Goal: Find contact information: Find contact information

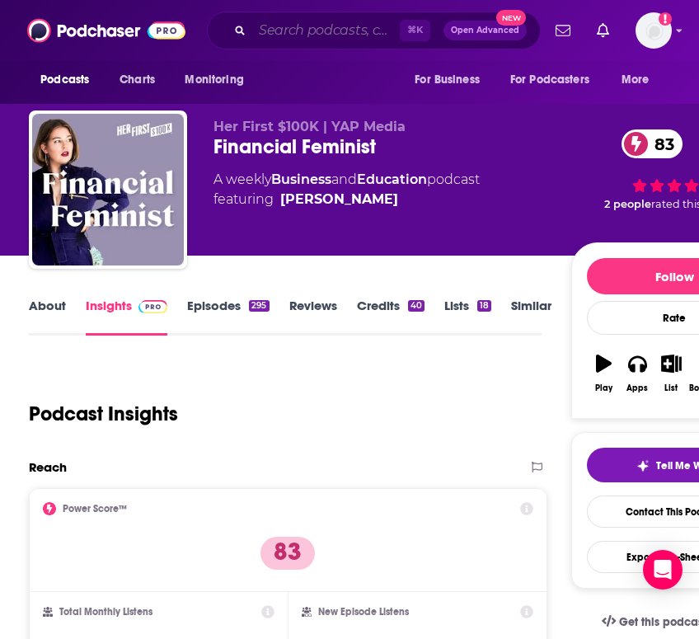
click at [283, 38] on input "Search podcasts, credits, & more..." at bounding box center [326, 30] width 148 height 26
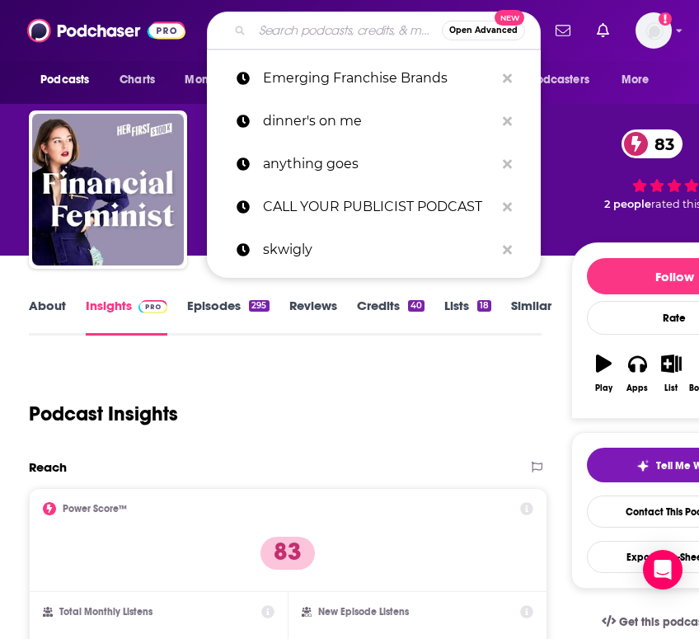
paste input "Franchise Hounds Podcast"
type input "Franchise Hounds Podcast"
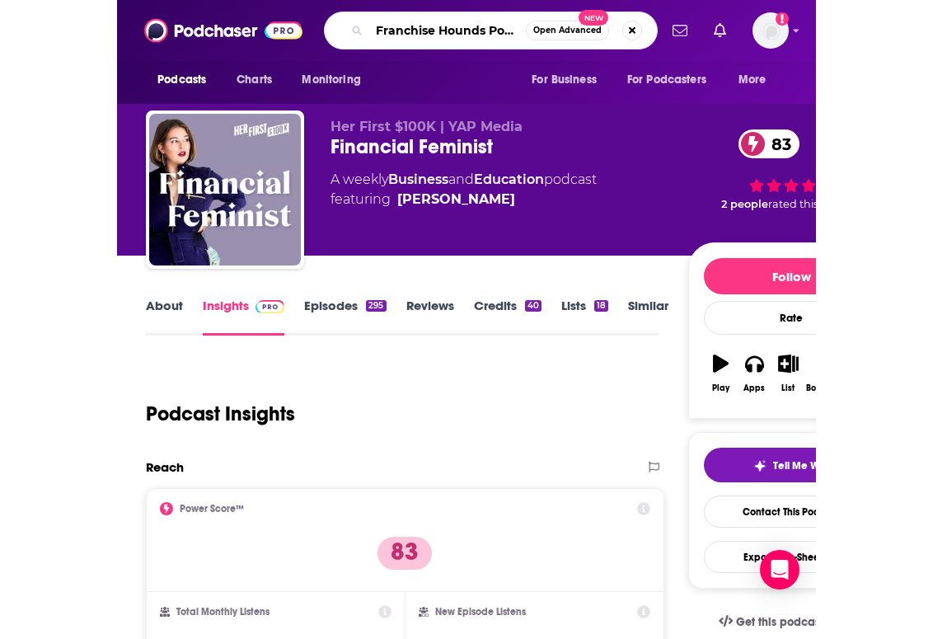
scroll to position [0, 18]
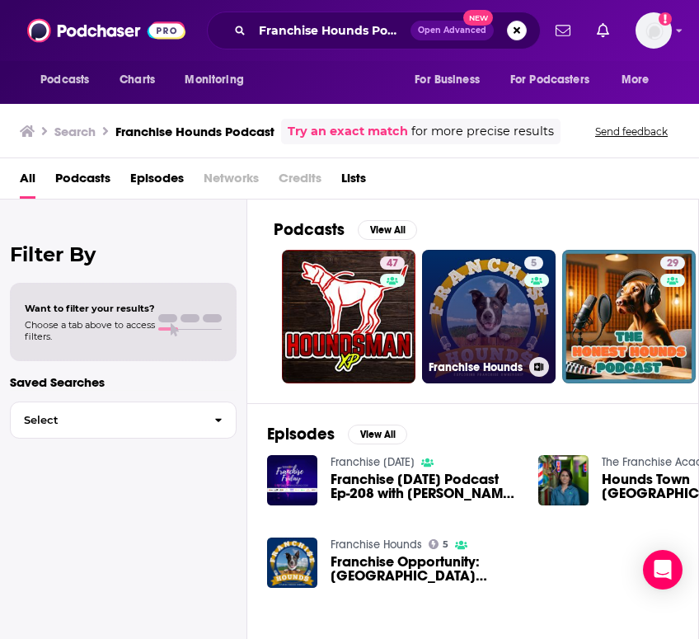
click at [485, 312] on link "5 Franchise Hounds" at bounding box center [489, 317] width 134 height 134
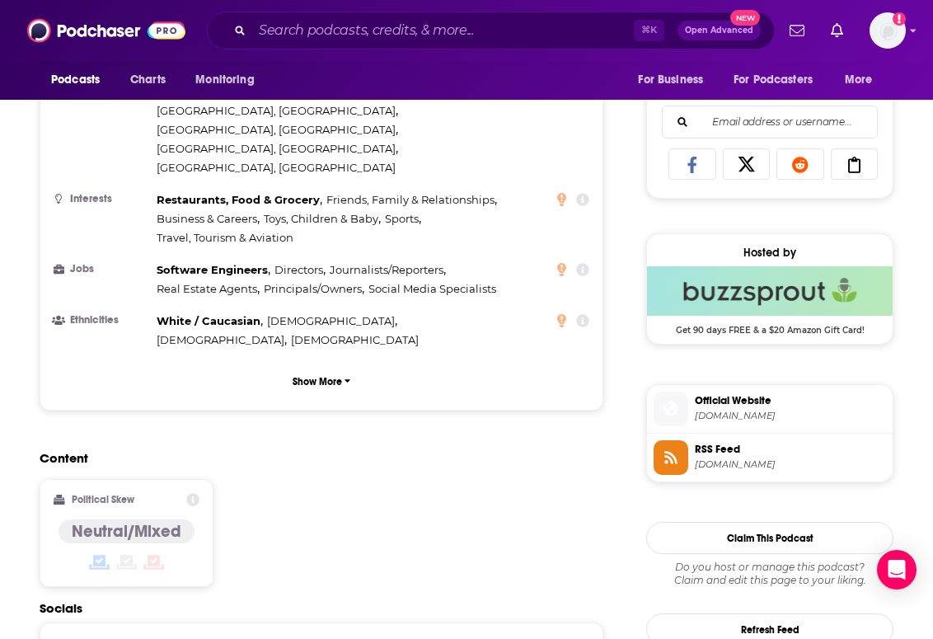
scroll to position [1234, 0]
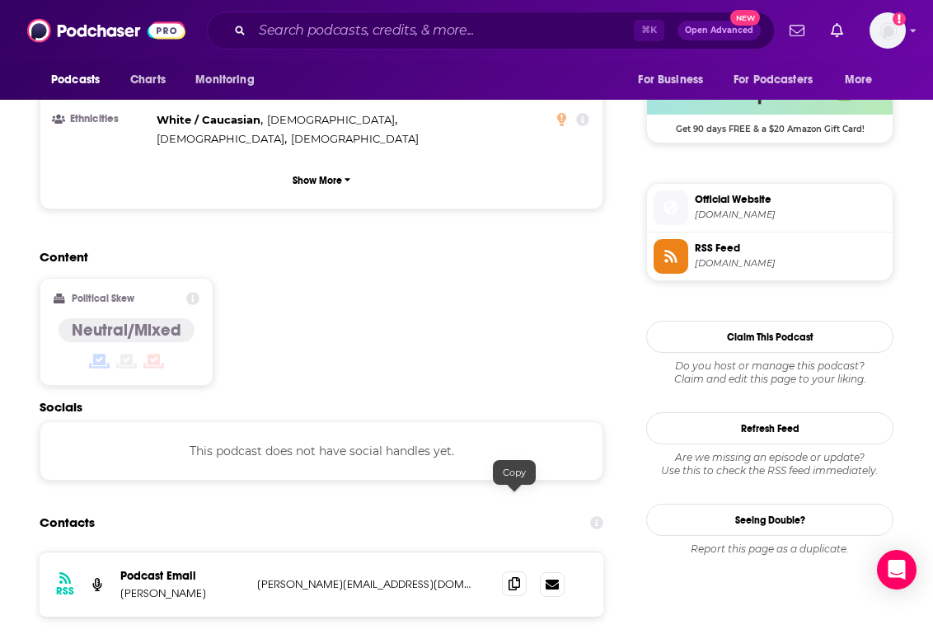
click at [524, 571] on span at bounding box center [514, 583] width 25 height 25
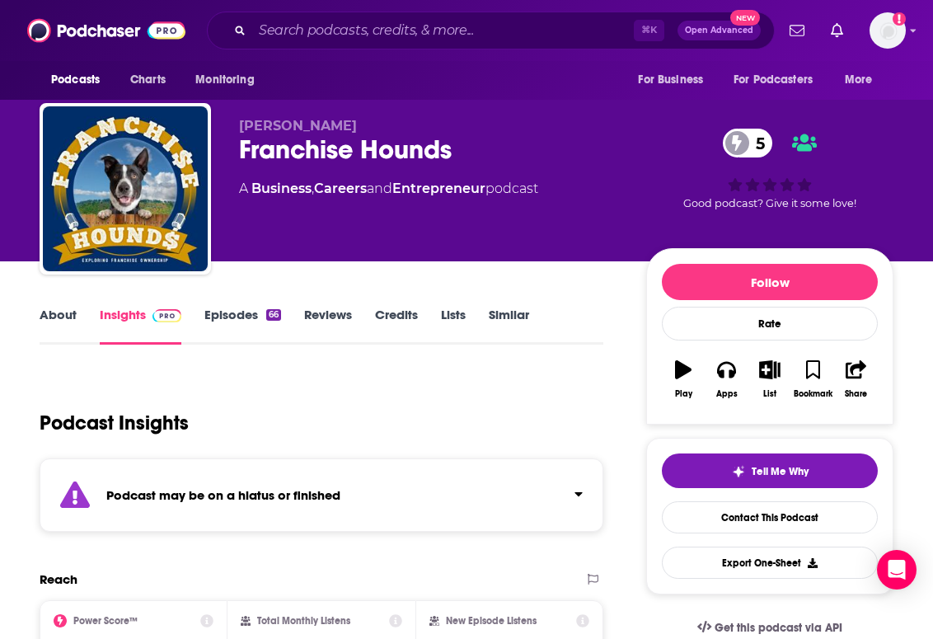
scroll to position [0, 0]
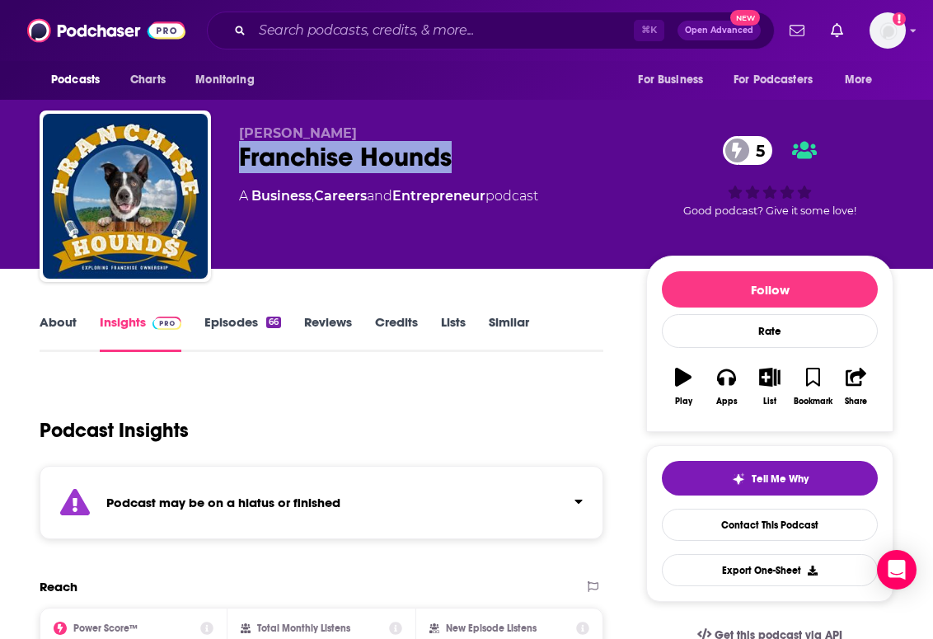
drag, startPoint x: 459, startPoint y: 152, endPoint x: 229, endPoint y: 148, distance: 230.0
click at [229, 148] on div "Greg Macchia Franchise Hounds 5 A Business , Careers and Entrepreneur podcast 5…" at bounding box center [467, 199] width 854 height 178
copy h2 "Franchise Hounds"
drag, startPoint x: 514, startPoint y: 151, endPoint x: 225, endPoint y: 162, distance: 289.5
click at [225, 162] on div "Greg Macchia Franchise Hounds 5 A Business , Careers and Entrepreneur podcast 5…" at bounding box center [467, 199] width 854 height 178
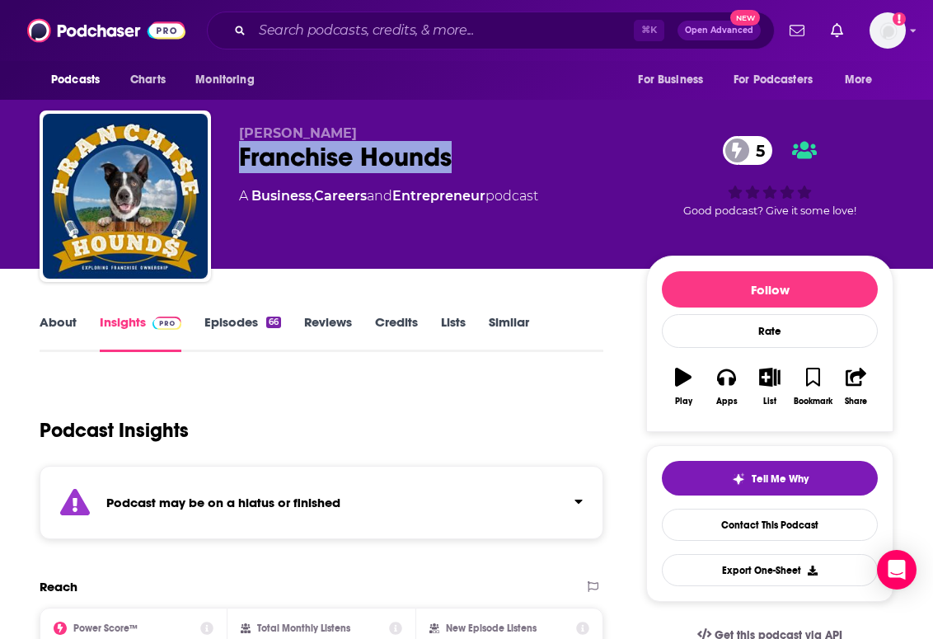
copy h2 "Franchise Hounds"
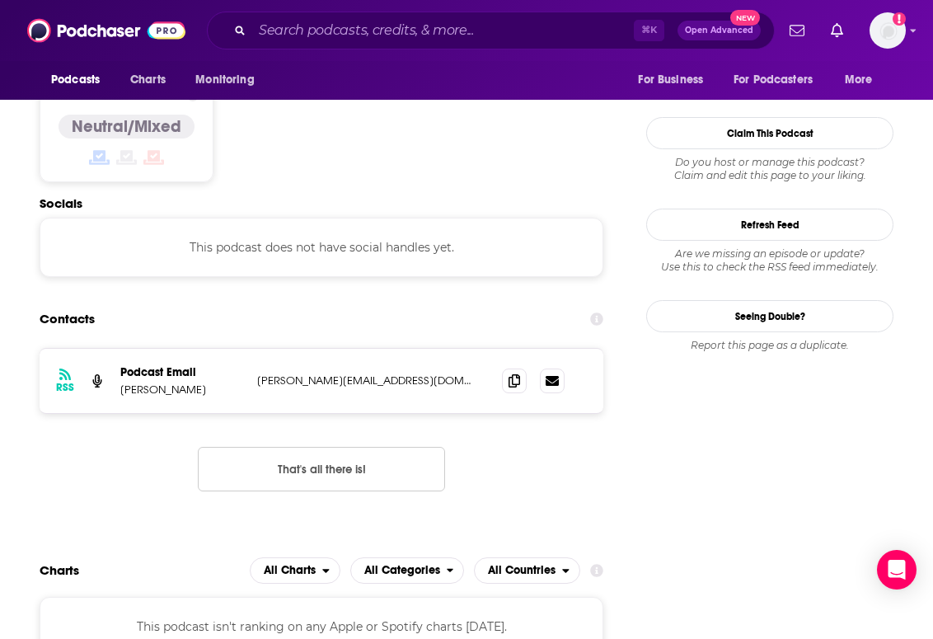
scroll to position [1435, 0]
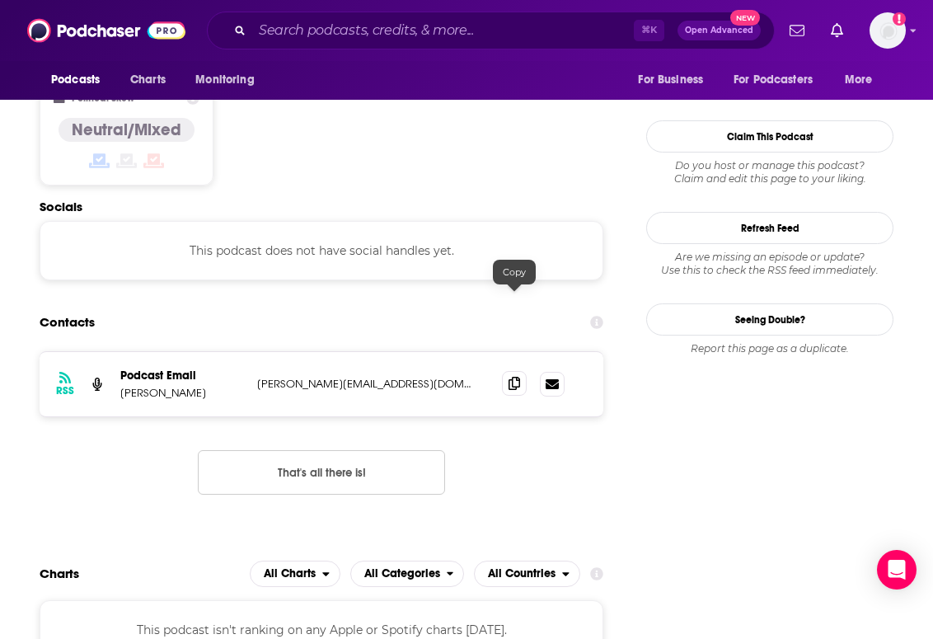
click at [513, 377] on icon at bounding box center [514, 383] width 12 height 13
click at [291, 26] on input "Search podcasts, credits, & more..." at bounding box center [443, 30] width 382 height 26
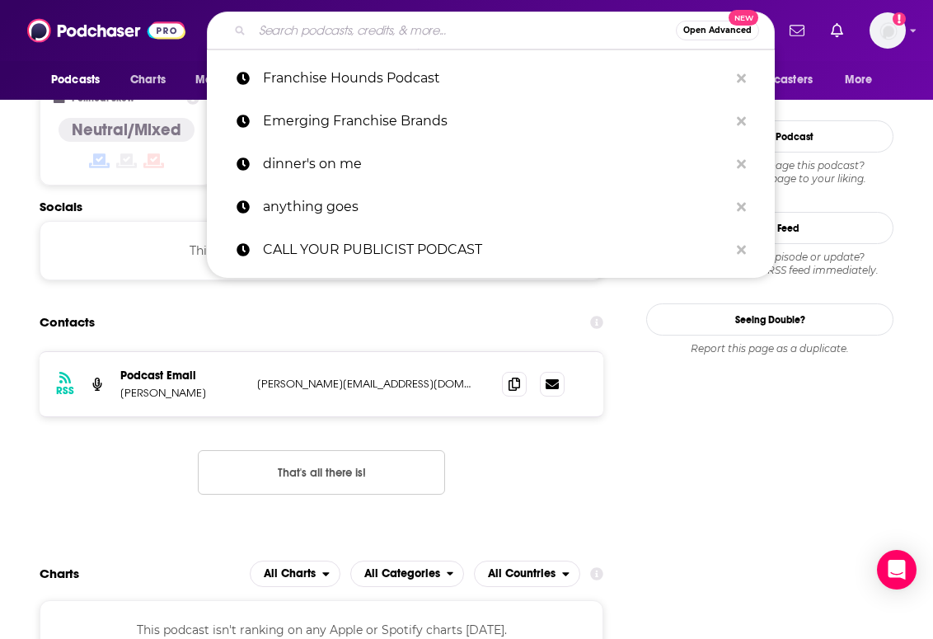
paste input "Franchise Euphoria Podcast"
type input "Franchise Euphoria Podcast"
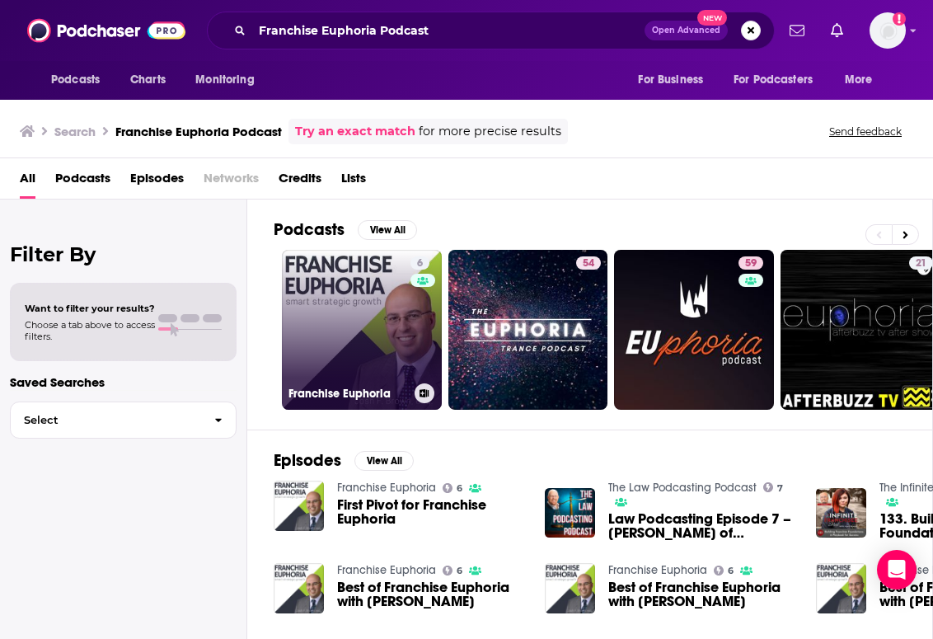
click at [329, 335] on link "6 Franchise Euphoria" at bounding box center [362, 330] width 160 height 160
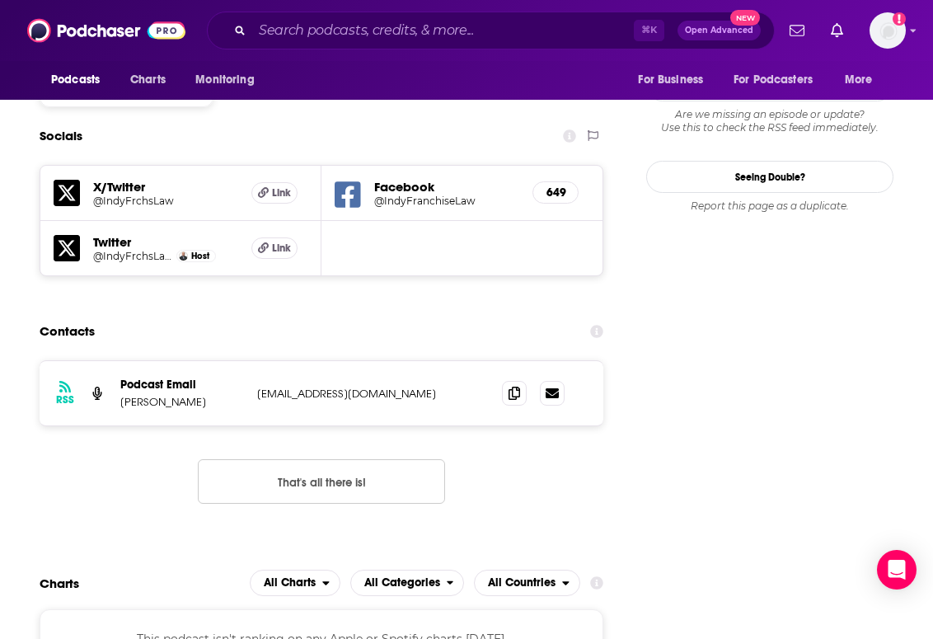
scroll to position [1523, 0]
click at [514, 386] on icon at bounding box center [514, 392] width 12 height 13
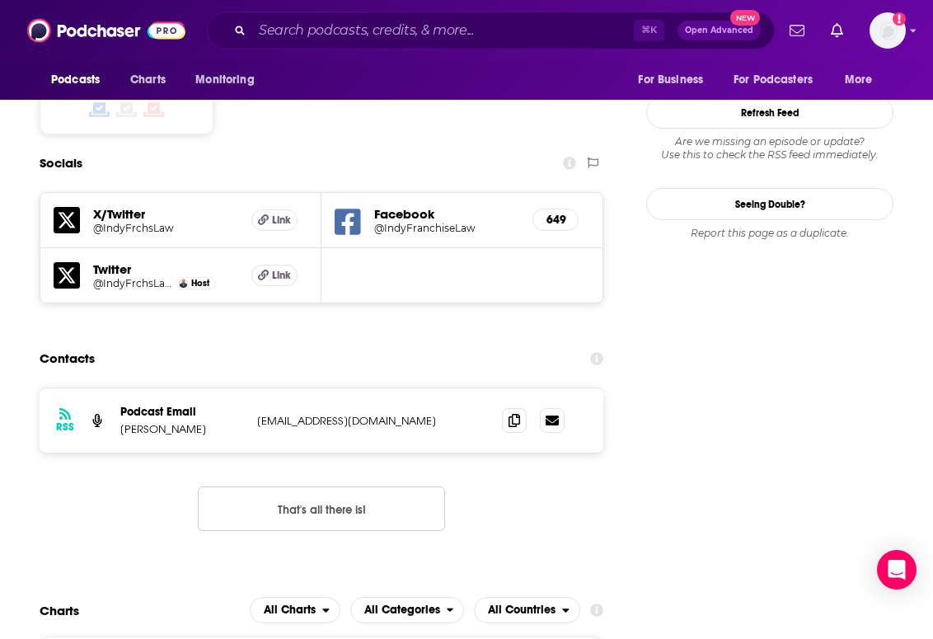
scroll to position [1295, 0]
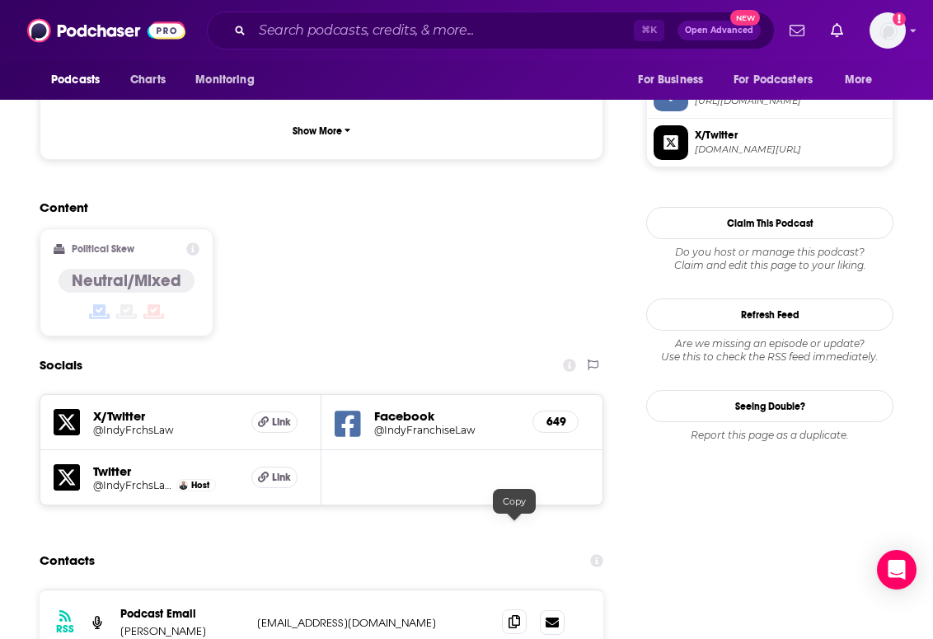
click at [507, 609] on span at bounding box center [514, 621] width 25 height 25
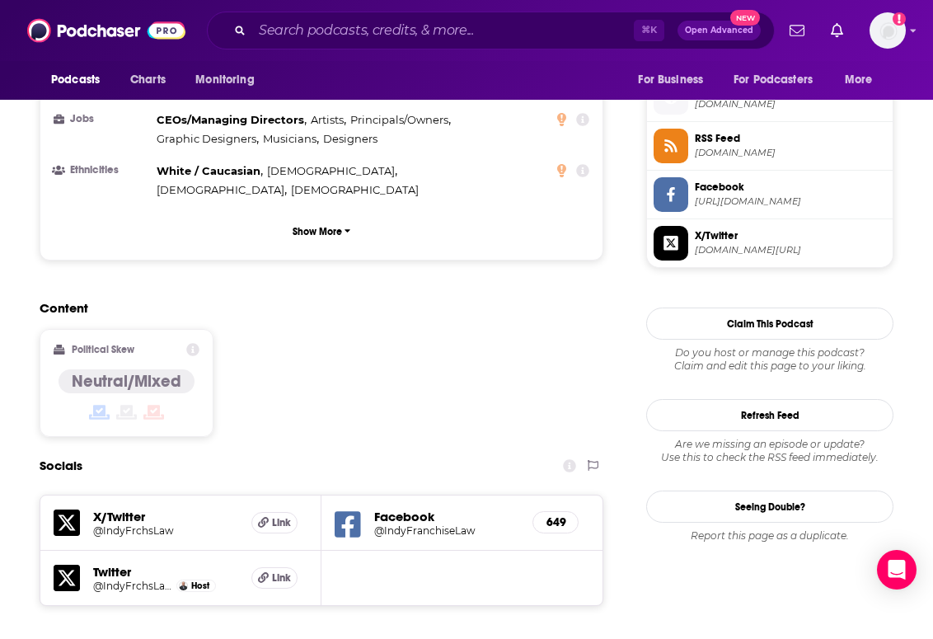
scroll to position [1262, 0]
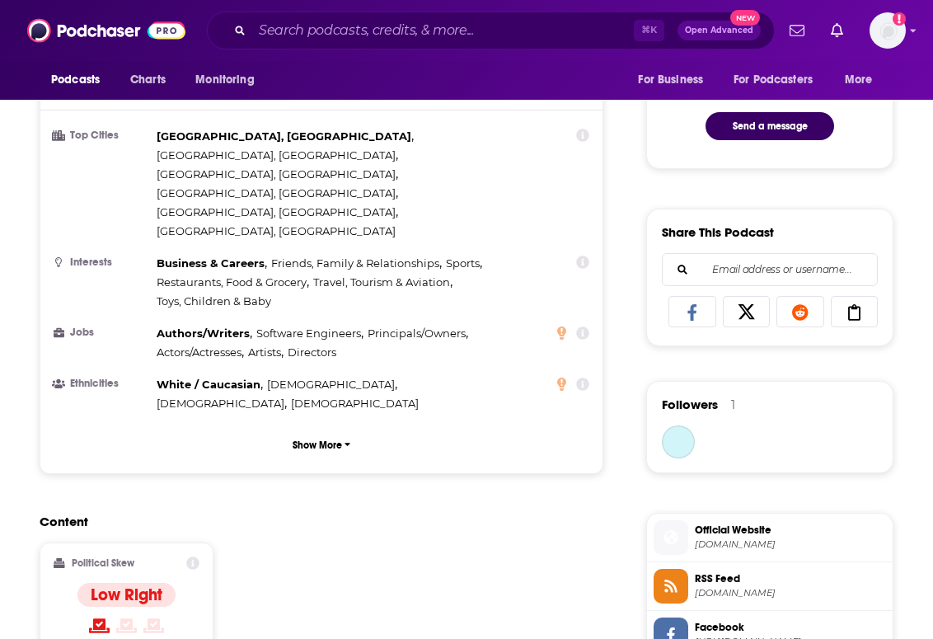
scroll to position [1372, 0]
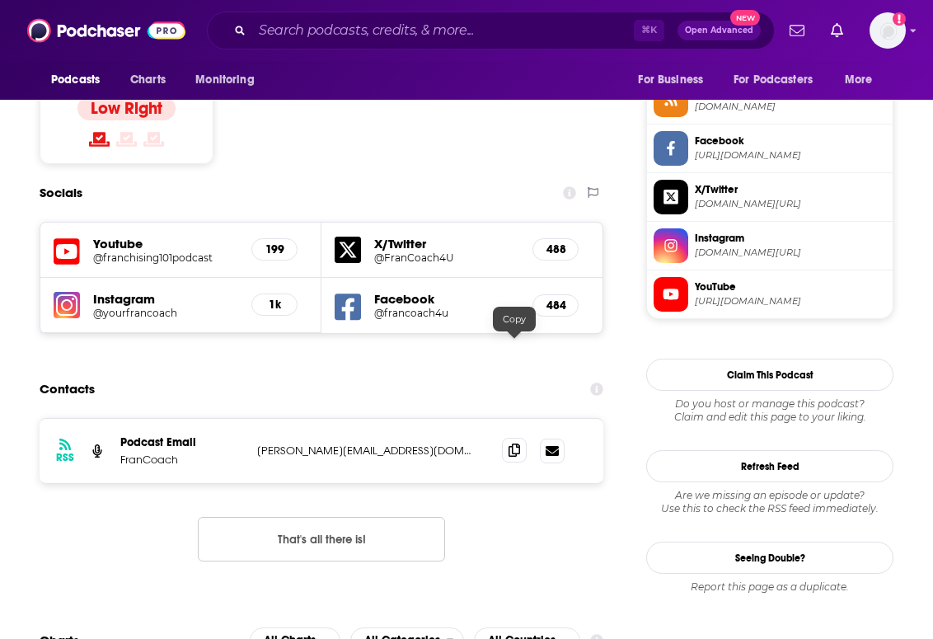
click at [519, 443] on icon at bounding box center [514, 449] width 12 height 13
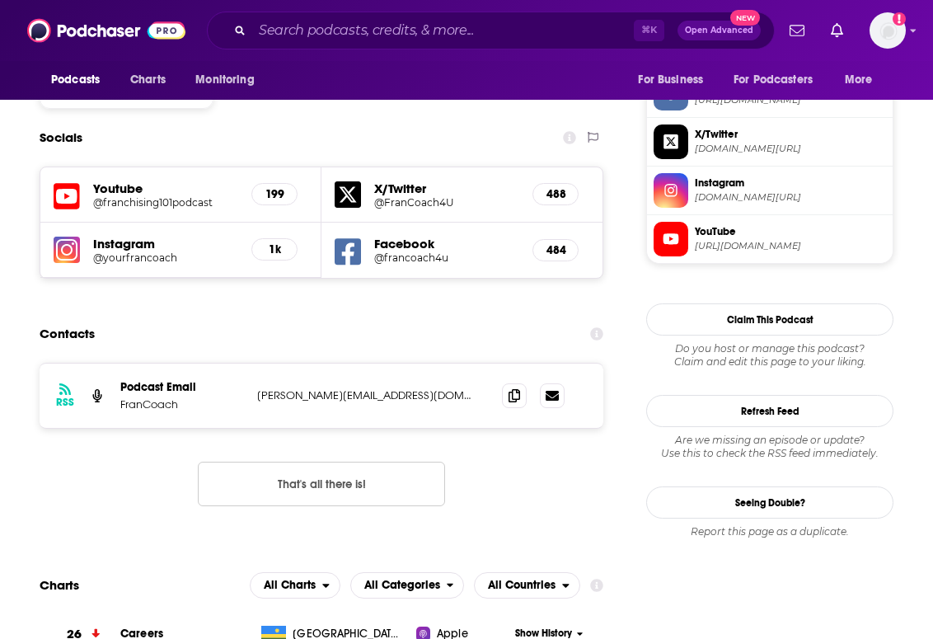
scroll to position [1428, 0]
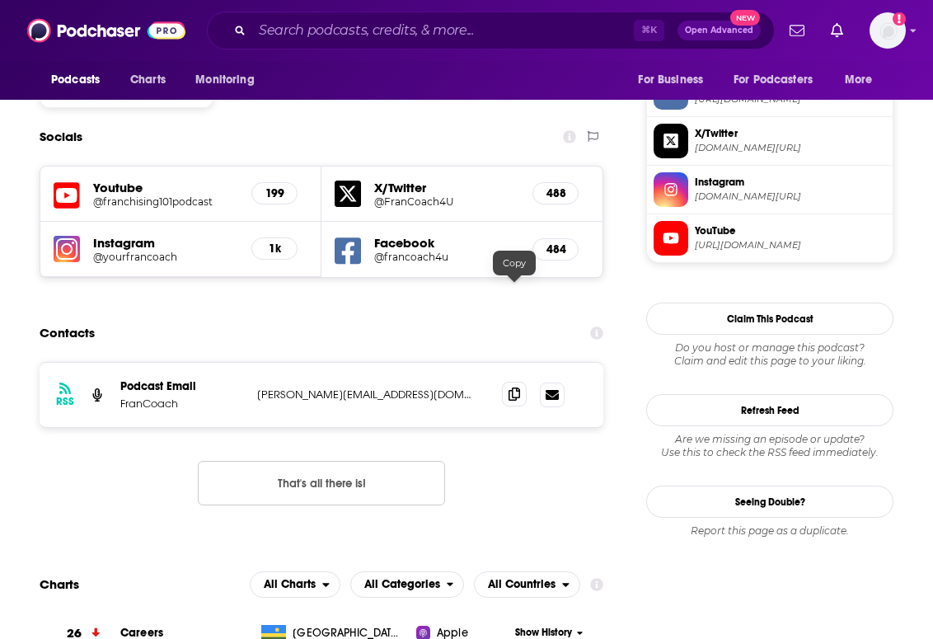
click at [513, 387] on icon at bounding box center [514, 393] width 12 height 13
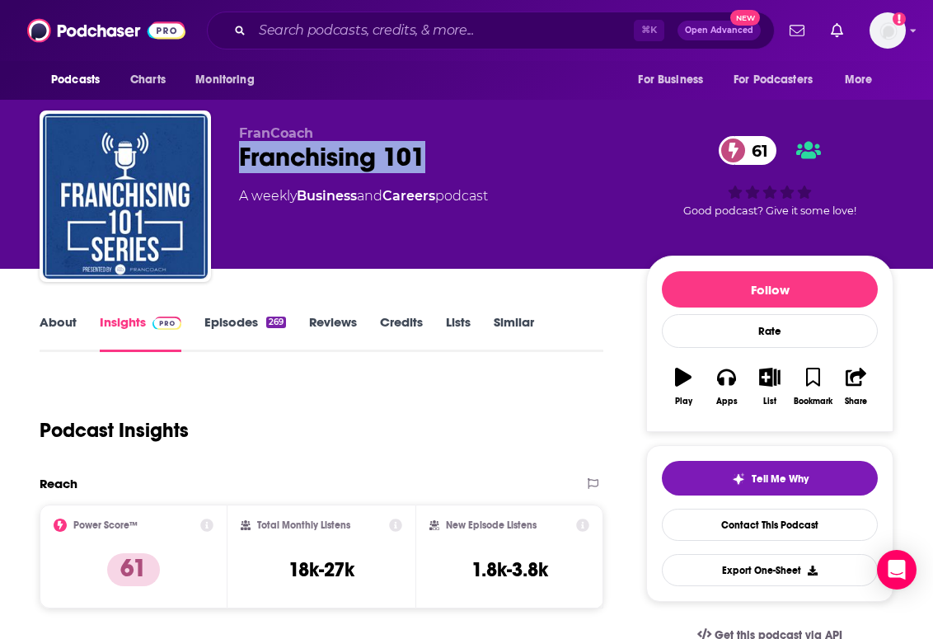
drag, startPoint x: 438, startPoint y: 166, endPoint x: 238, endPoint y: 153, distance: 199.8
click at [239, 153] on div "Franchising 101 61" at bounding box center [429, 157] width 381 height 32
copy h2 "Franchising 101"
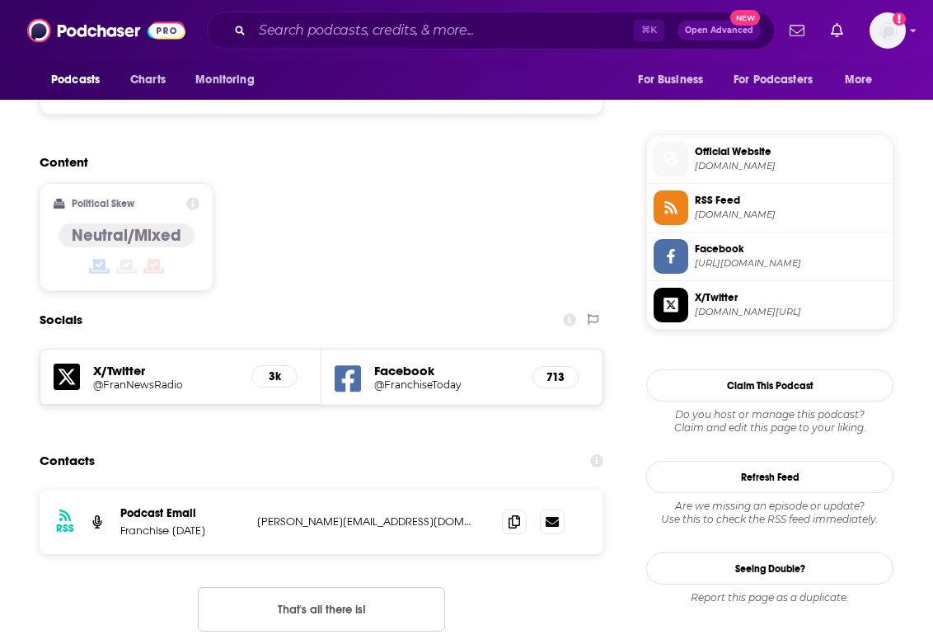
scroll to position [1261, 0]
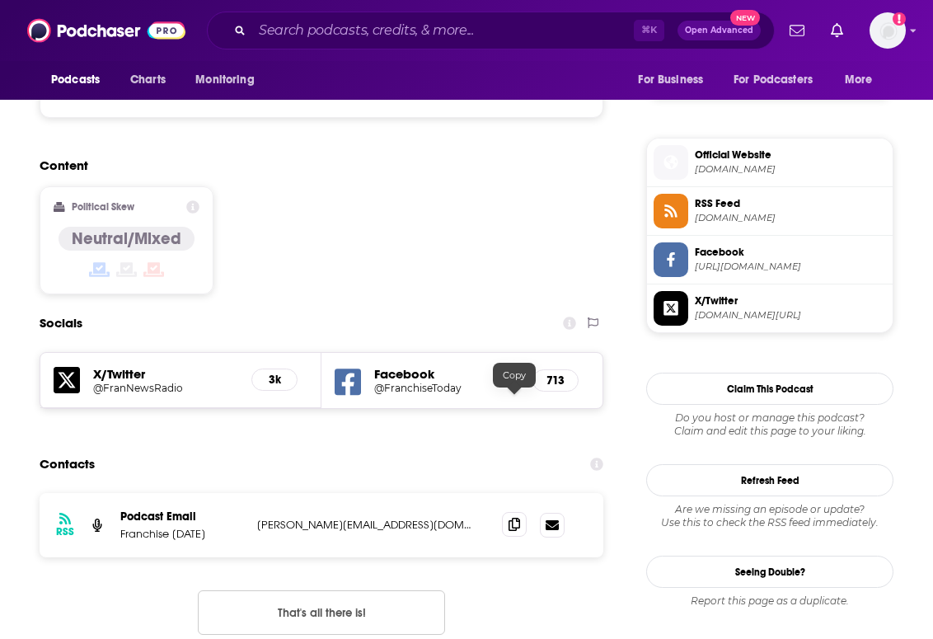
click at [516, 518] on icon at bounding box center [514, 524] width 12 height 13
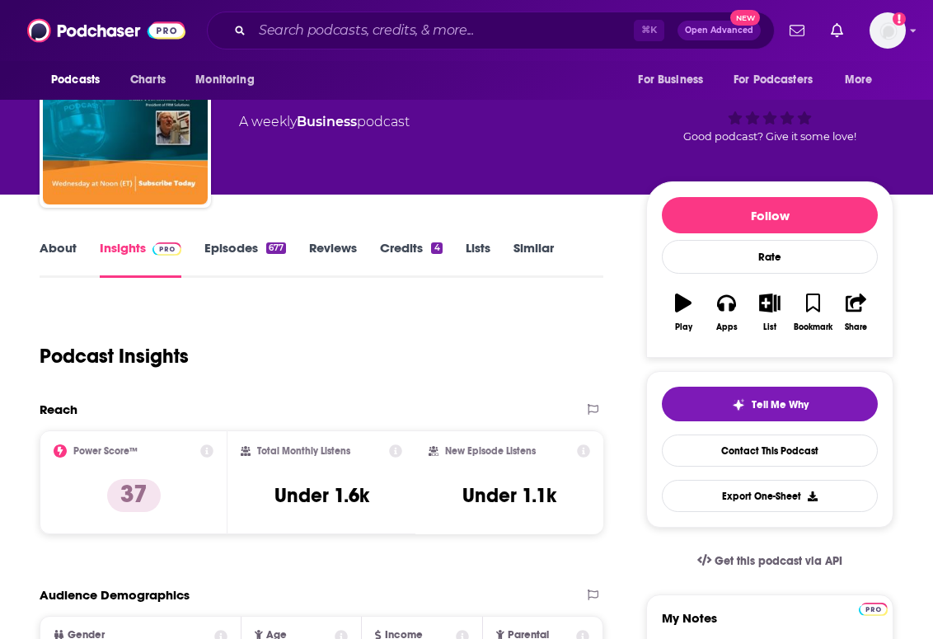
scroll to position [0, 0]
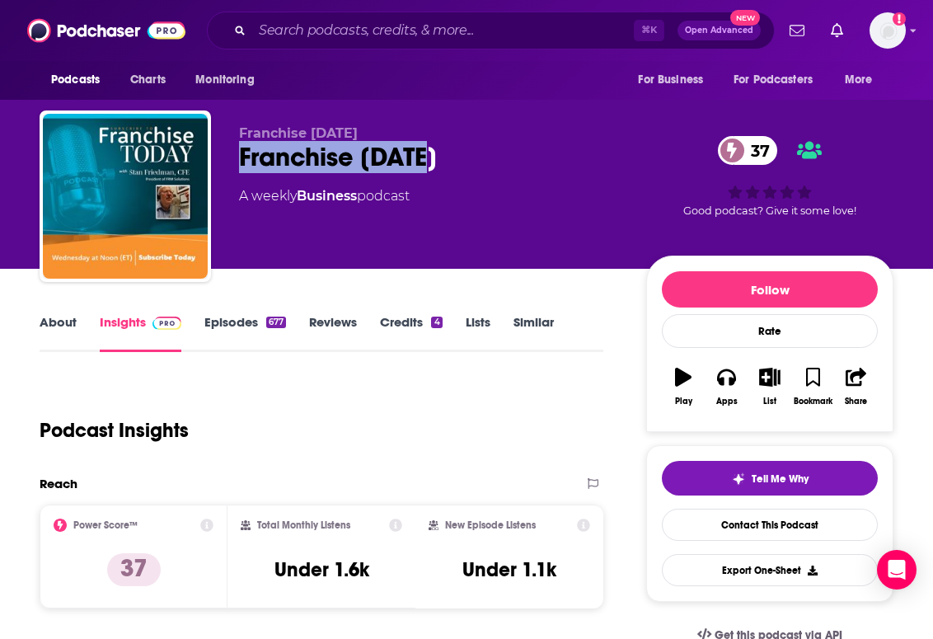
drag, startPoint x: 451, startPoint y: 166, endPoint x: 231, endPoint y: 166, distance: 220.0
click at [231, 166] on div "Franchise Today Franchise Today 37 A weekly Business podcast 37 Good podcast? G…" at bounding box center [467, 199] width 854 height 178
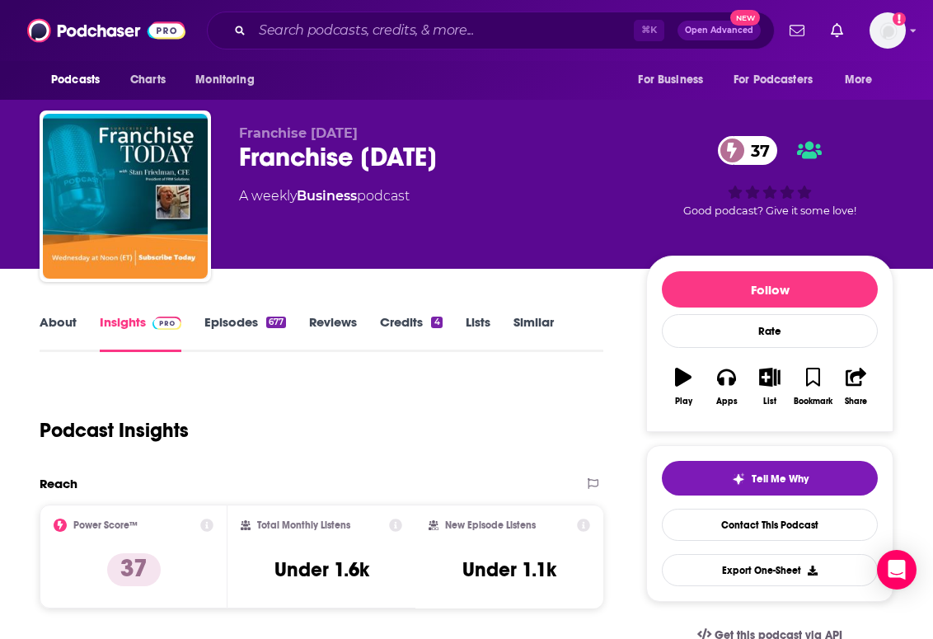
click at [360, 138] on p "Franchise Today" at bounding box center [429, 133] width 381 height 16
drag, startPoint x: 360, startPoint y: 135, endPoint x: 236, endPoint y: 132, distance: 124.5
click at [236, 132] on div "Franchise Today Franchise Today 37 A weekly Business podcast 37 Good podcast? G…" at bounding box center [467, 199] width 854 height 178
copy span "Franchise Today"
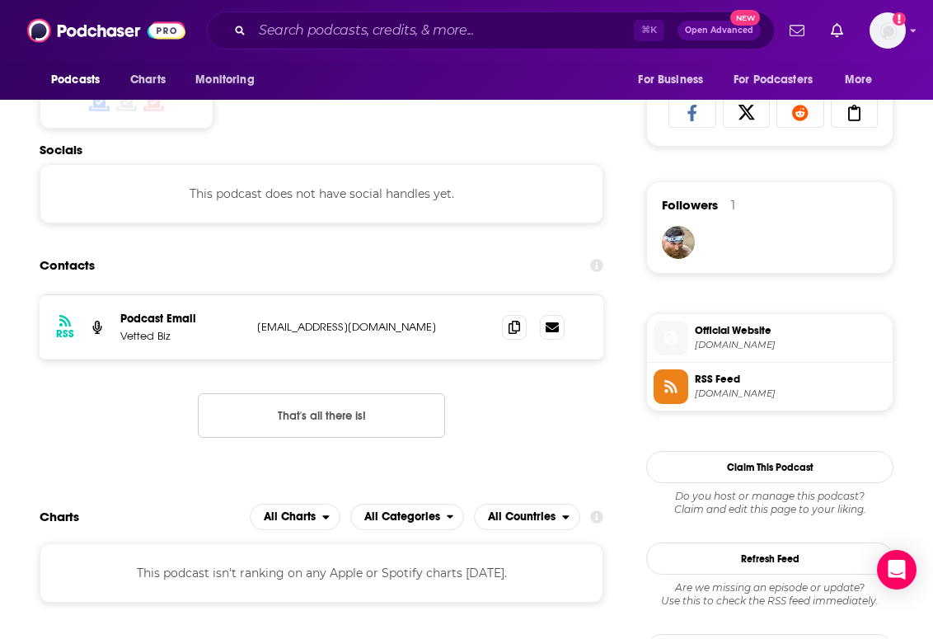
scroll to position [1067, 0]
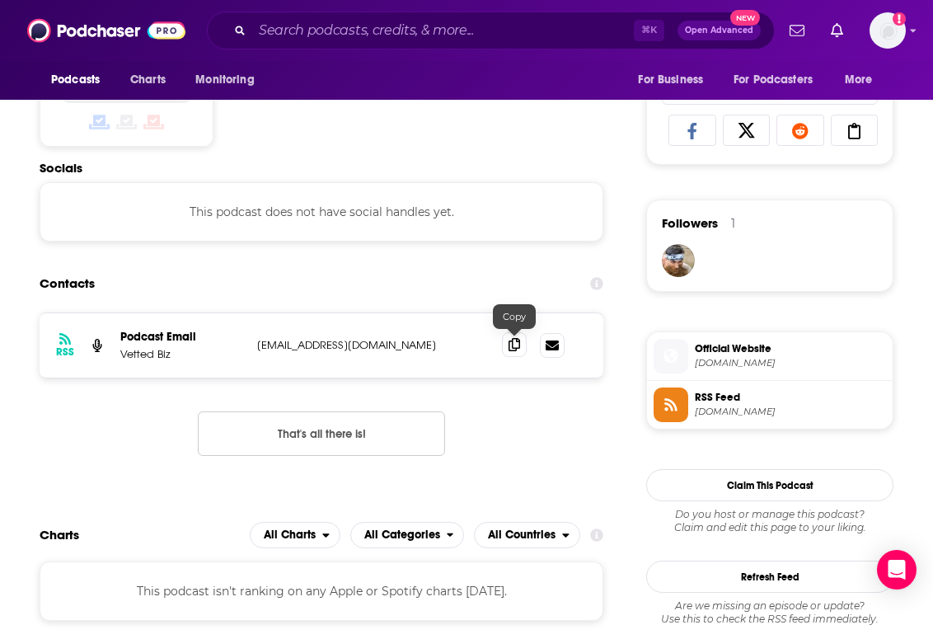
click at [510, 346] on icon at bounding box center [514, 344] width 12 height 13
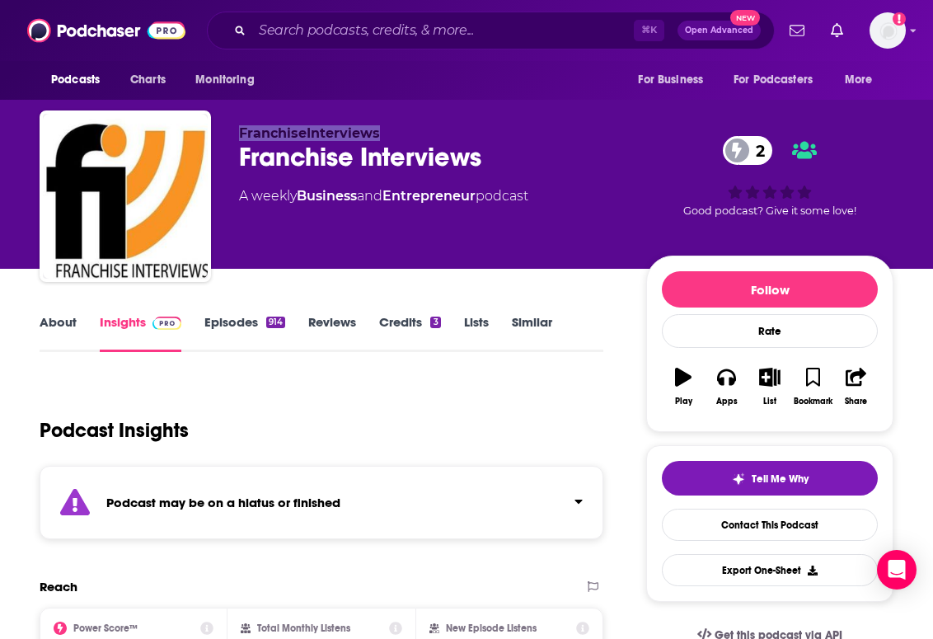
drag, startPoint x: 236, startPoint y: 129, endPoint x: 428, endPoint y: 129, distance: 192.0
click at [429, 129] on div "FranchiseInterviews Franchise Interviews 2 A weekly Business and Entrepreneur p…" at bounding box center [467, 199] width 854 height 178
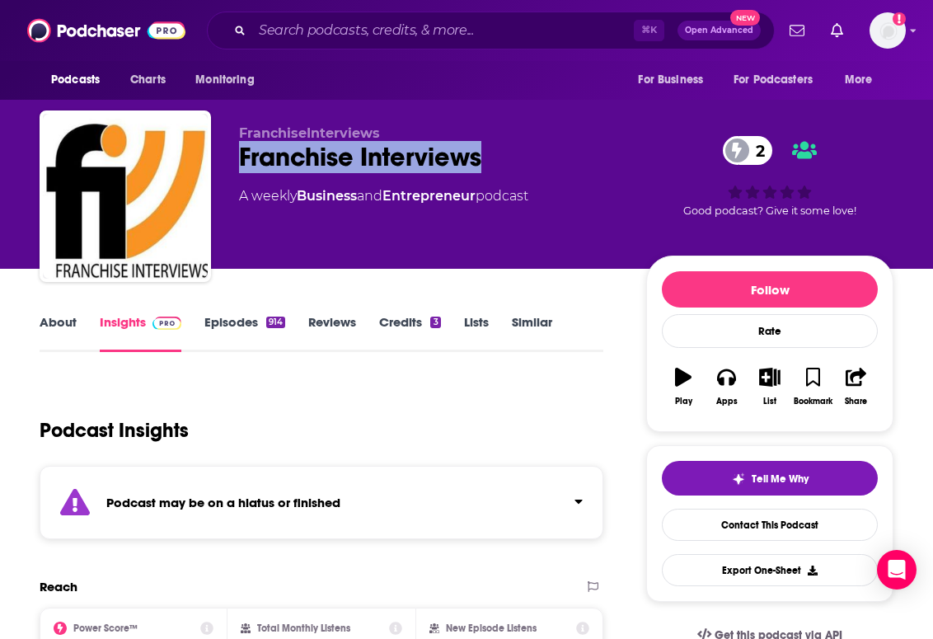
drag, startPoint x: 480, startPoint y: 157, endPoint x: 218, endPoint y: 152, distance: 262.1
click at [218, 152] on div "FranchiseInterviews Franchise Interviews 2 A weekly Business and Entrepreneur p…" at bounding box center [467, 199] width 854 height 178
copy h2 "Franchise Interviews"
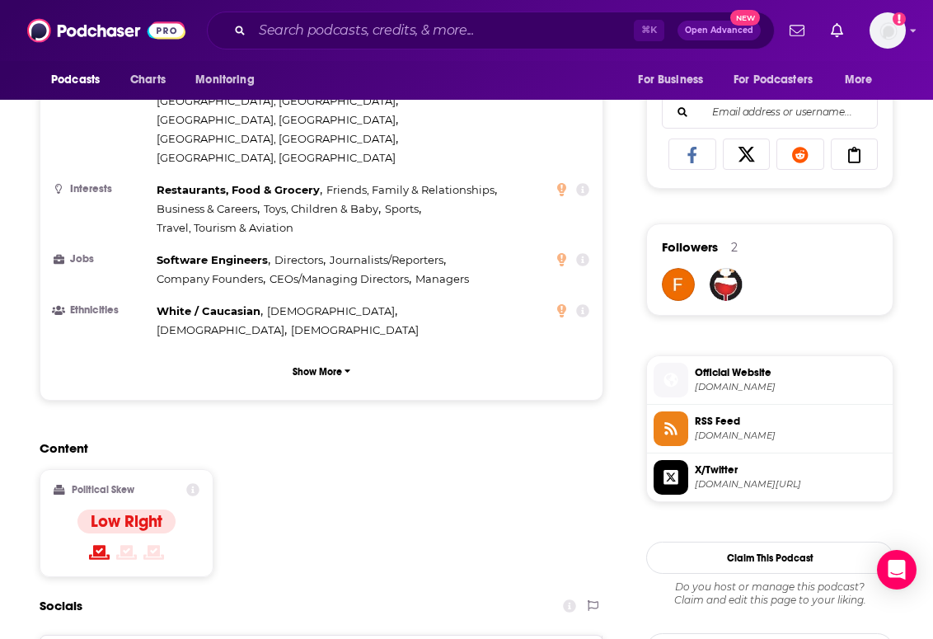
scroll to position [1385, 0]
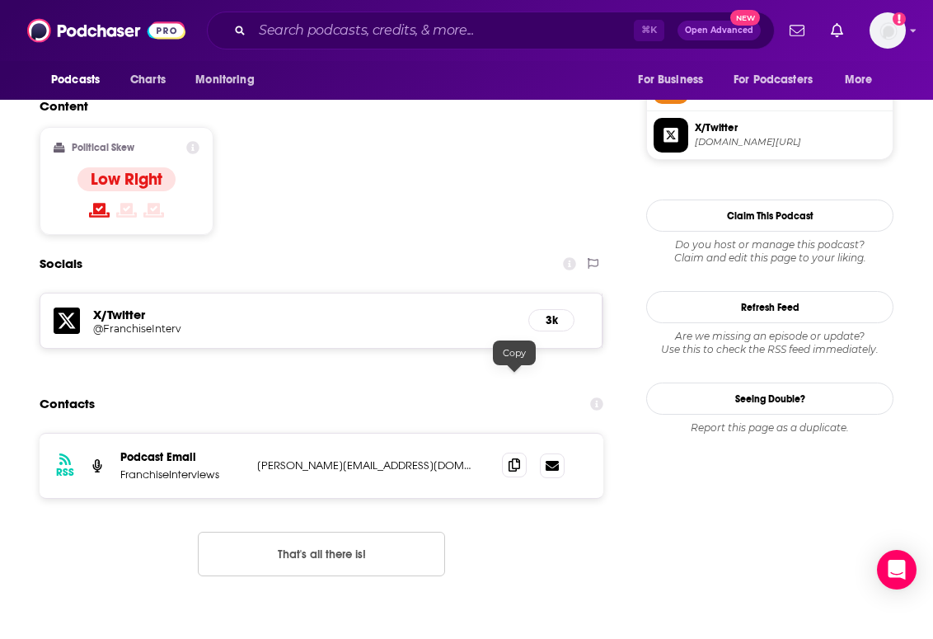
click at [515, 458] on icon at bounding box center [514, 464] width 12 height 13
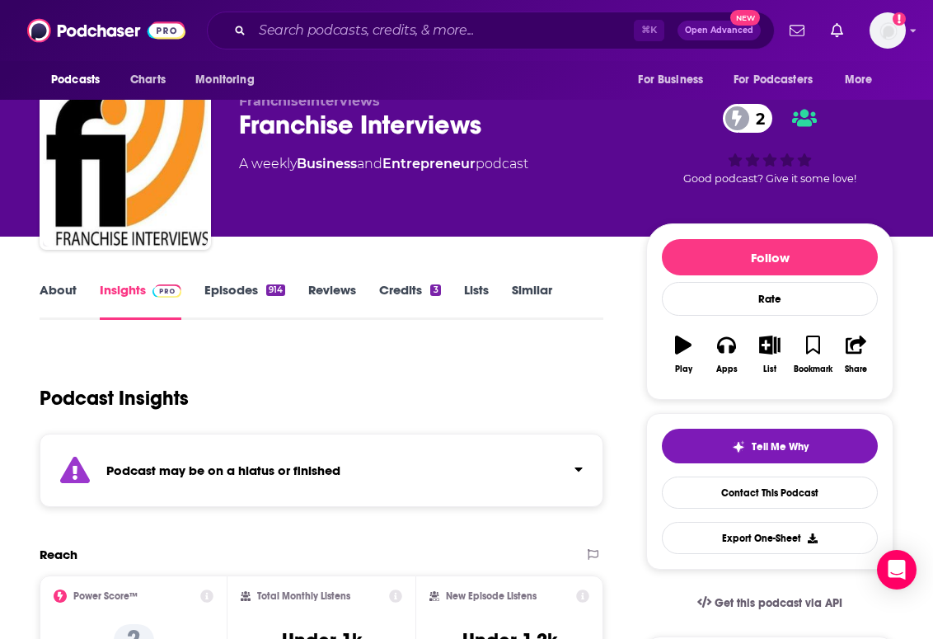
scroll to position [0, 0]
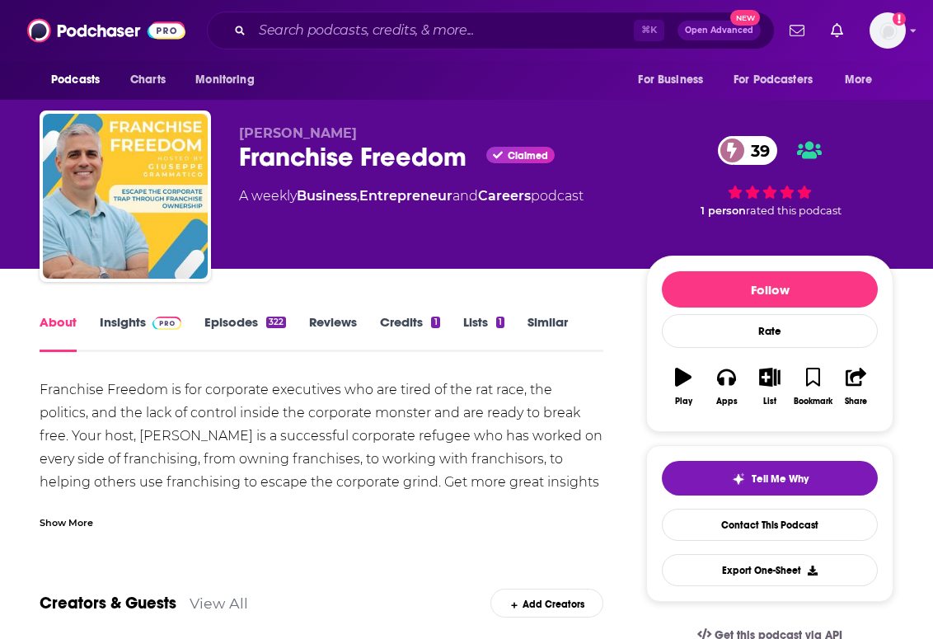
click at [295, 121] on div "[PERSON_NAME] Franchise Freedom Claimed 39 A weekly Business , Entrepreneur and…" at bounding box center [467, 199] width 854 height 178
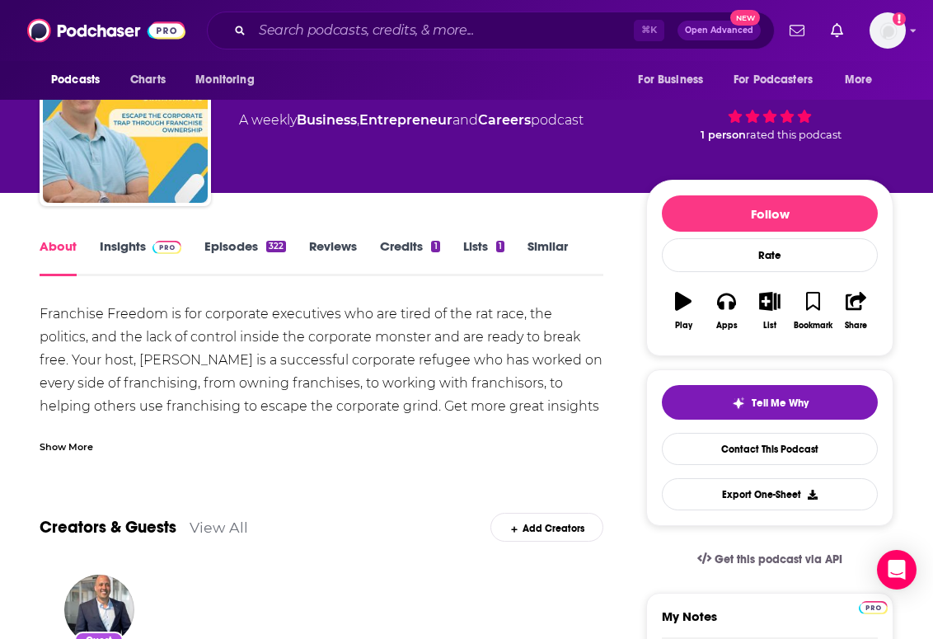
scroll to position [77, 0]
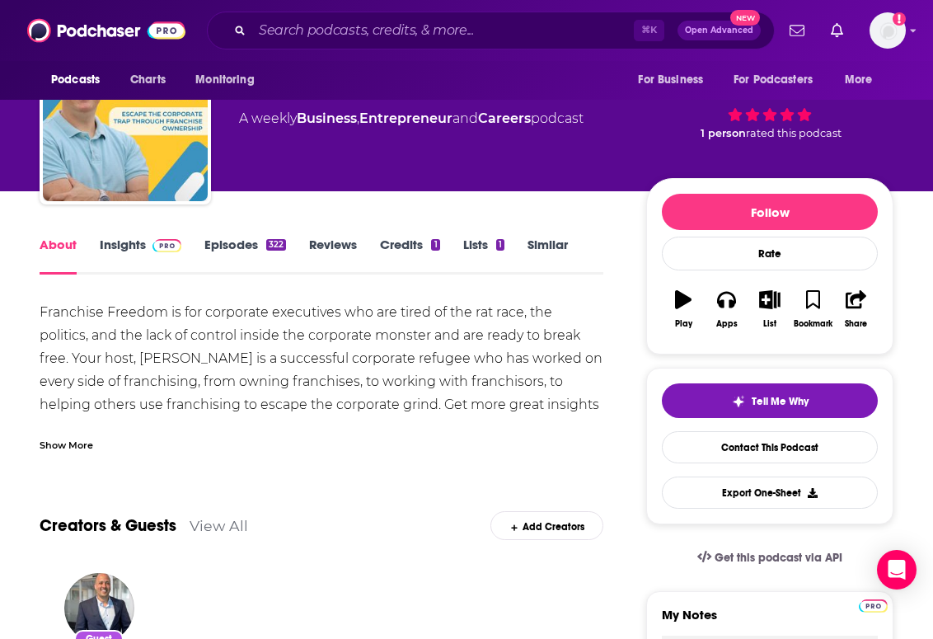
click at [476, 258] on link "Lists 1" at bounding box center [483, 256] width 41 height 38
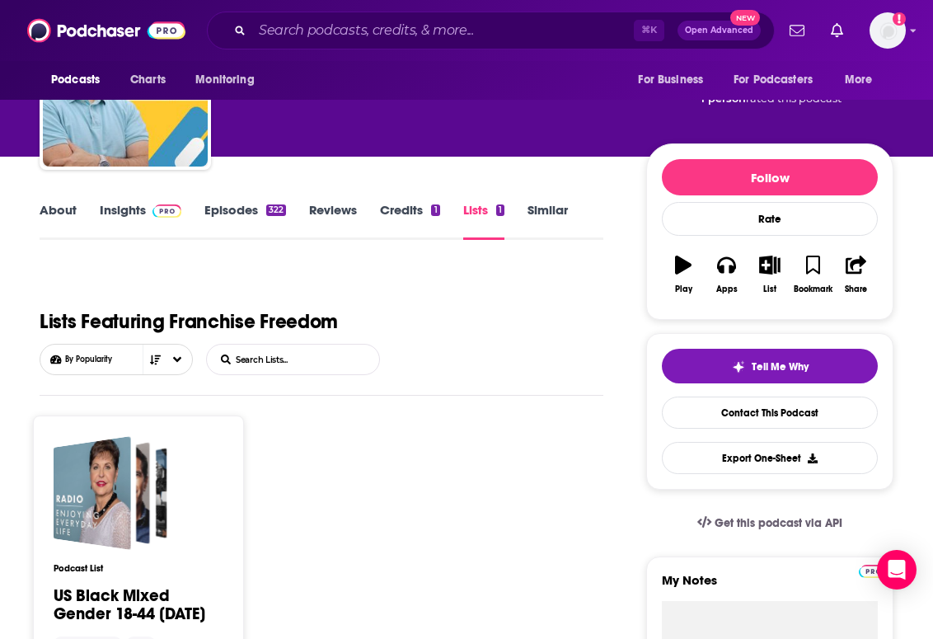
scroll to position [47, 0]
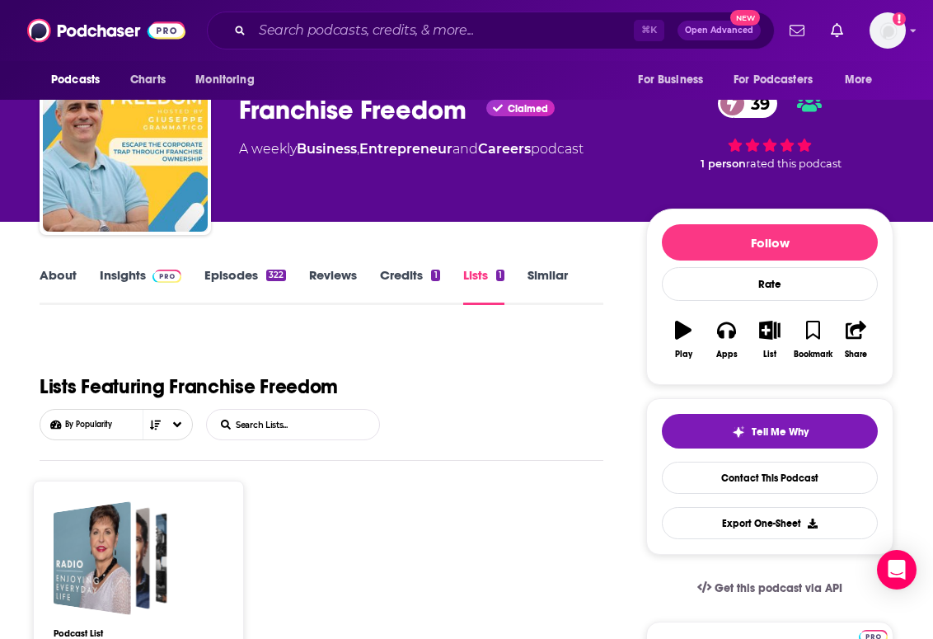
click at [403, 279] on link "Credits 1" at bounding box center [409, 286] width 59 height 38
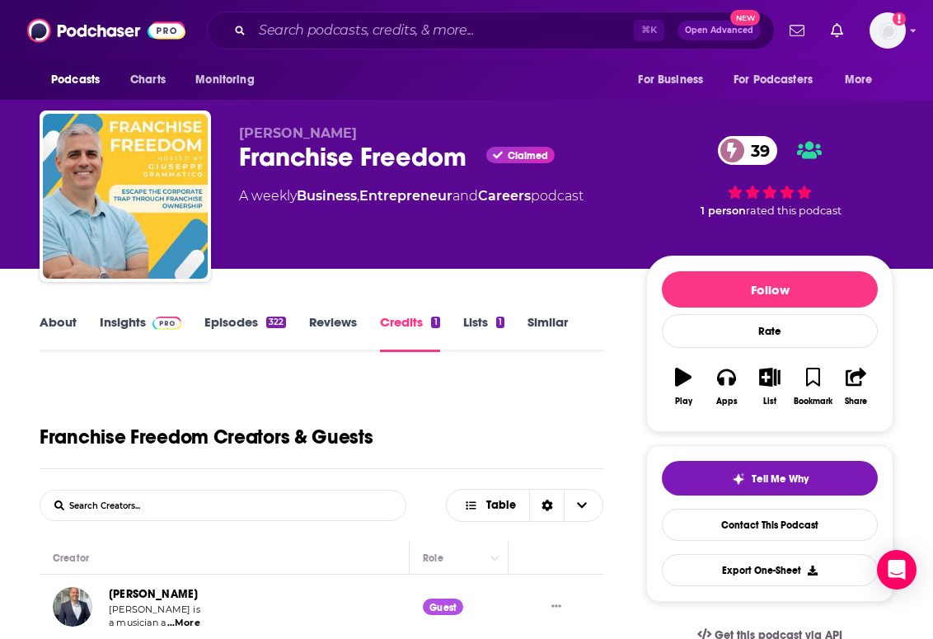
click at [351, 316] on link "Reviews" at bounding box center [333, 333] width 48 height 38
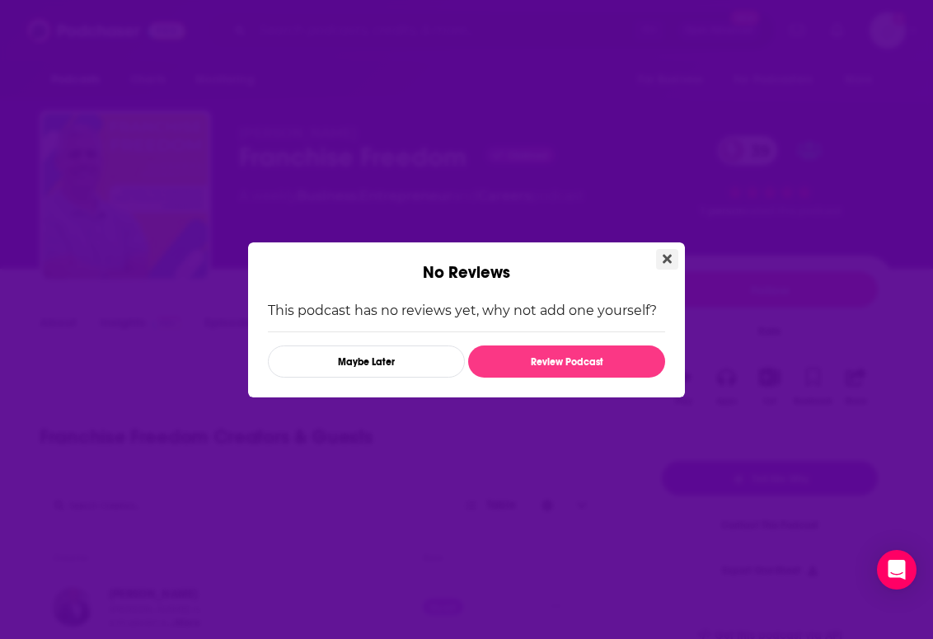
click at [660, 251] on button "Close" at bounding box center [667, 259] width 22 height 21
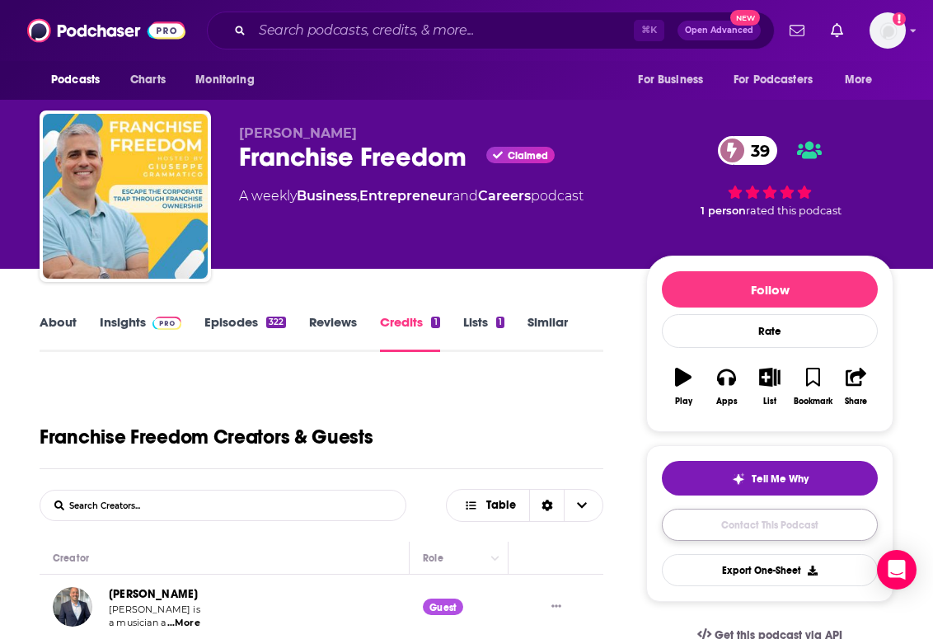
click at [683, 521] on link "Contact This Podcast" at bounding box center [770, 524] width 216 height 32
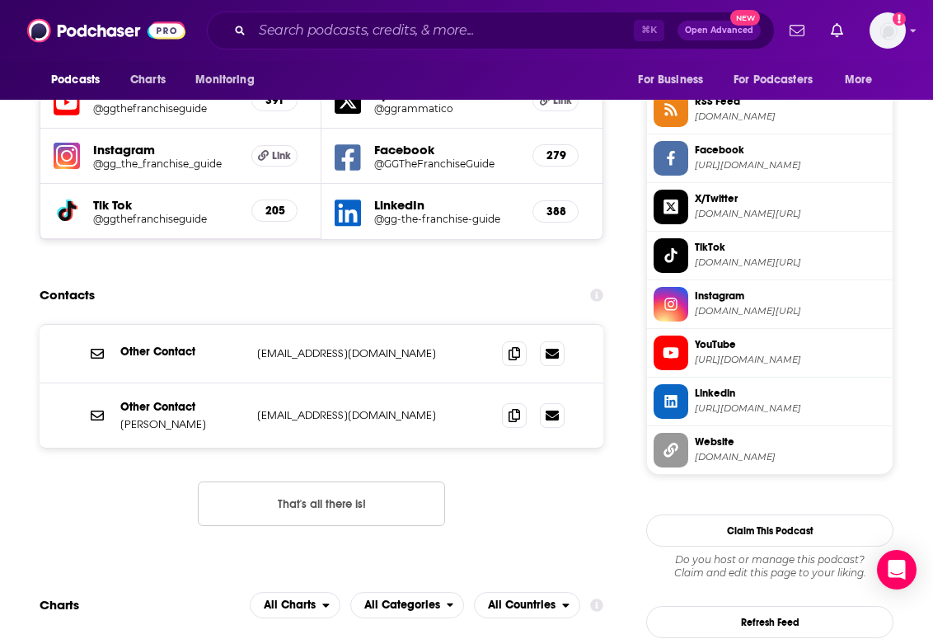
scroll to position [1509, 0]
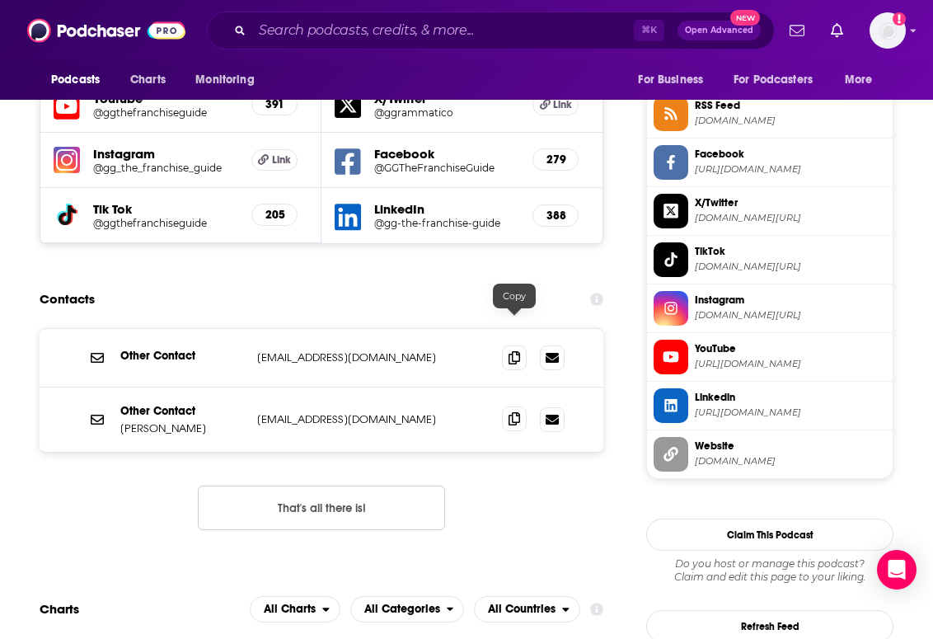
click at [518, 412] on icon at bounding box center [514, 418] width 12 height 13
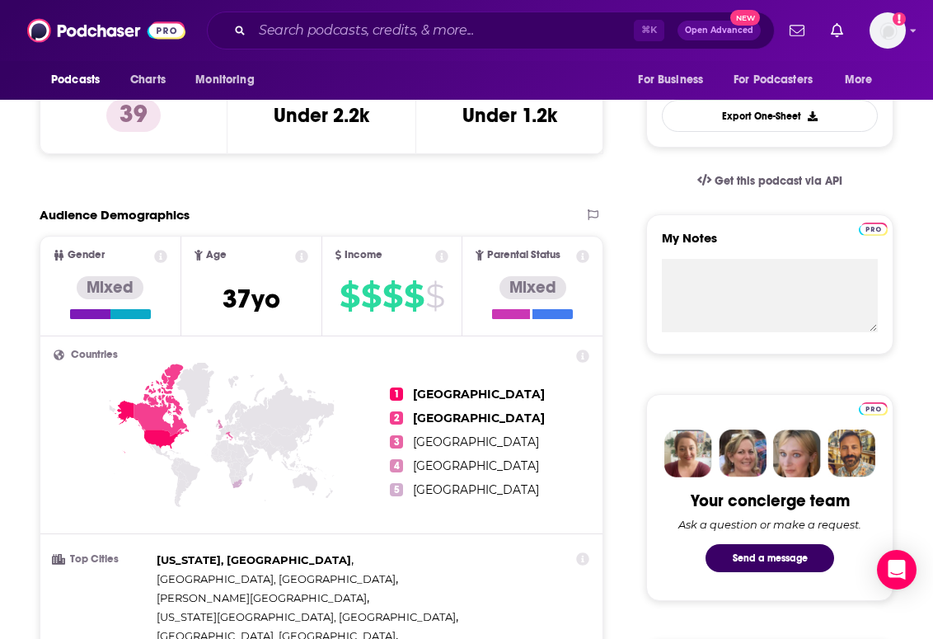
scroll to position [0, 0]
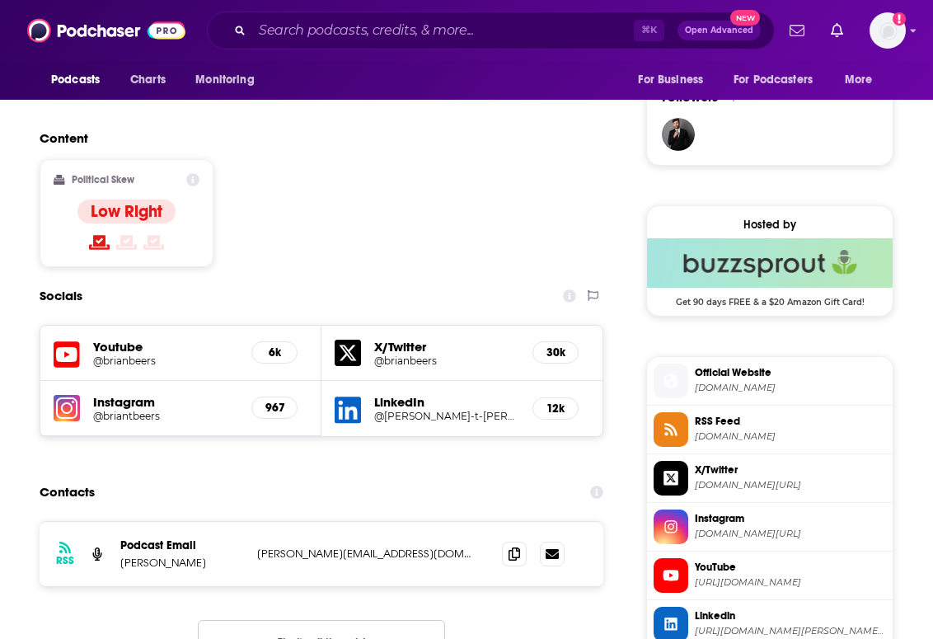
scroll to position [1380, 0]
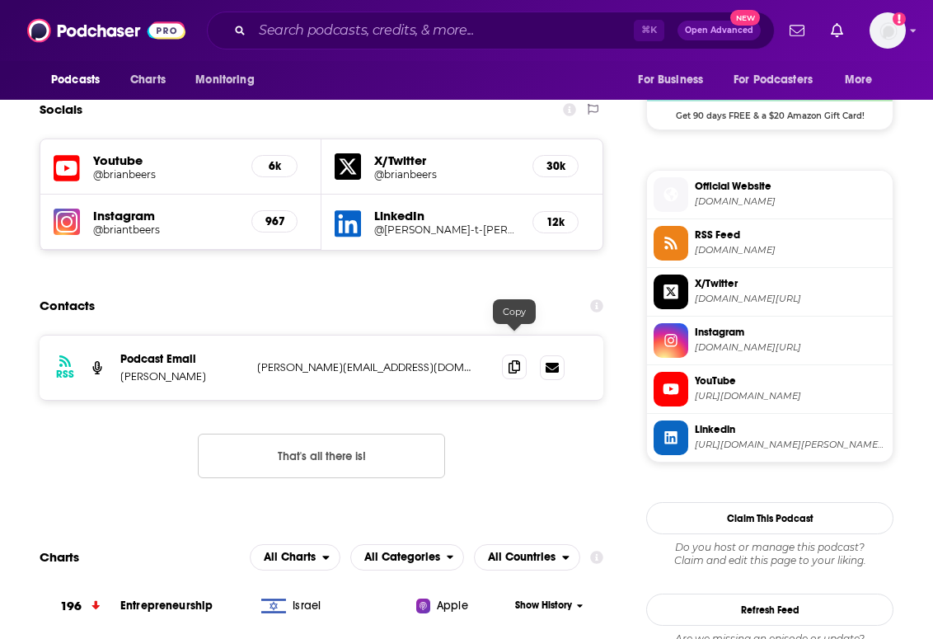
click at [516, 360] on icon at bounding box center [514, 366] width 12 height 13
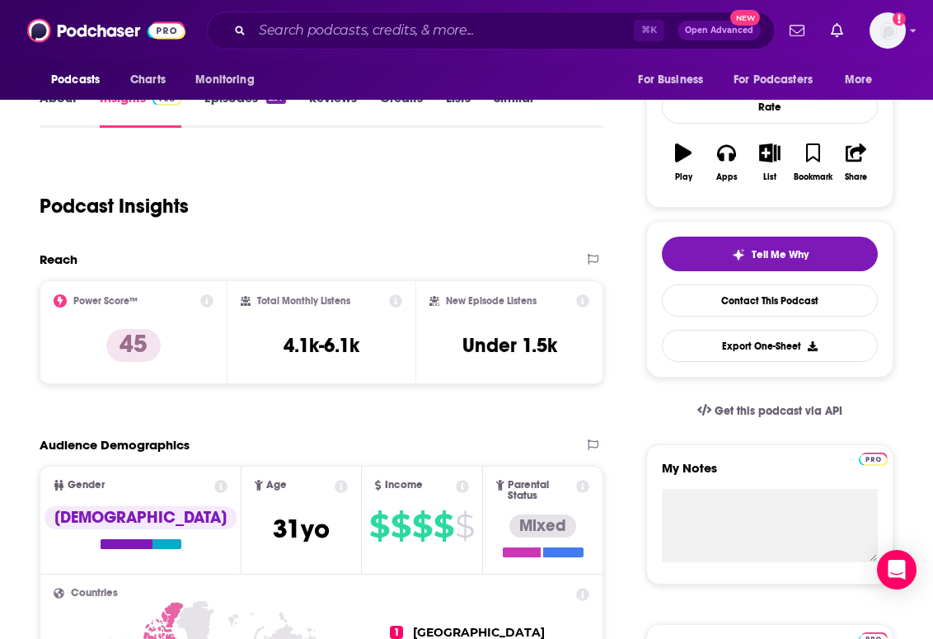
scroll to position [0, 0]
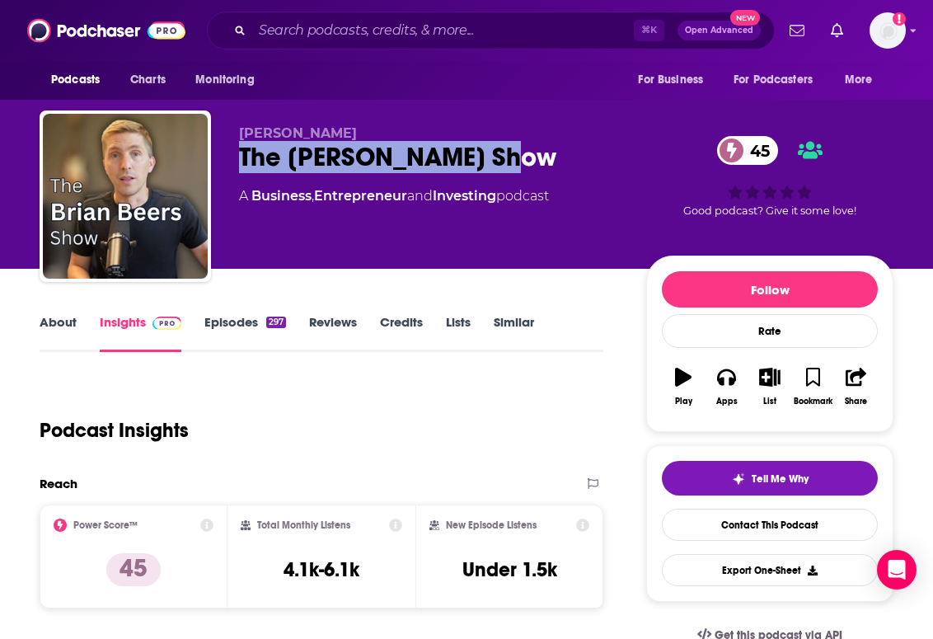
drag, startPoint x: 239, startPoint y: 158, endPoint x: 514, endPoint y: 157, distance: 275.2
click at [514, 157] on div "The Brian Beers Show 45" at bounding box center [429, 157] width 381 height 32
copy h2 "The Brian Beers Show"
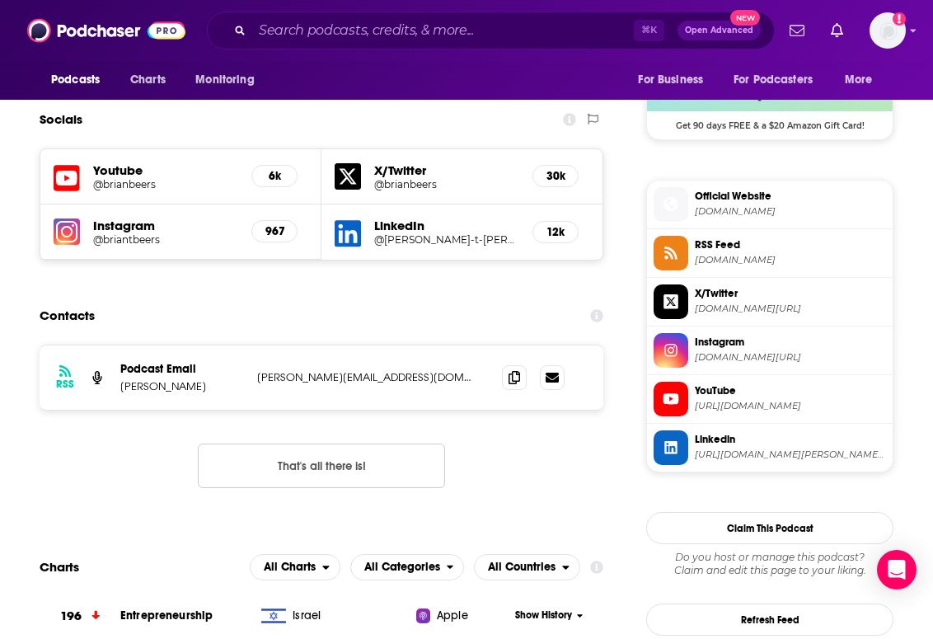
scroll to position [1384, 0]
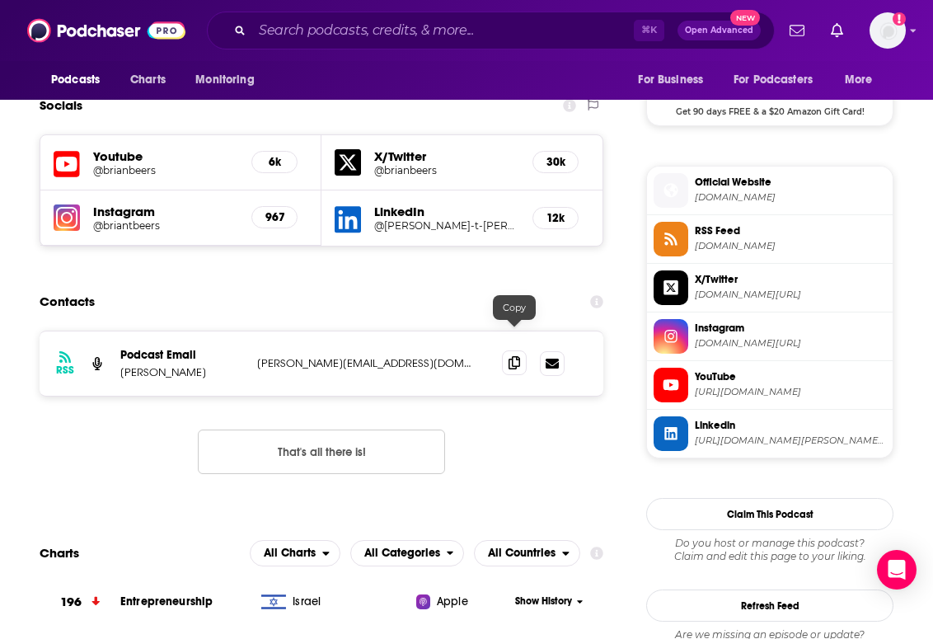
click at [512, 356] on icon at bounding box center [514, 362] width 12 height 13
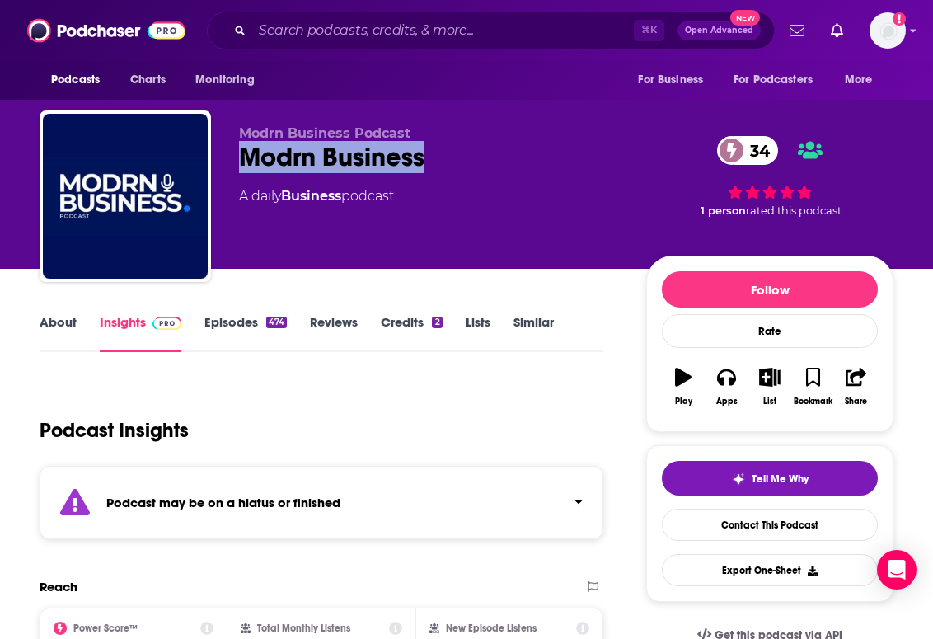
drag, startPoint x: 443, startPoint y: 168, endPoint x: 219, endPoint y: 163, distance: 223.4
click at [219, 163] on div "Modrn Business Podcast Modrn Business 34 A daily Business podcast 34 1 person r…" at bounding box center [467, 199] width 854 height 178
copy h2 "Modrn Business"
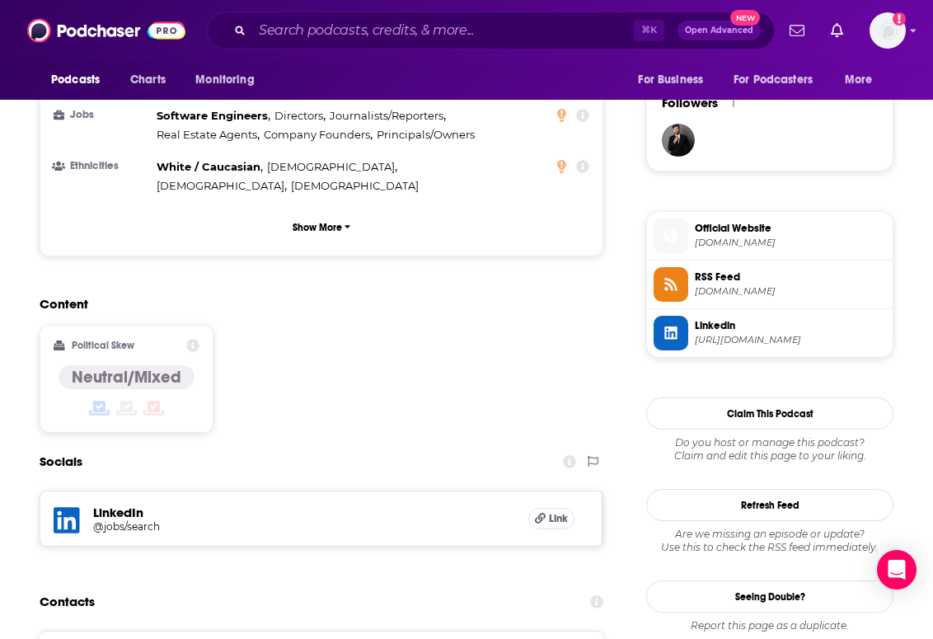
scroll to position [1413, 0]
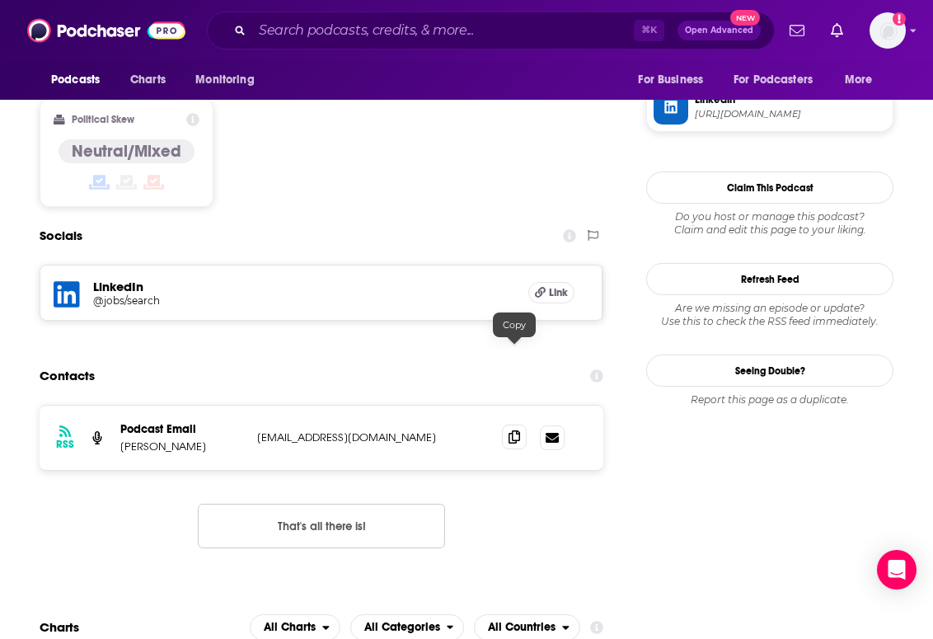
click at [520, 424] on span at bounding box center [514, 436] width 25 height 25
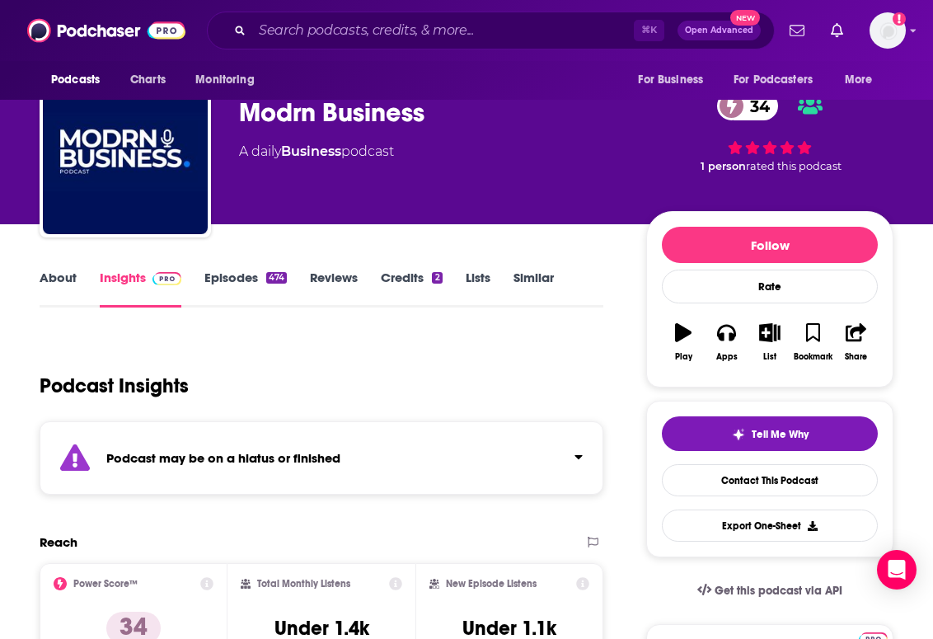
scroll to position [0, 0]
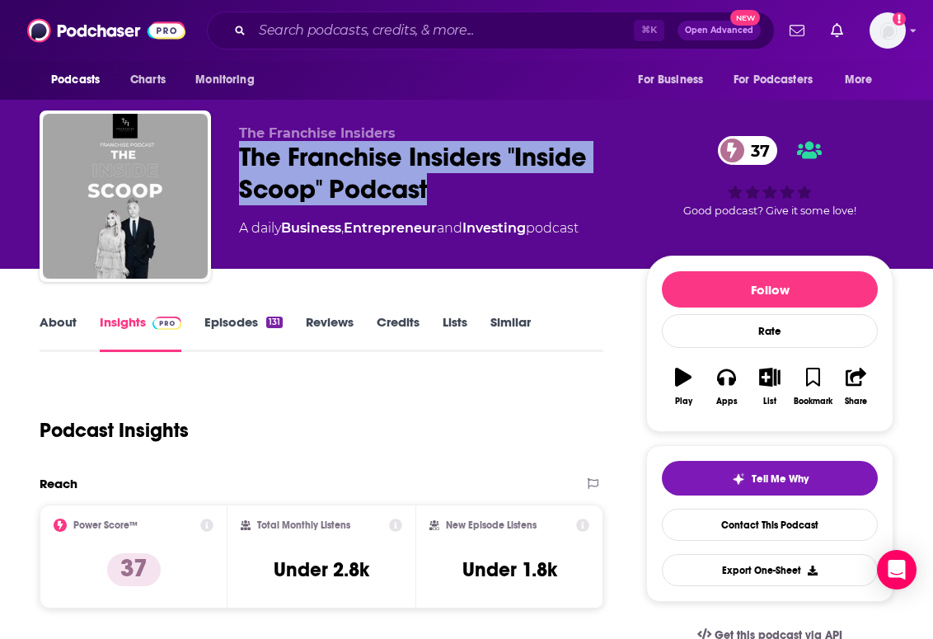
drag, startPoint x: 461, startPoint y: 198, endPoint x: 234, endPoint y: 157, distance: 230.2
click at [234, 157] on div "The Franchise Insiders The Franchise Insiders "Inside Scoop" Podcast 37 A daily…" at bounding box center [467, 199] width 854 height 178
copy h2 "The Franchise Insiders "Inside Scoop" Podcast"
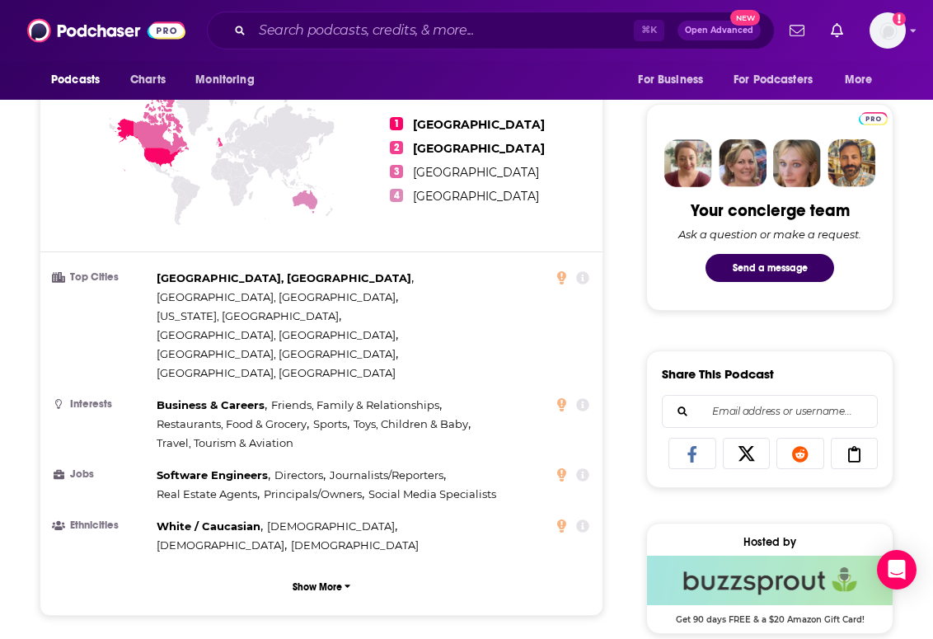
scroll to position [1412, 0]
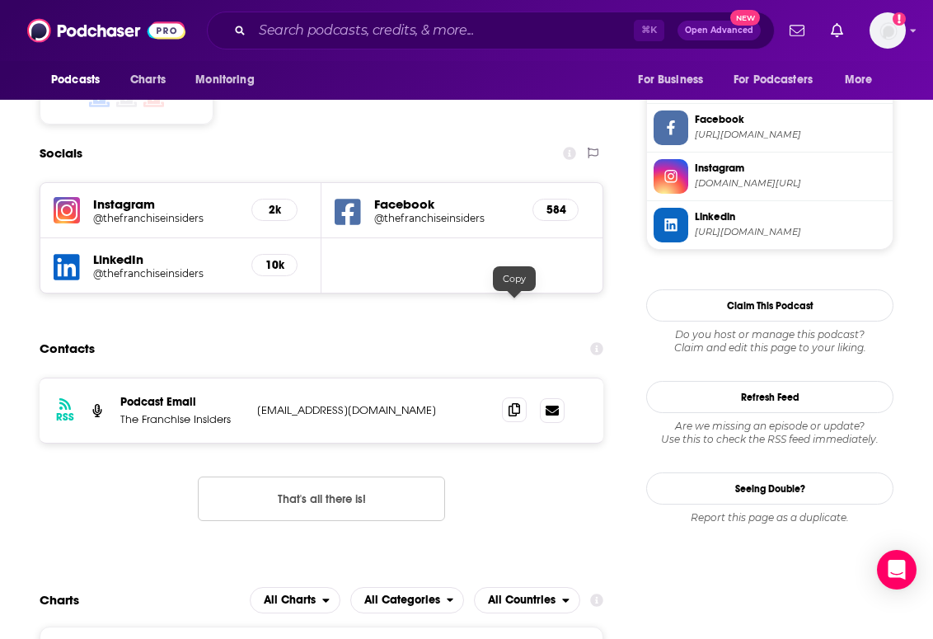
click at [512, 403] on icon at bounding box center [514, 409] width 12 height 13
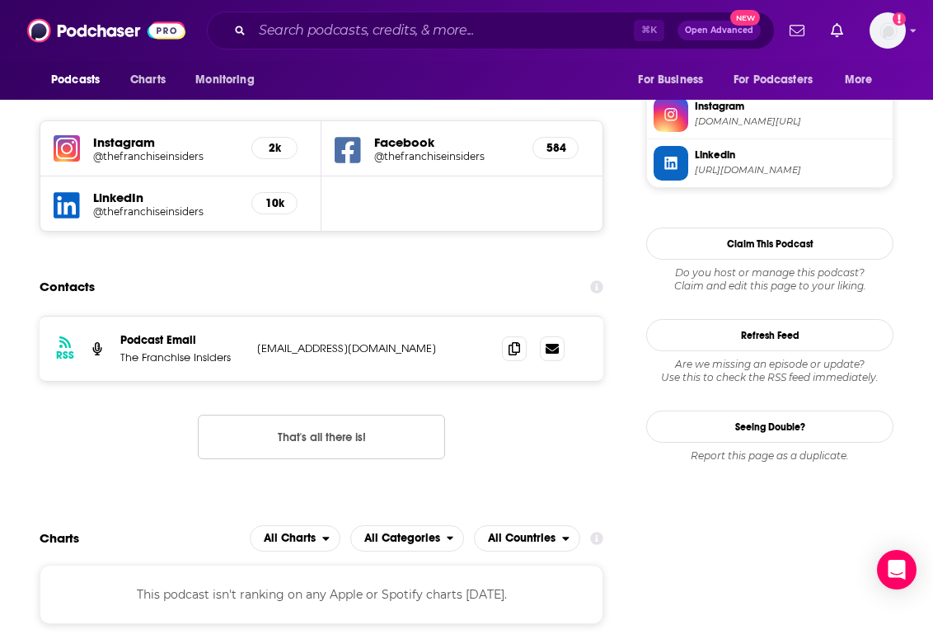
scroll to position [1380, 0]
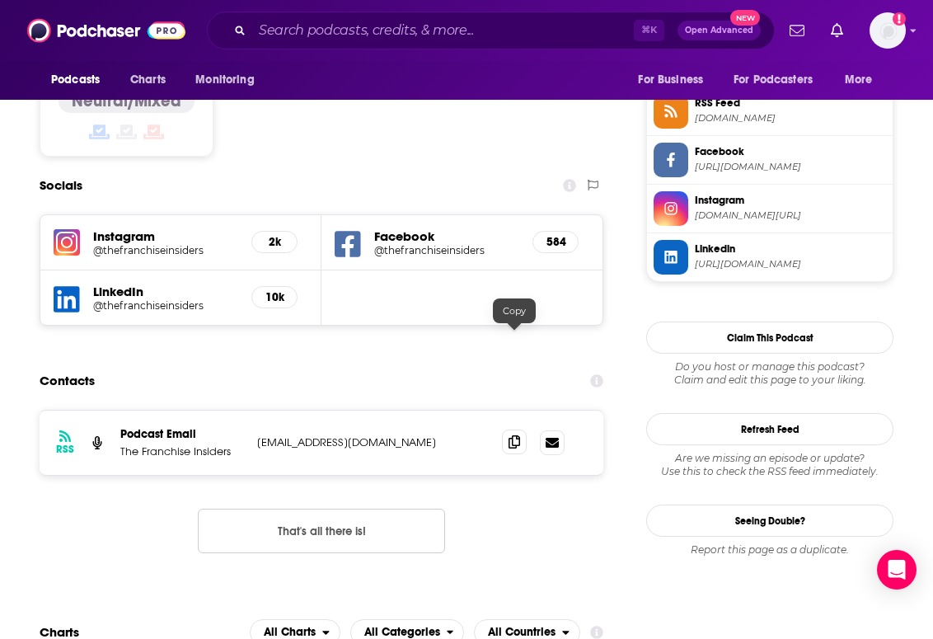
click at [515, 435] on icon at bounding box center [514, 441] width 12 height 13
click at [269, 508] on button "That's all there is!" at bounding box center [321, 530] width 247 height 45
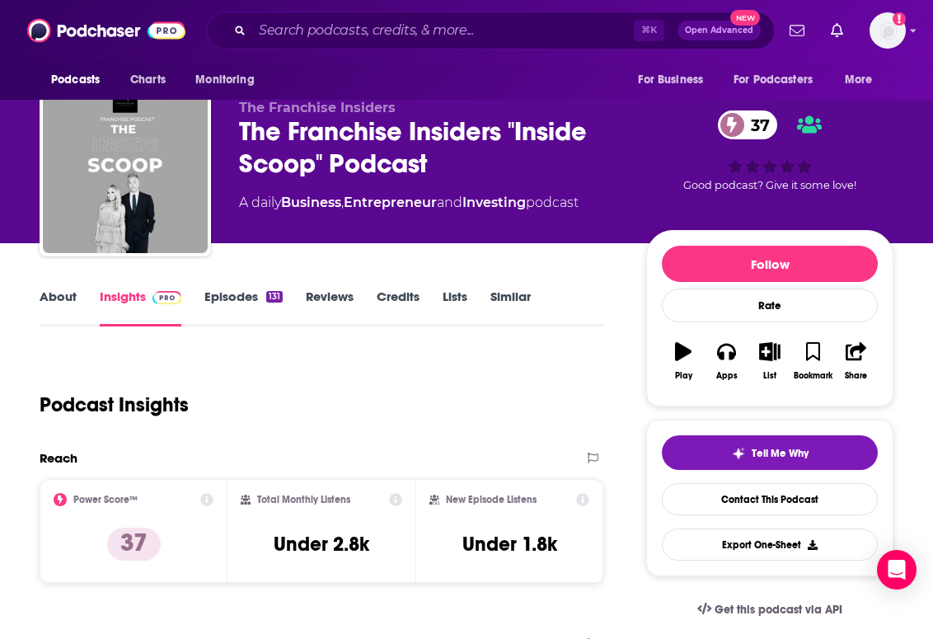
scroll to position [0, 0]
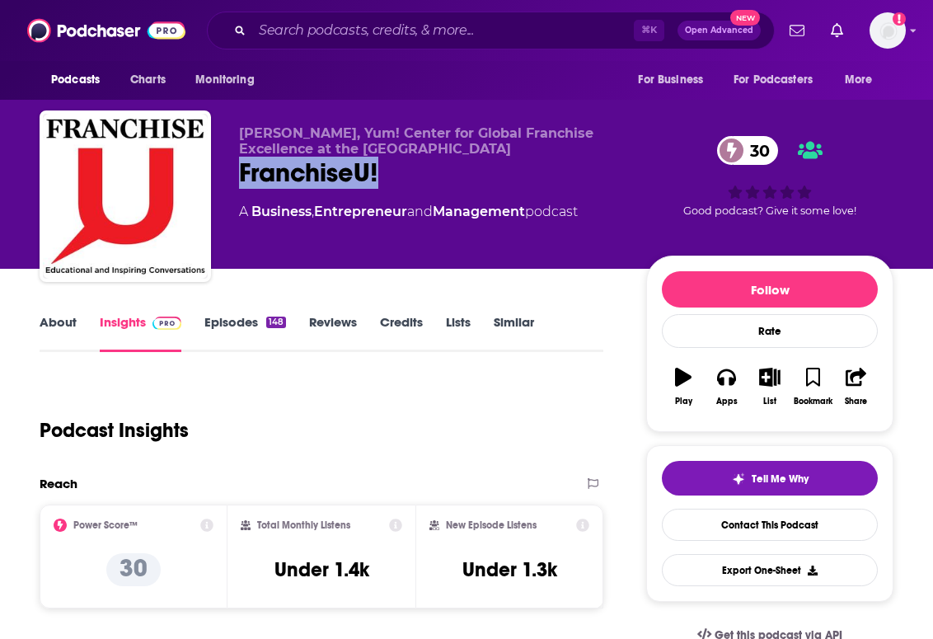
drag, startPoint x: 415, startPoint y: 170, endPoint x: 221, endPoint y: 168, distance: 194.5
click at [221, 168] on div "[PERSON_NAME], Yum! Center for Global Franchise Excellence at the [GEOGRAPHIC_D…" at bounding box center [467, 199] width 854 height 178
copy h2 "FranchiseU!"
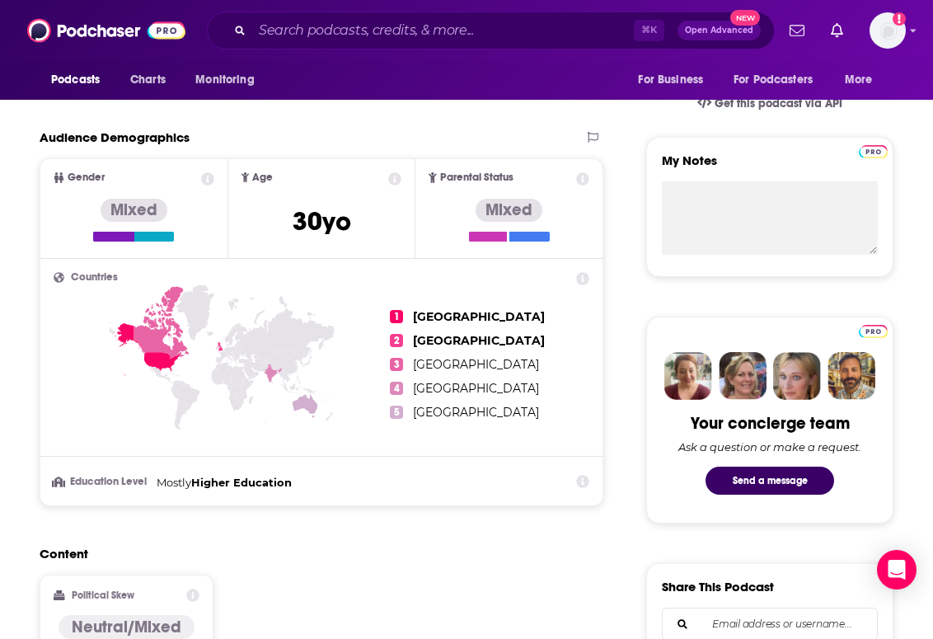
scroll to position [1130, 0]
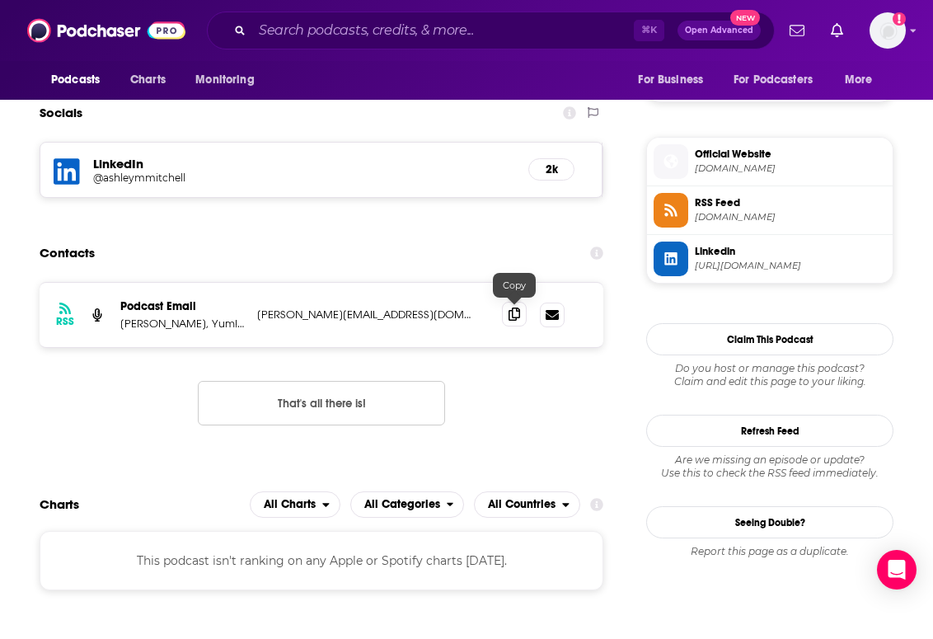
click at [504, 318] on span at bounding box center [514, 314] width 25 height 25
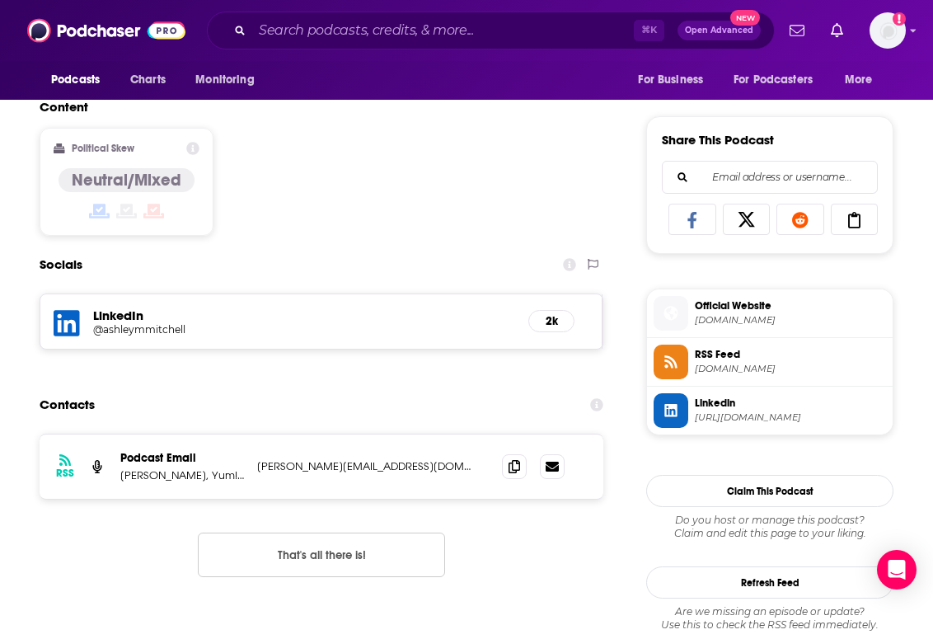
scroll to position [1069, 0]
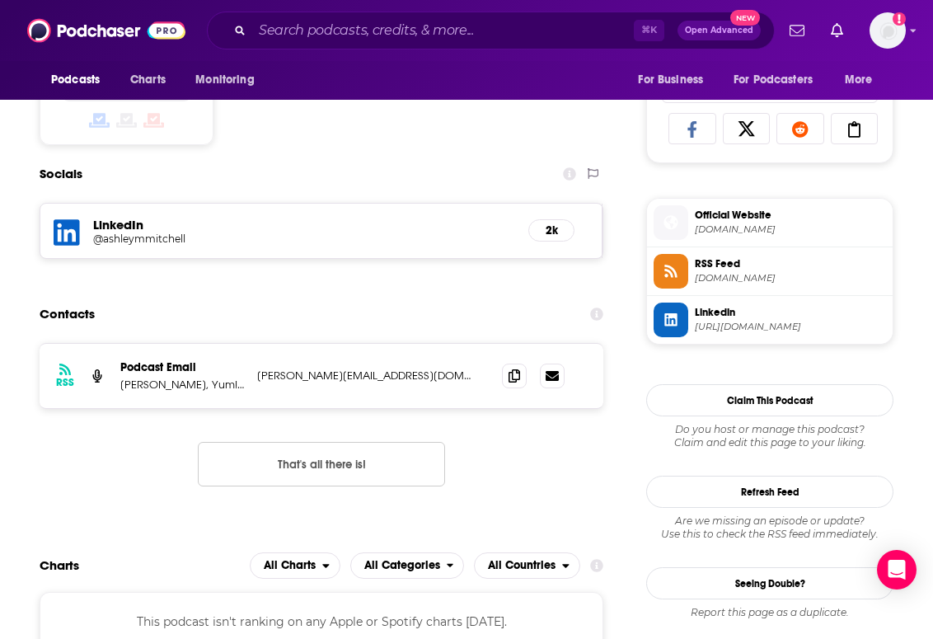
click at [139, 366] on p "Podcast Email" at bounding box center [182, 367] width 124 height 14
click at [218, 386] on p "[PERSON_NAME], Yum! Center for Global Franchise Excellence at the [GEOGRAPHIC_D…" at bounding box center [182, 384] width 124 height 14
click at [379, 468] on button "That's all there is!" at bounding box center [321, 464] width 247 height 45
click at [201, 377] on p "[PERSON_NAME], Yum! Center for Global Franchise Excellence at the [GEOGRAPHIC_D…" at bounding box center [182, 384] width 124 height 14
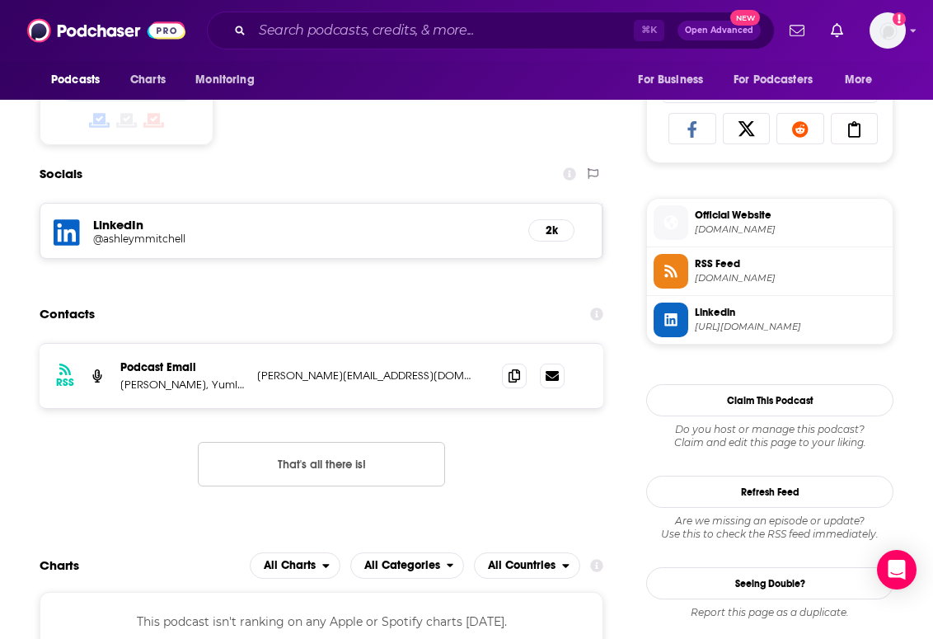
click at [597, 312] on icon at bounding box center [596, 313] width 13 height 13
click at [511, 318] on div "Contacts" at bounding box center [322, 313] width 564 height 31
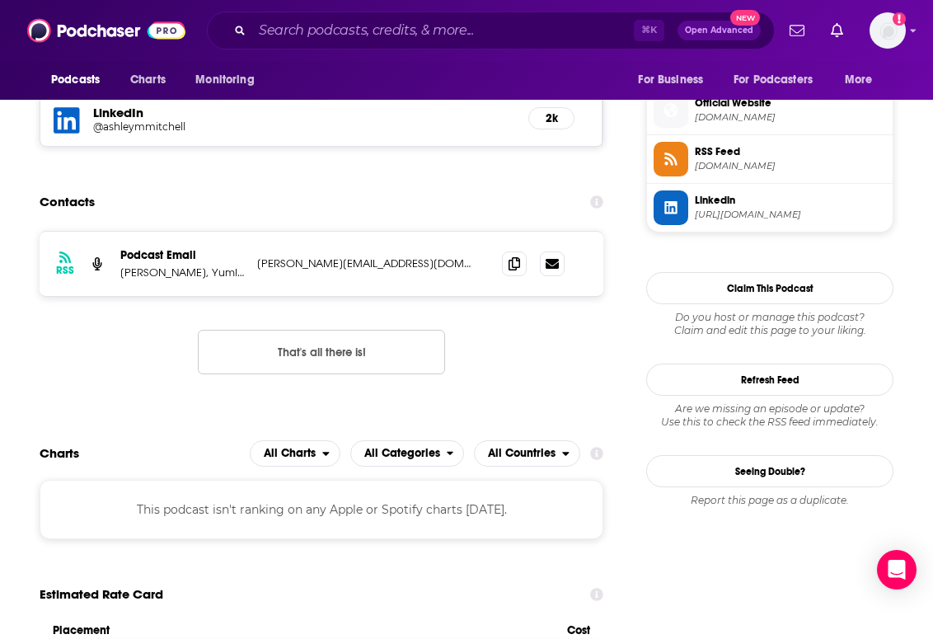
scroll to position [1182, 0]
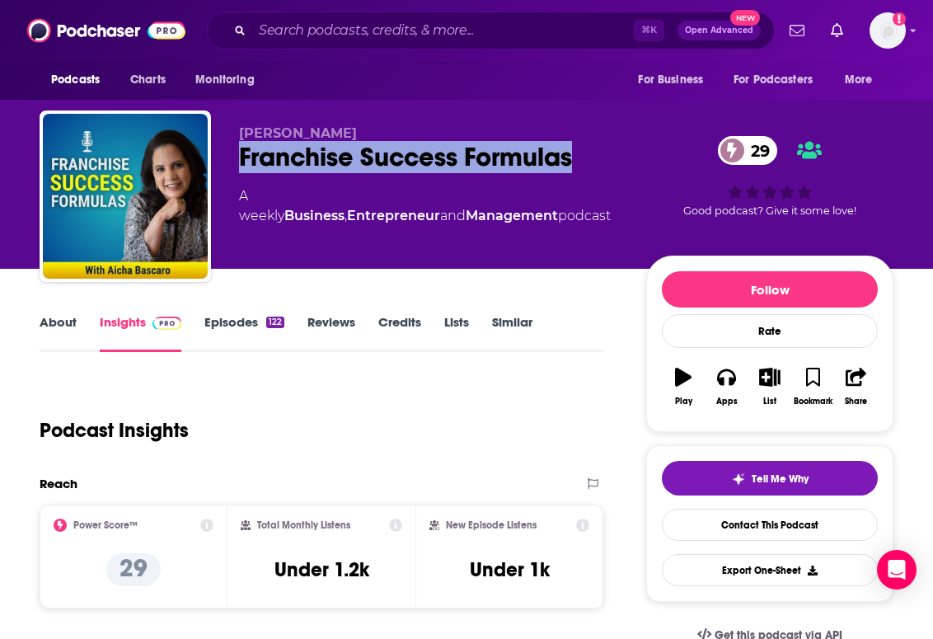
drag, startPoint x: 584, startPoint y: 152, endPoint x: 242, endPoint y: 150, distance: 342.0
click at [242, 150] on div "Franchise Success Formulas 29" at bounding box center [429, 157] width 381 height 32
copy h2 "Franchise Success Formulas"
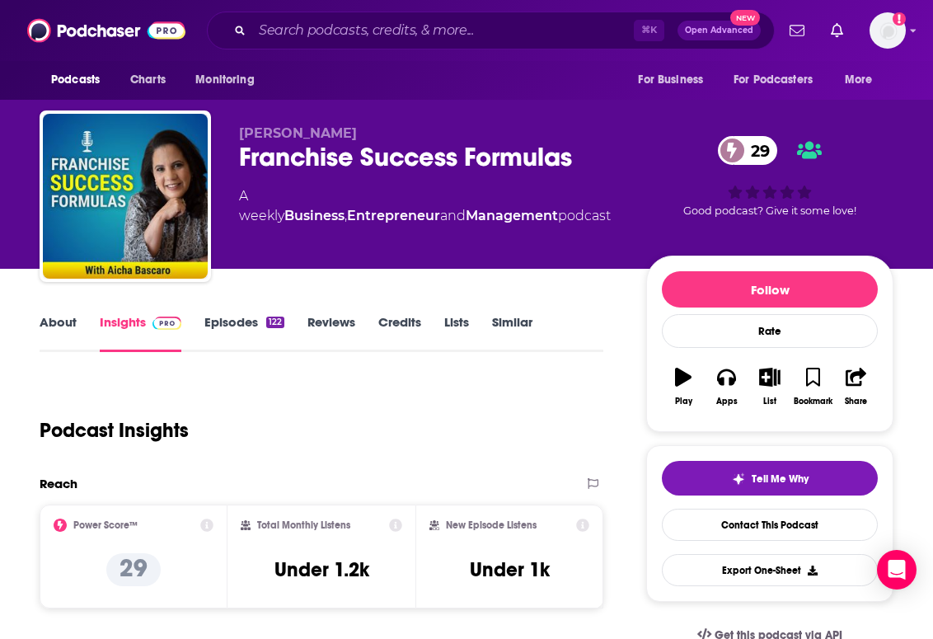
click at [317, 188] on div "A weekly Business , Entrepreneur and Management podcast" at bounding box center [429, 206] width 381 height 40
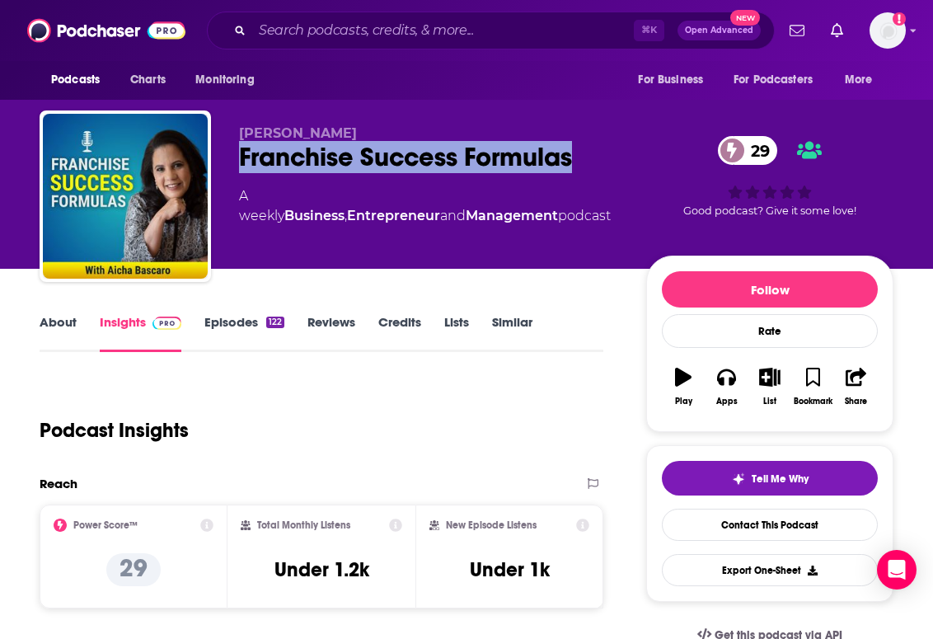
drag, startPoint x: 236, startPoint y: 153, endPoint x: 589, endPoint y: 157, distance: 353.5
click at [589, 157] on div "[PERSON_NAME] Franchise Success Formulas 29 A weekly Business , Entrepreneur an…" at bounding box center [467, 199] width 854 height 178
copy h2 "Franchise Success Formulas"
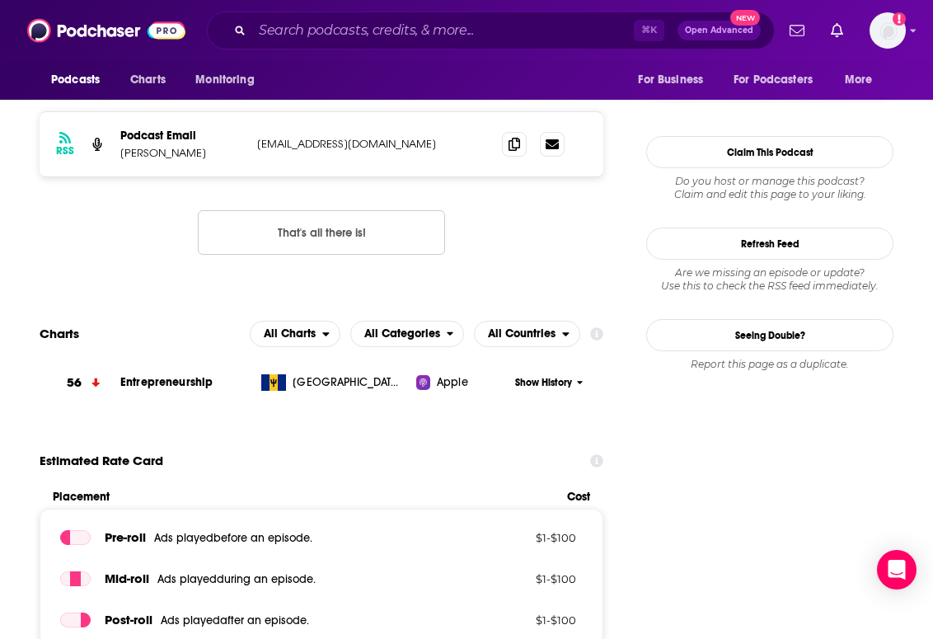
scroll to position [1071, 0]
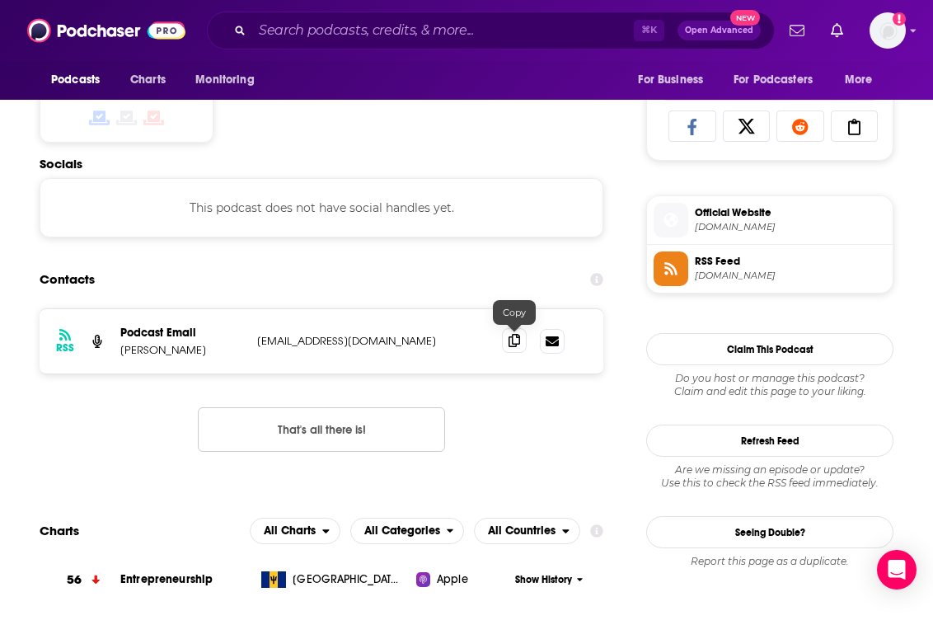
click at [512, 338] on icon at bounding box center [514, 340] width 12 height 13
click at [507, 345] on span at bounding box center [514, 340] width 25 height 25
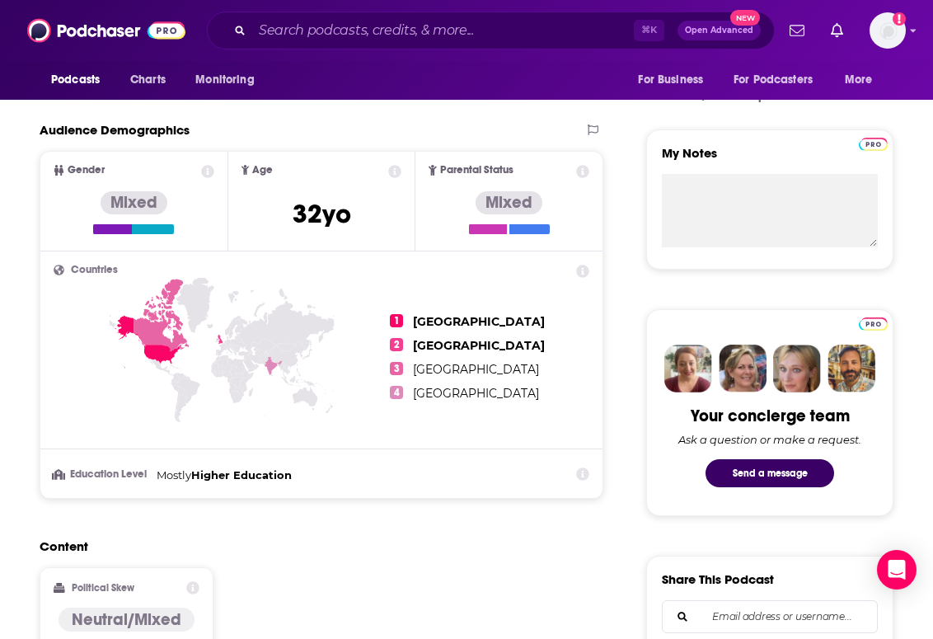
scroll to position [0, 0]
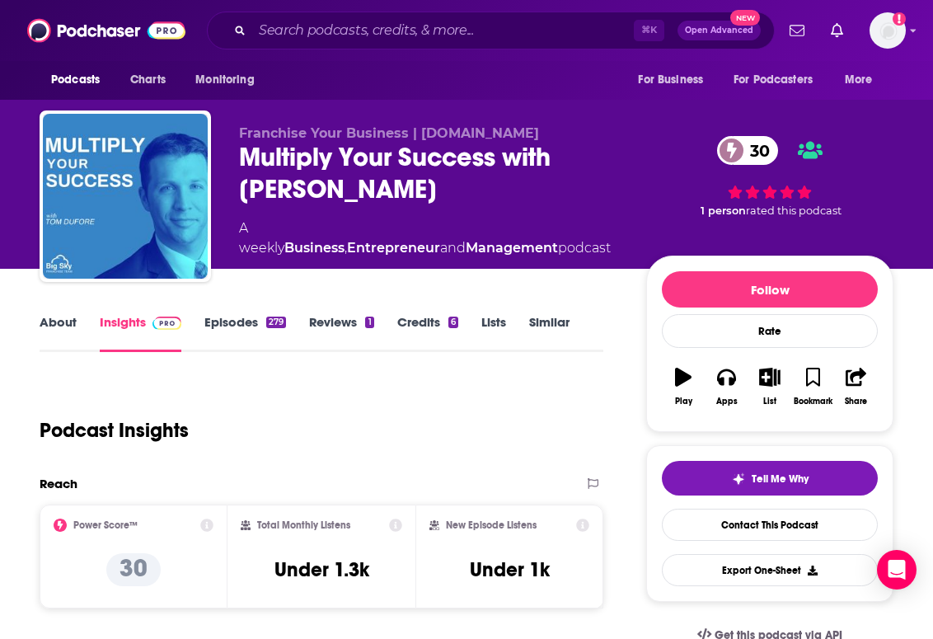
drag, startPoint x: 394, startPoint y: 182, endPoint x: 234, endPoint y: 152, distance: 162.6
click at [234, 152] on div "Franchise Your Business | [DOMAIN_NAME] Multiply Your Success with [PERSON_NAME…" at bounding box center [467, 199] width 854 height 178
click at [336, 240] on link "Business" at bounding box center [314, 248] width 60 height 16
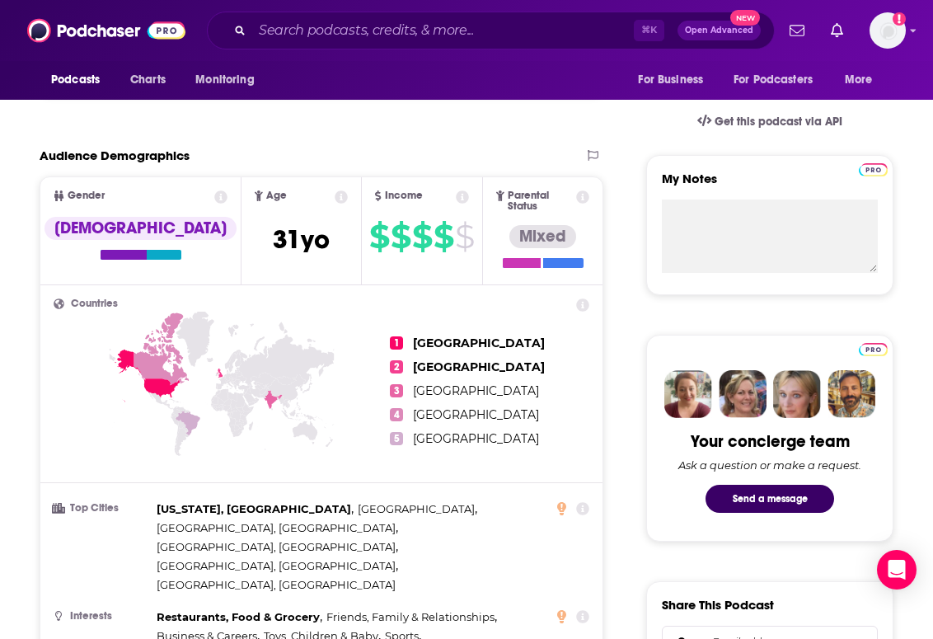
scroll to position [1255, 0]
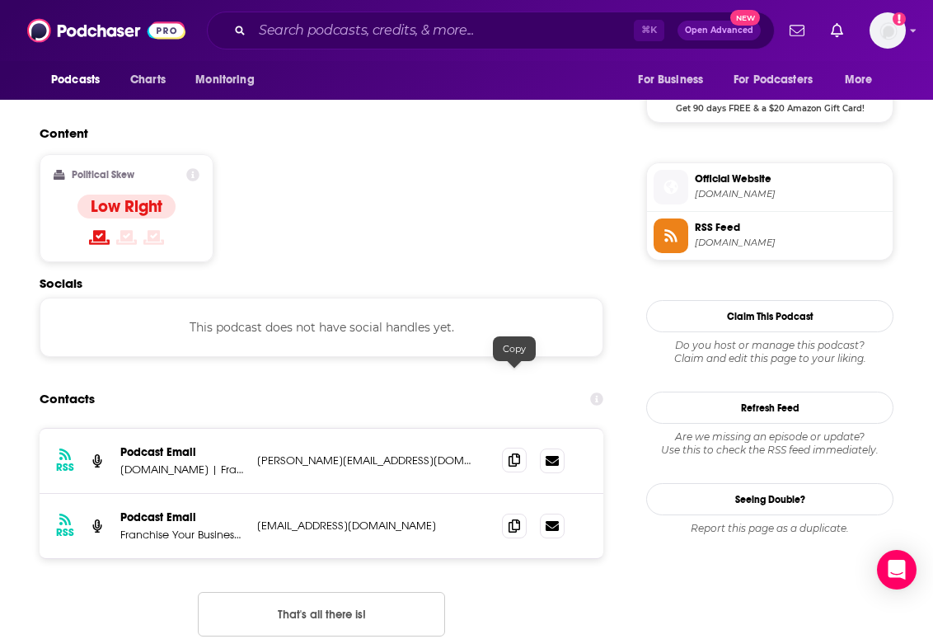
click at [508, 447] on span at bounding box center [514, 459] width 25 height 25
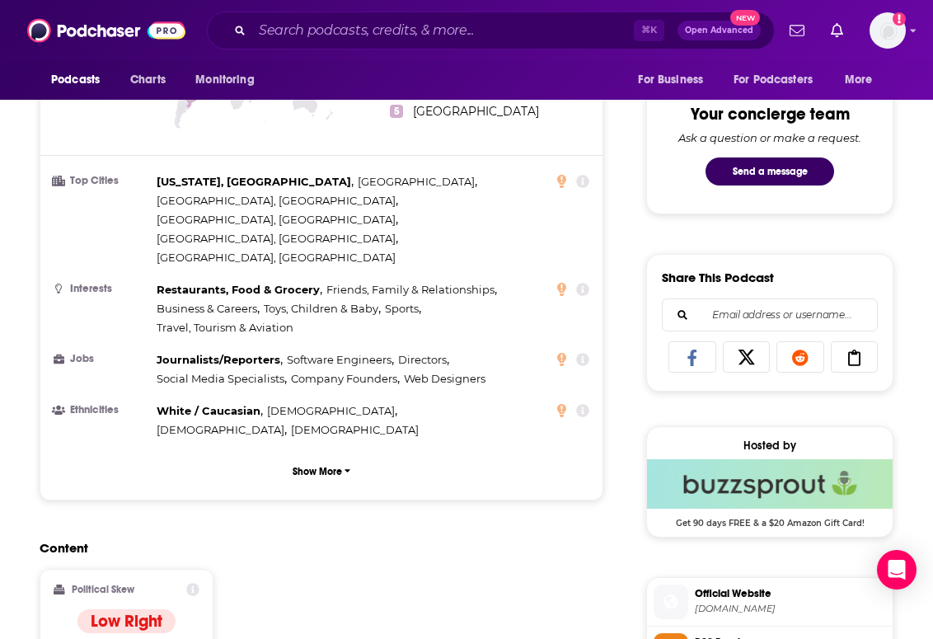
scroll to position [1422, 0]
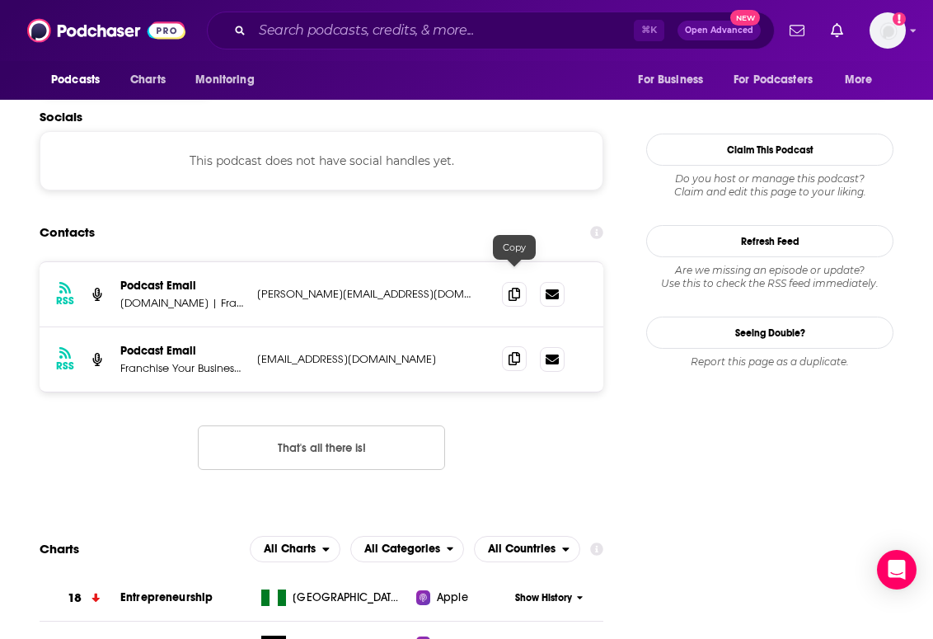
click at [513, 352] on icon at bounding box center [514, 358] width 12 height 13
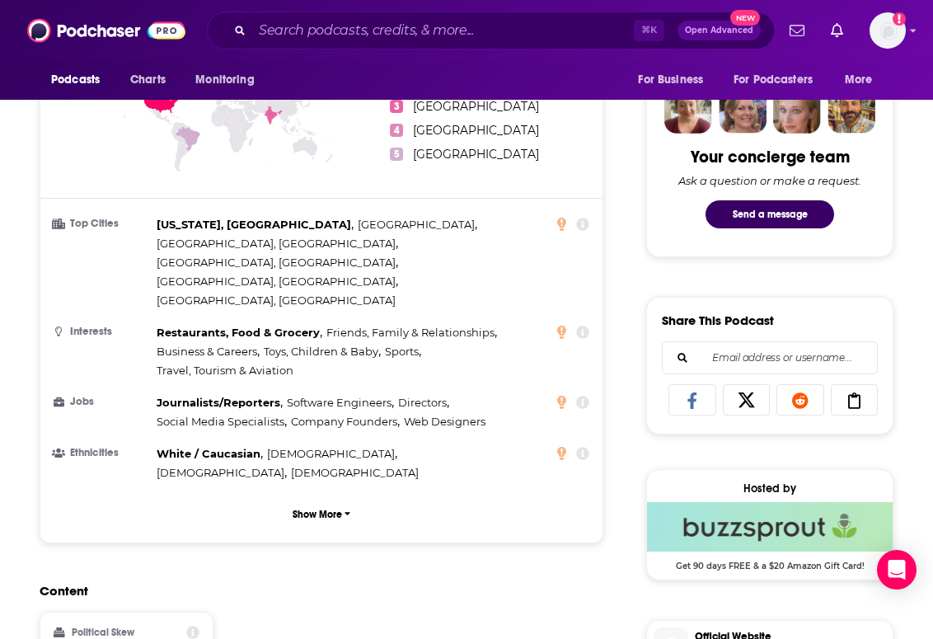
scroll to position [1478, 0]
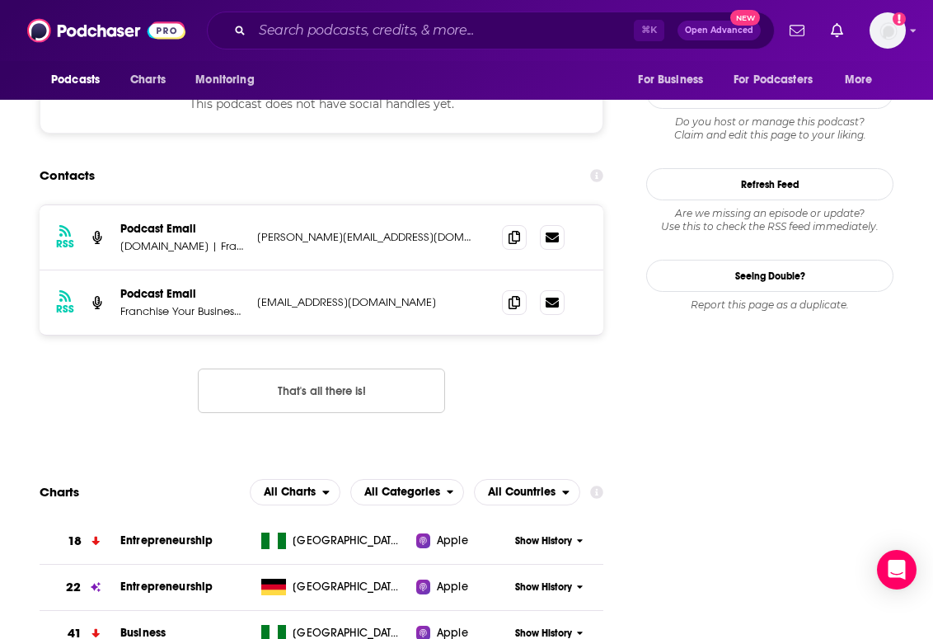
click at [164, 205] on div "RSS Podcast Email BigSkyFranchiseTeam.com | Franchise Your Business tom@bigskyf…" at bounding box center [322, 237] width 564 height 65
click at [155, 222] on div "Podcast Email BigSkyFranchiseTeam.com | Franchise Your Business" at bounding box center [182, 237] width 124 height 31
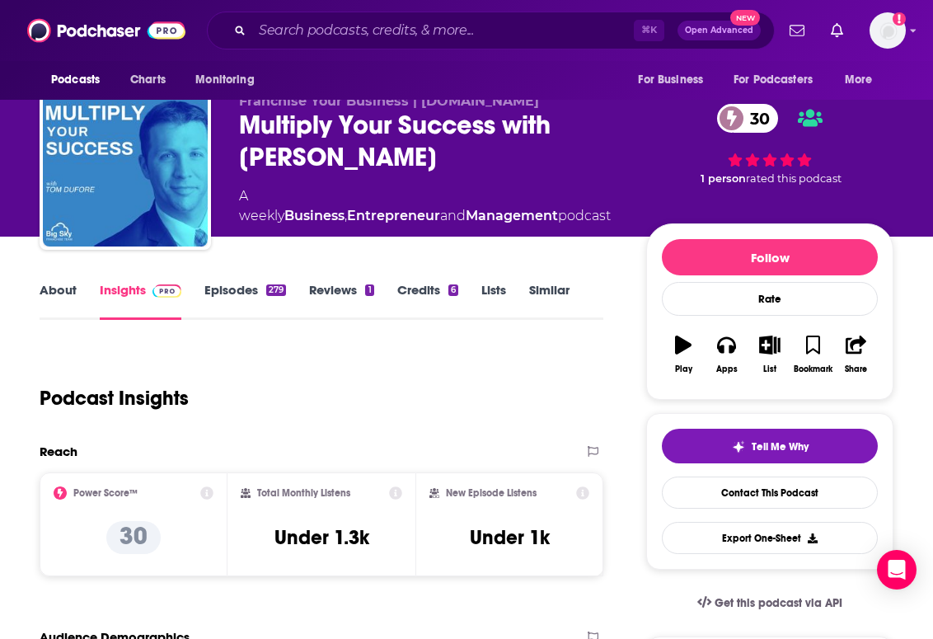
scroll to position [0, 0]
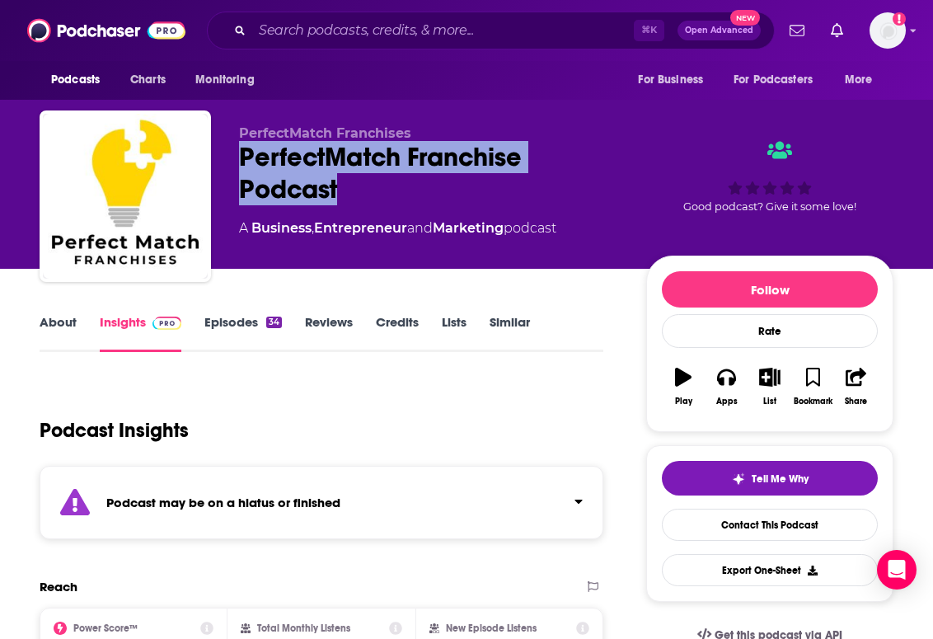
drag, startPoint x: 346, startPoint y: 187, endPoint x: 227, endPoint y: 152, distance: 124.6
click at [227, 152] on div "PerfectMatch Franchises PerfectMatch Franchise Podcast A Business , Entrepreneu…" at bounding box center [467, 199] width 854 height 178
copy h2 "PerfectMatch Franchise Podcast"
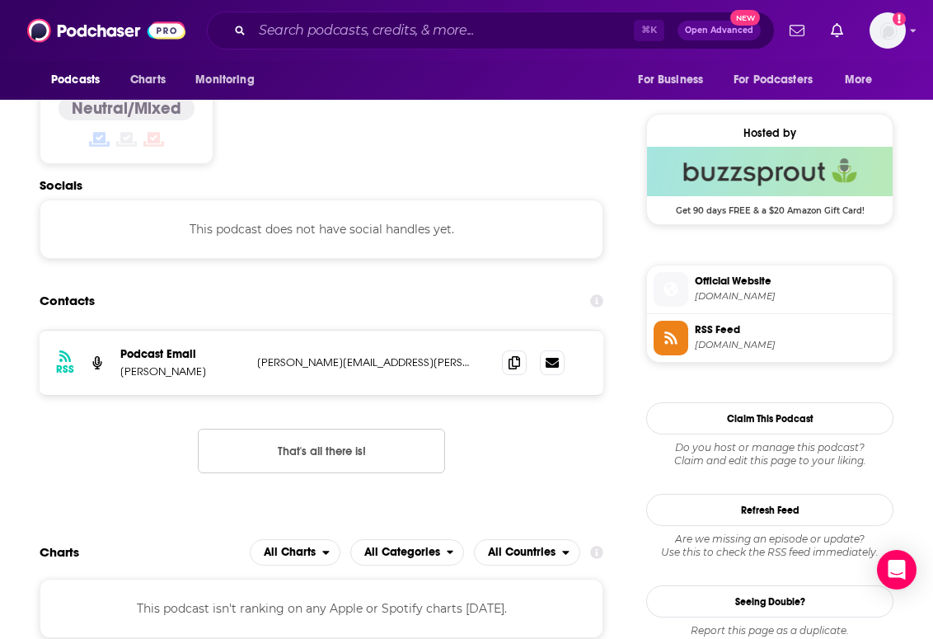
scroll to position [1170, 0]
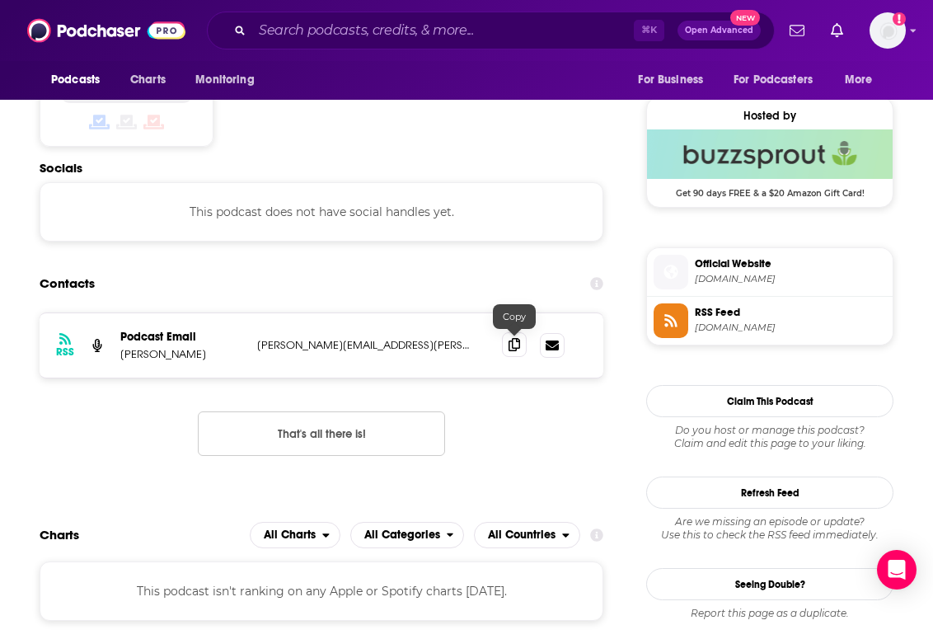
click at [520, 351] on span at bounding box center [514, 344] width 25 height 25
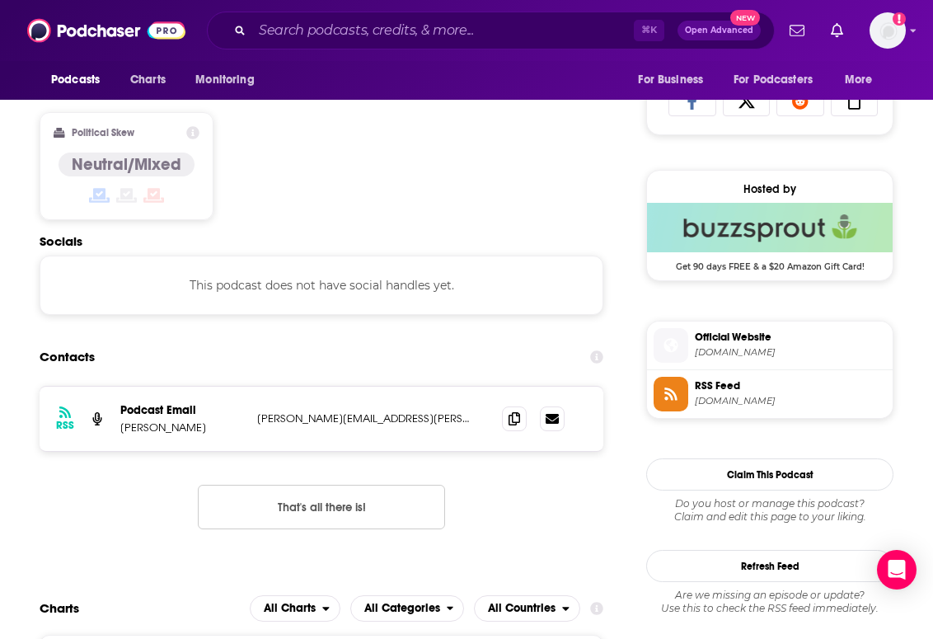
scroll to position [1103, 0]
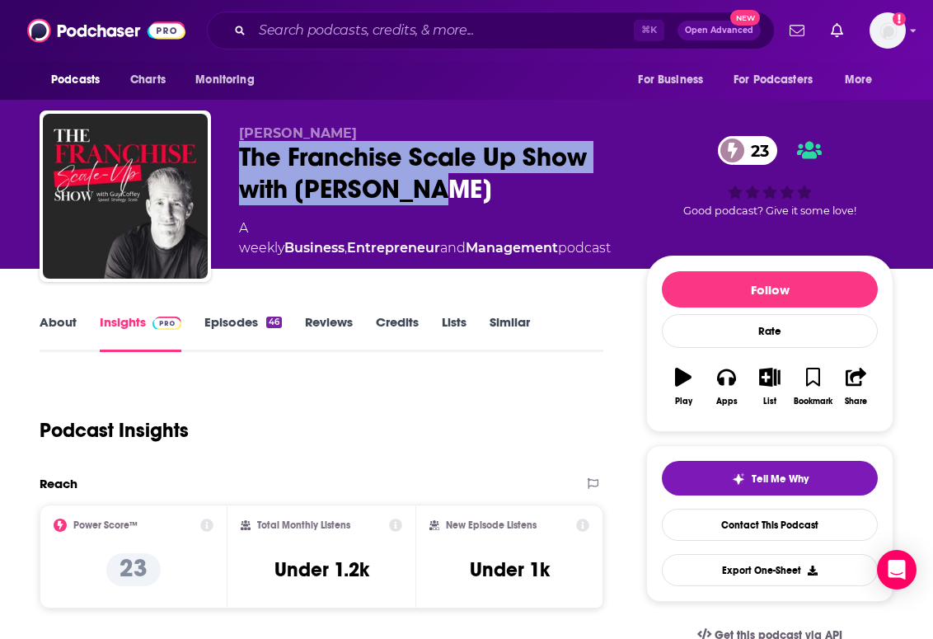
drag, startPoint x: 447, startPoint y: 182, endPoint x: 244, endPoint y: 149, distance: 206.2
click at [244, 149] on div "The Franchise Scale Up Show with [PERSON_NAME] 23" at bounding box center [429, 173] width 381 height 64
copy h2 "The Franchise Scale Up Show with [PERSON_NAME]"
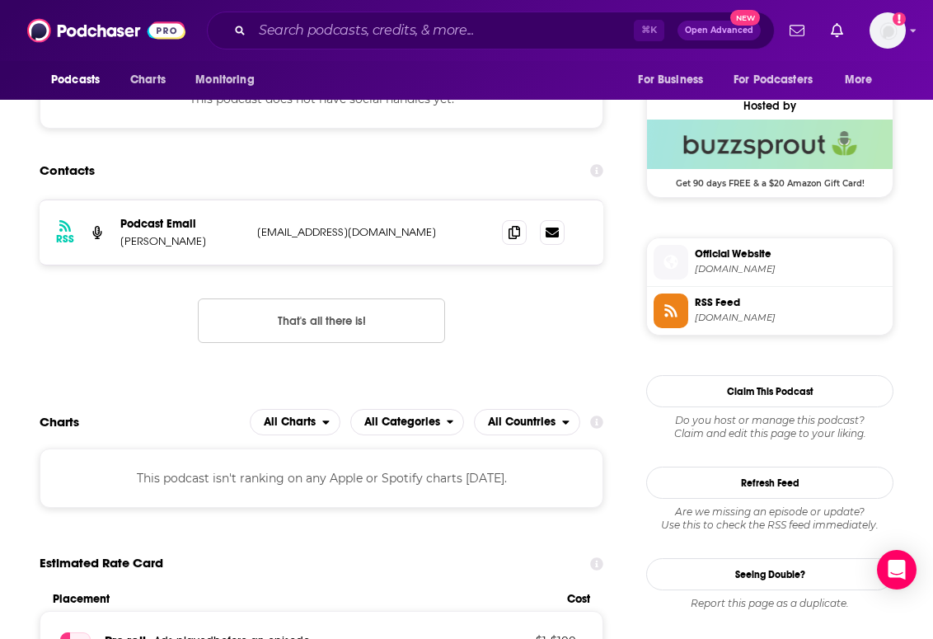
scroll to position [1162, 0]
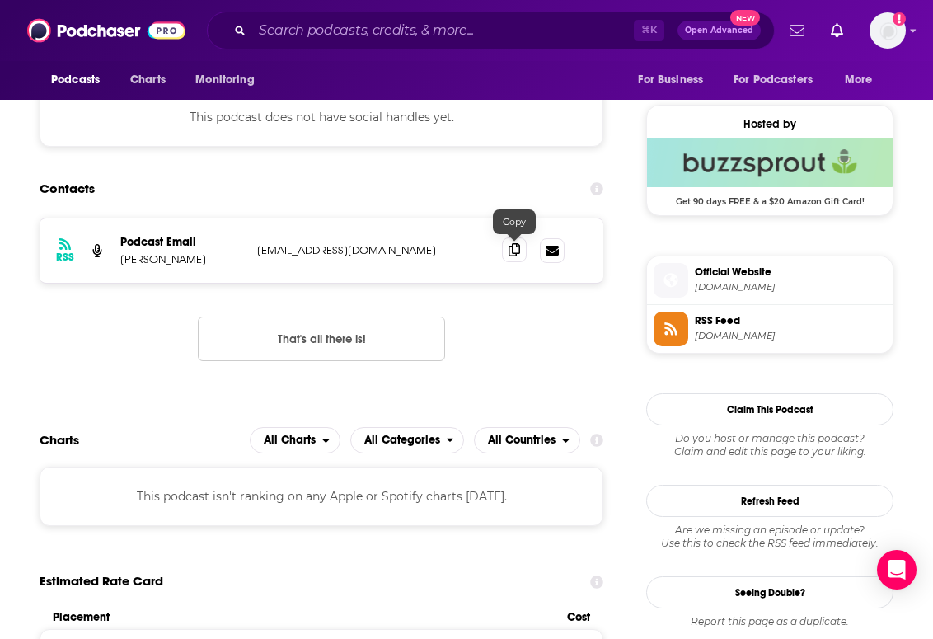
click at [507, 248] on span at bounding box center [514, 249] width 25 height 25
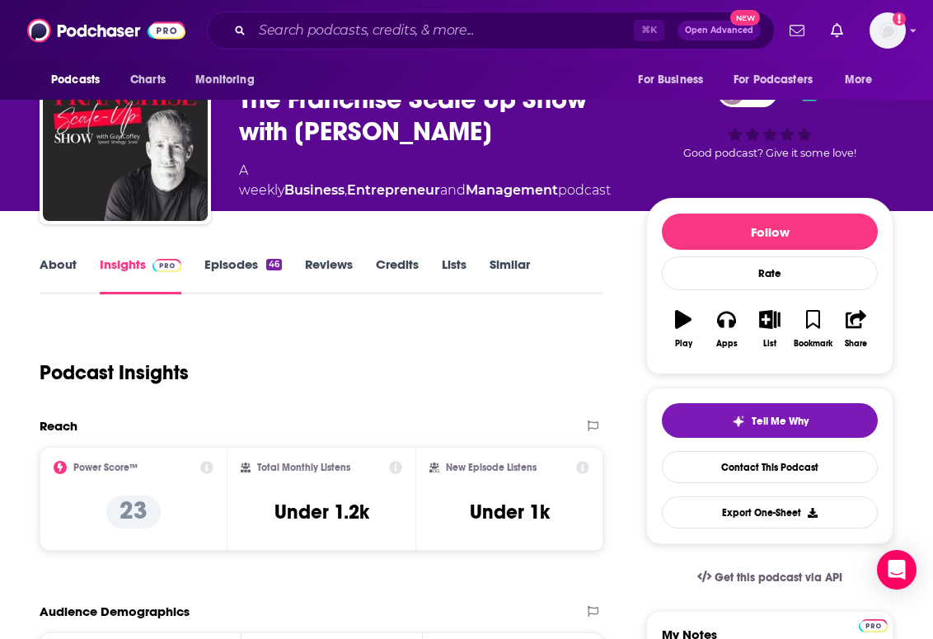
scroll to position [0, 0]
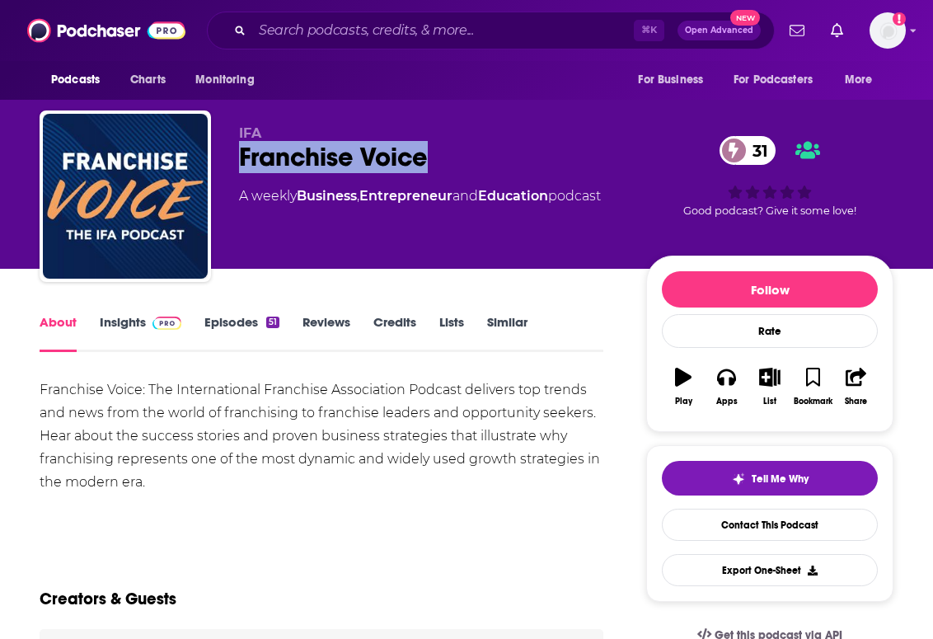
drag, startPoint x: 454, startPoint y: 150, endPoint x: 241, endPoint y: 163, distance: 213.8
click at [241, 163] on div "Franchise Voice 31" at bounding box center [429, 157] width 381 height 32
copy h1 "Franchise Voice"
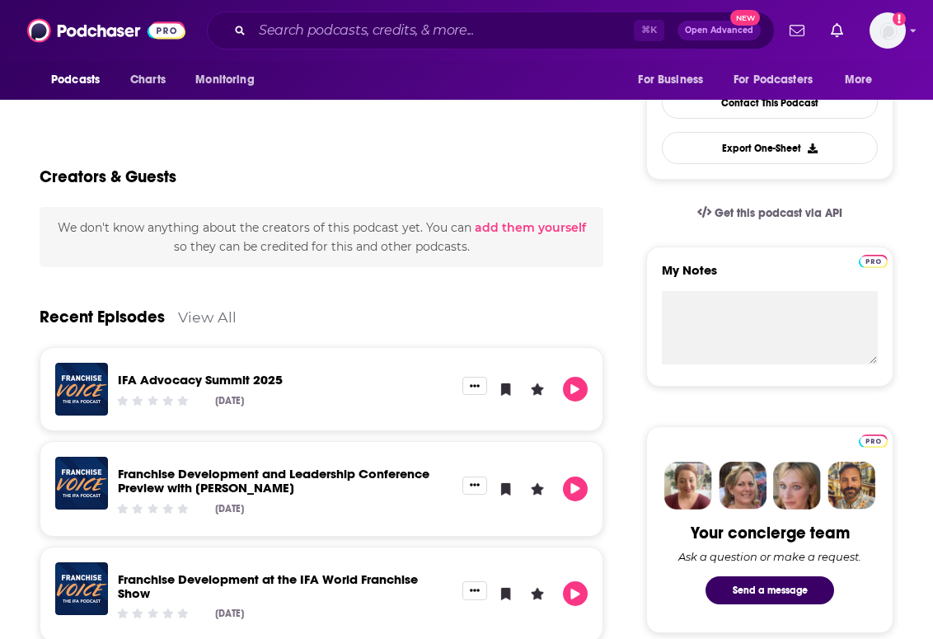
scroll to position [296, 0]
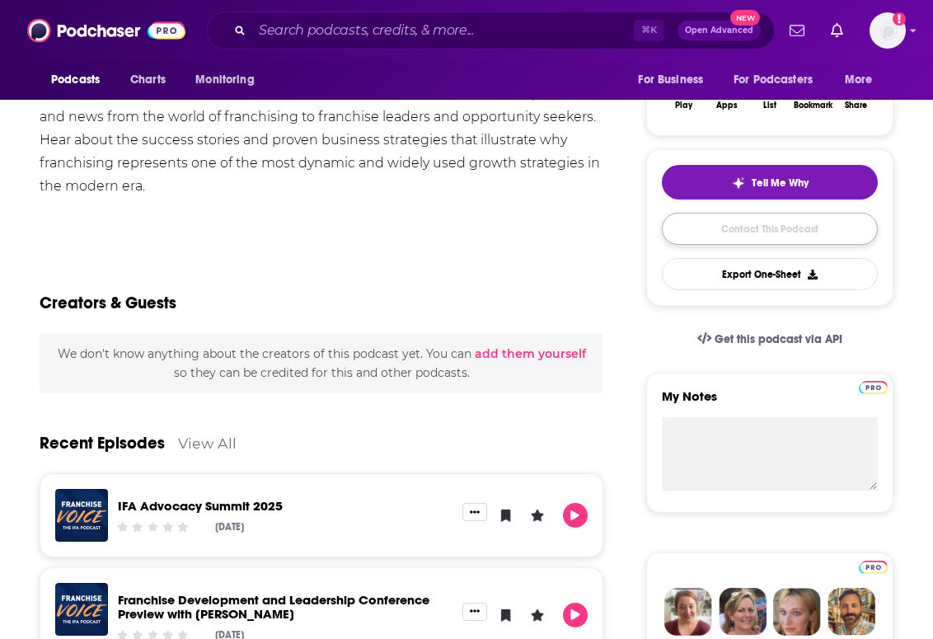
click at [702, 231] on link "Contact This Podcast" at bounding box center [770, 229] width 216 height 32
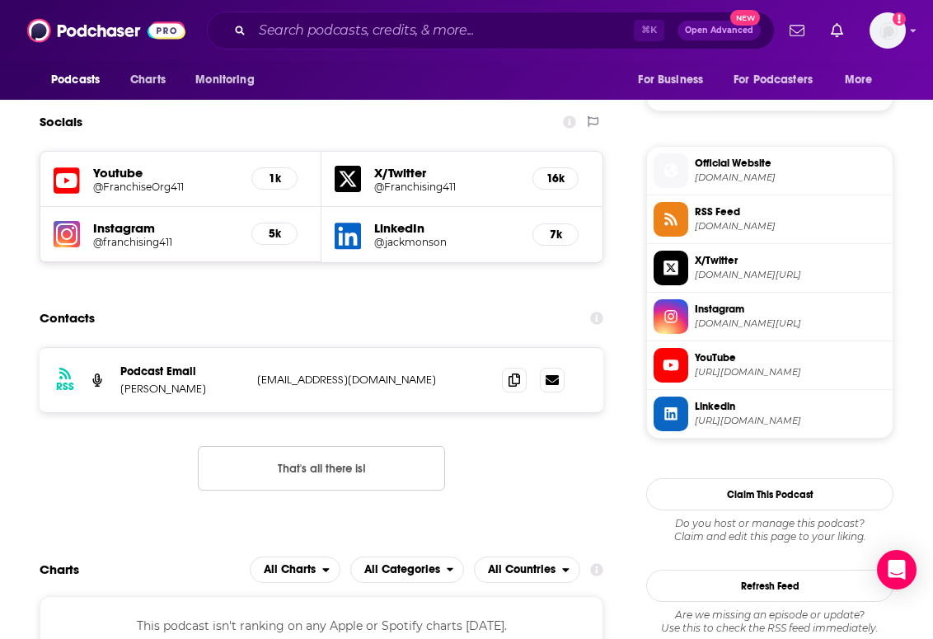
scroll to position [1122, 0]
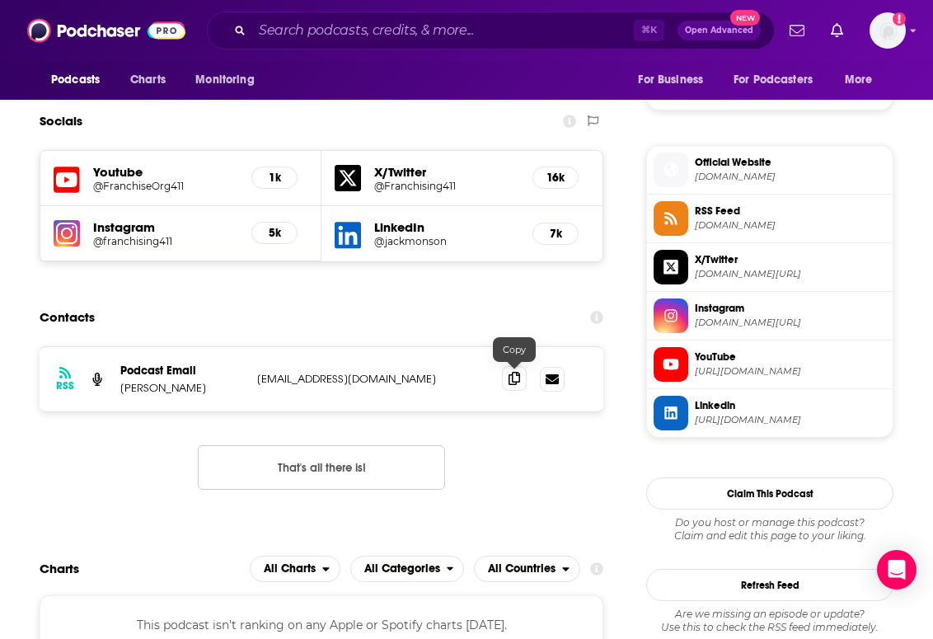
click at [514, 386] on span at bounding box center [514, 378] width 25 height 25
click at [512, 380] on icon at bounding box center [514, 378] width 12 height 13
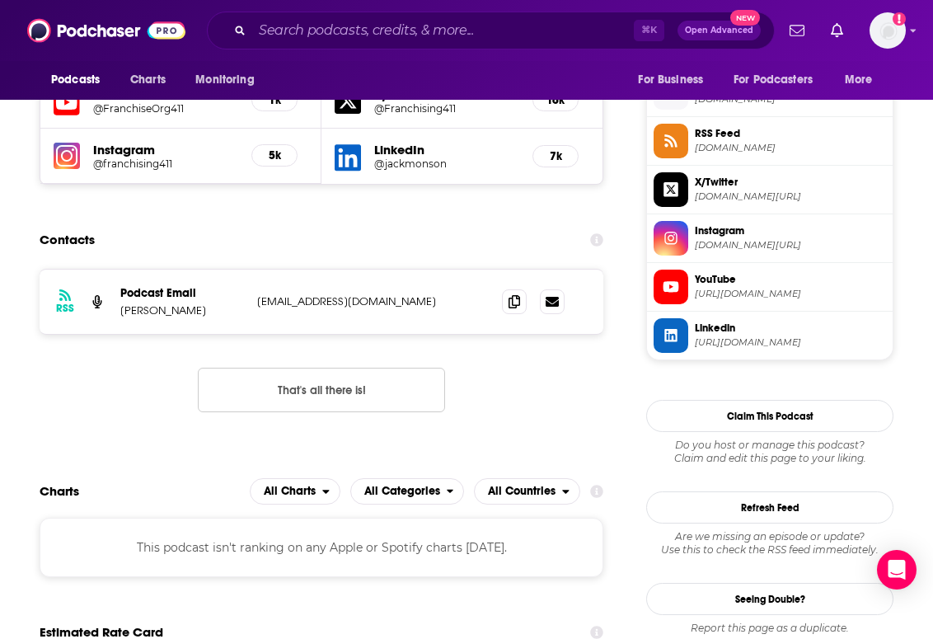
scroll to position [1209, 0]
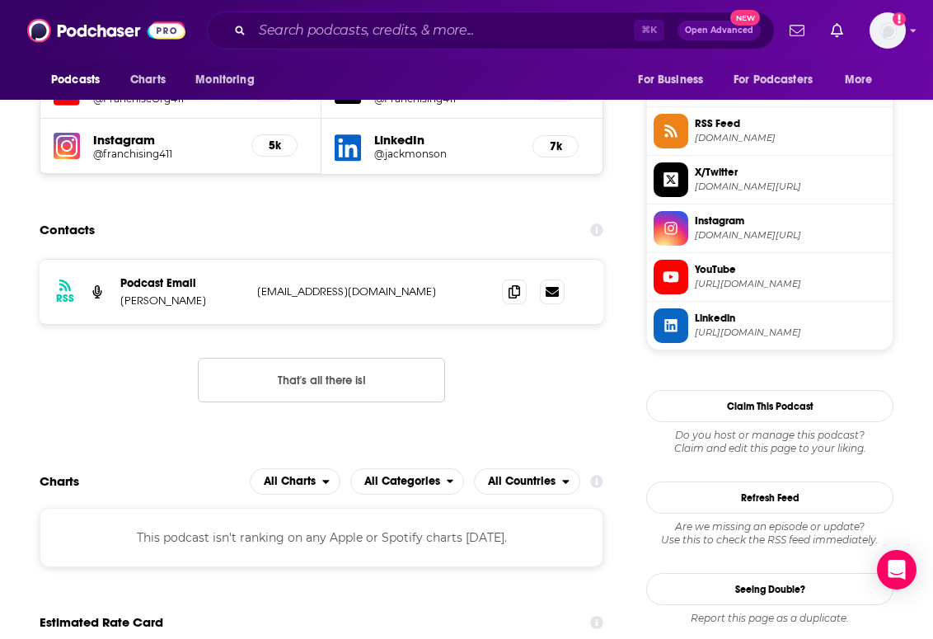
click at [300, 46] on div "⌘ K Open Advanced New" at bounding box center [491, 31] width 568 height 38
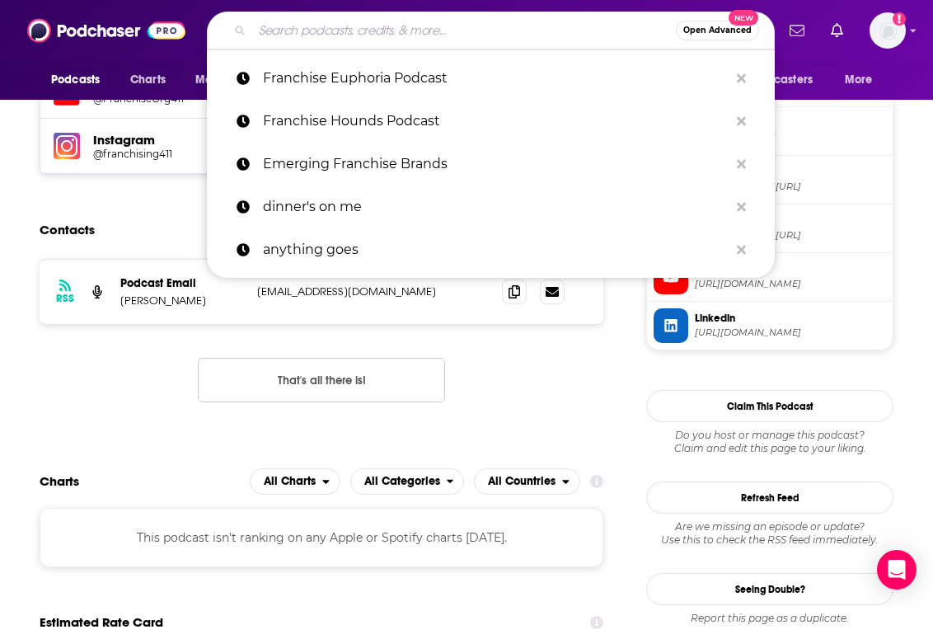
click at [297, 26] on input "Search podcasts, credits, & more..." at bounding box center [464, 30] width 424 height 26
paste input "Franchise Podcast with [PERSON_NAME]"
type input "Franchise Podcast with [PERSON_NAME]"
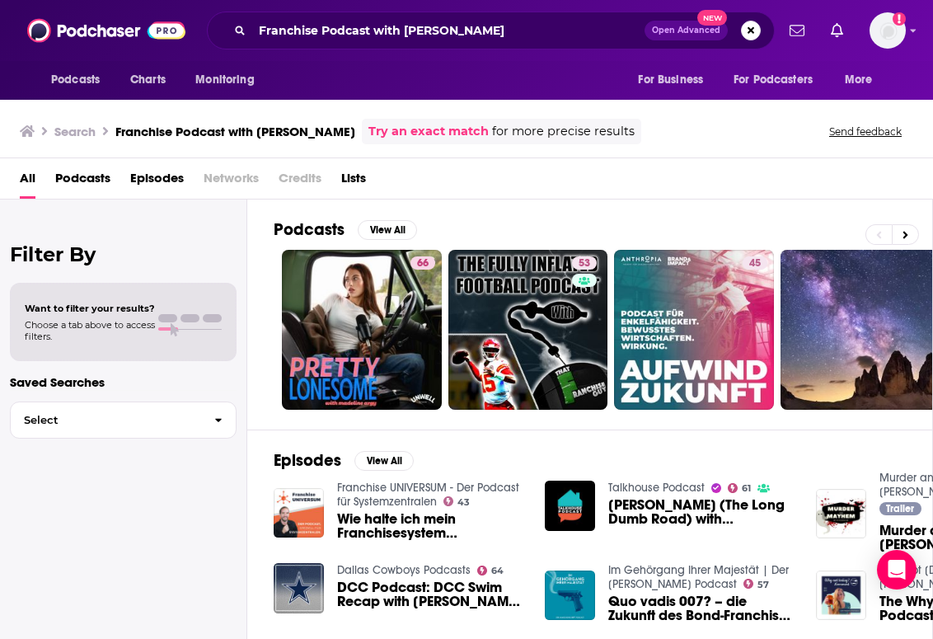
click at [405, 130] on link "Try an exact match" at bounding box center [428, 131] width 120 height 19
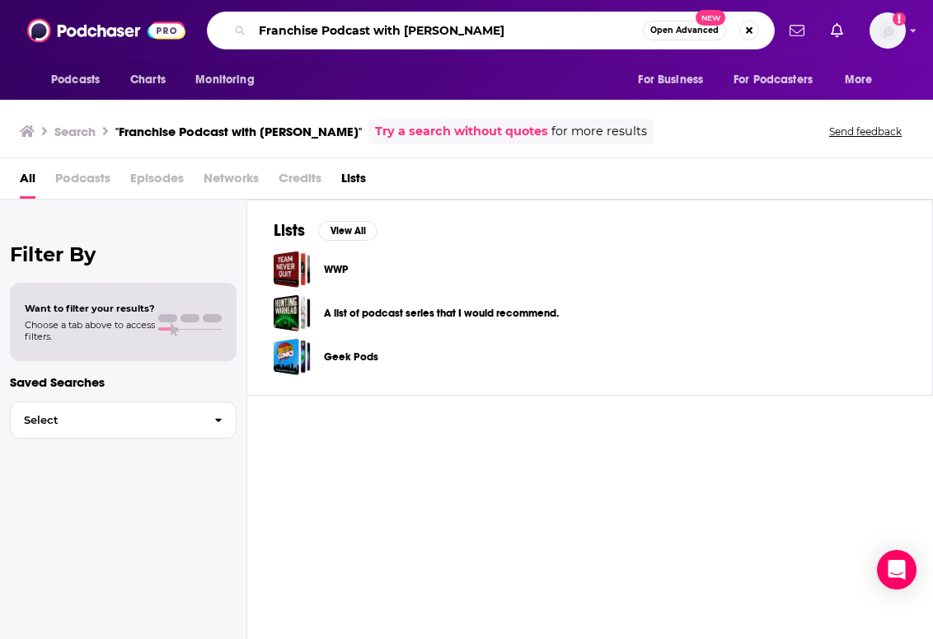
click at [418, 35] on input "Franchise Podcast with [PERSON_NAME]" at bounding box center [447, 30] width 391 height 26
drag, startPoint x: 402, startPoint y: 31, endPoint x: 300, endPoint y: 30, distance: 102.2
click at [197, 34] on div "Podcasts Charts Monitoring Franchise Podcast with Madeline Zuk Open Advanced Ne…" at bounding box center [484, 31] width 581 height 38
type input "[PERSON_NAME]"
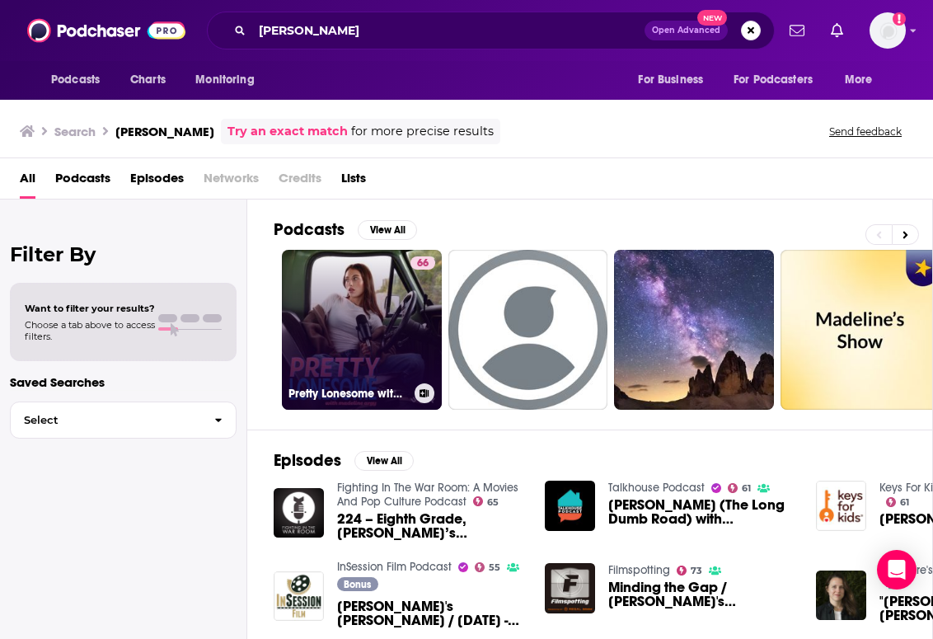
click at [336, 326] on link "66 Pretty Lonesome with Madeline Argy" at bounding box center [362, 330] width 160 height 160
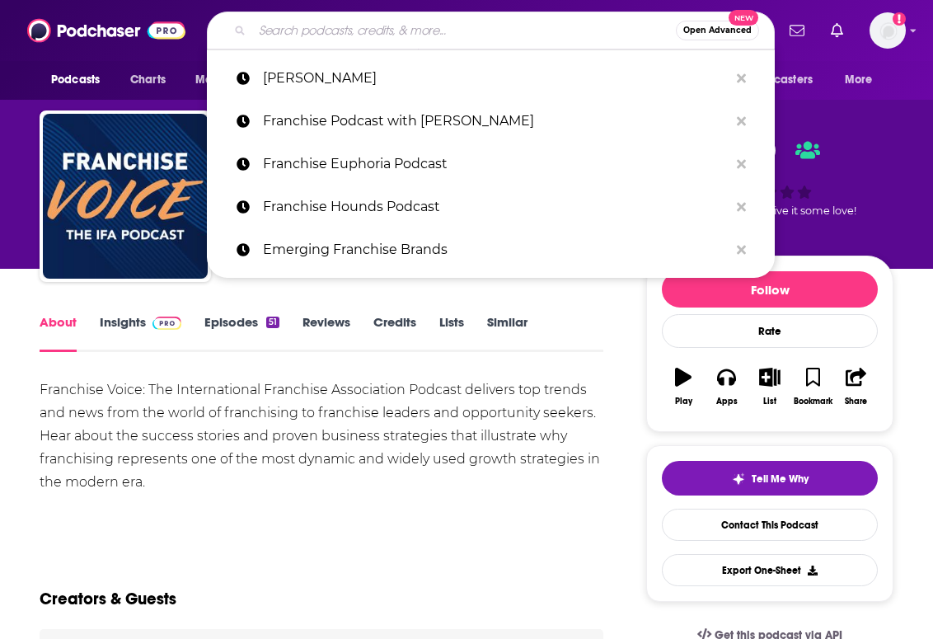
click at [257, 31] on input "Search podcasts, credits, & more..." at bounding box center [464, 30] width 424 height 26
paste input "Frantastic - Franchising Podcast"
type input "Frantastic - Franchising Podcast"
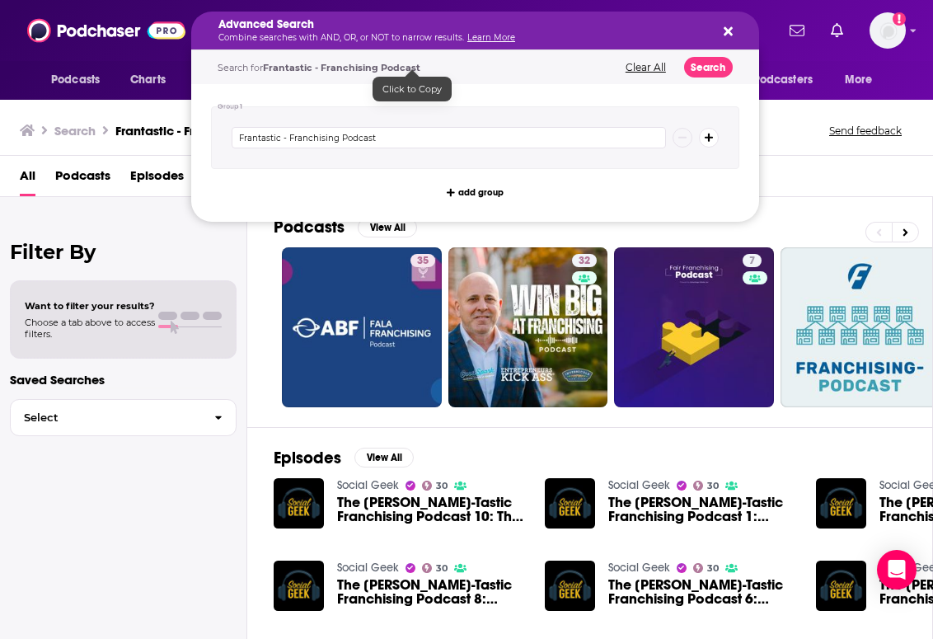
click at [133, 199] on div "Filter By Want to filter your results? Choose a tab above to access filters. Sa…" at bounding box center [123, 516] width 247 height 639
click at [723, 30] on button "Search podcasts, credits, & more..." at bounding box center [725, 30] width 13 height 13
click at [731, 21] on div "Advanced Search Combine searches with AND, OR, or NOT to narrow results. Learn …" at bounding box center [475, 31] width 568 height 38
click at [727, 30] on icon "Search podcasts, credits, & more..." at bounding box center [728, 31] width 9 height 9
click at [716, 35] on div "Advanced Search Combine searches with AND, OR, or NOT to narrow results. Learn …" at bounding box center [475, 31] width 568 height 38
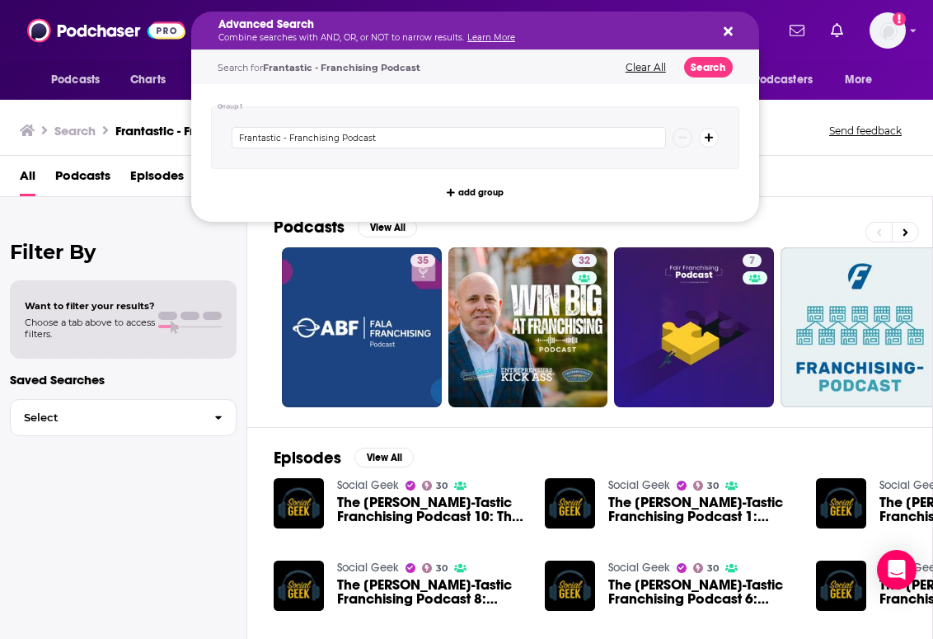
click at [732, 34] on icon "Search podcasts, credits, & more..." at bounding box center [728, 31] width 9 height 9
drag, startPoint x: 478, startPoint y: 34, endPoint x: 204, endPoint y: 33, distance: 273.6
click at [647, 66] on button "Clear All" at bounding box center [646, 68] width 50 height 12
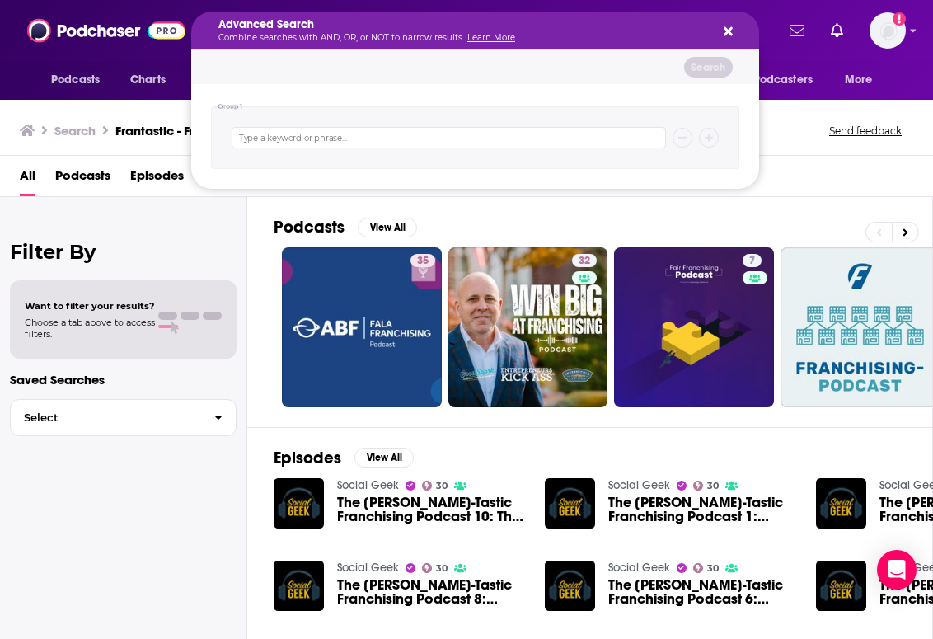
click at [728, 36] on icon "Search podcasts, credits, & more..." at bounding box center [728, 31] width 9 height 13
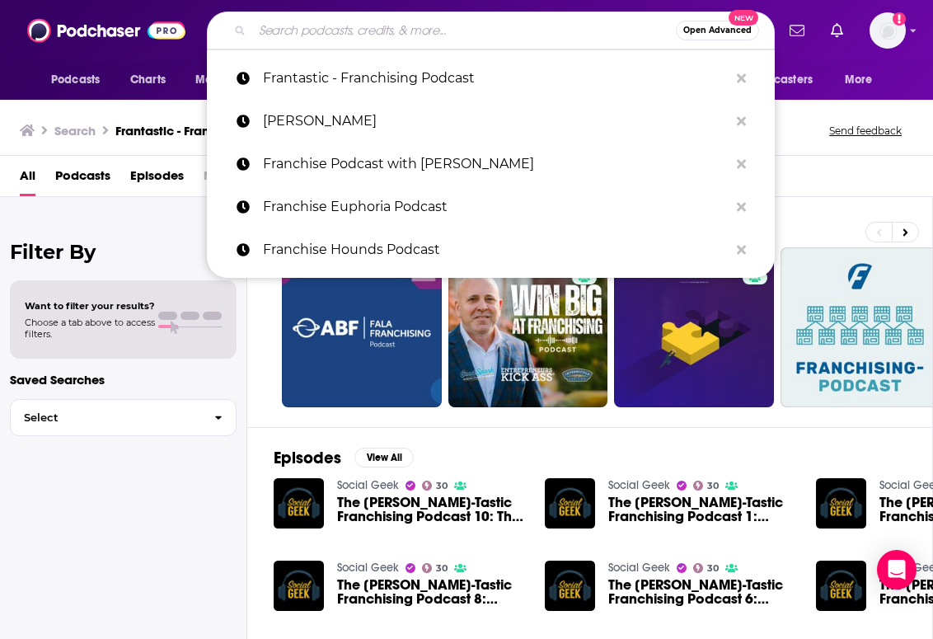
click at [624, 31] on input "Search podcasts, credits, & more..." at bounding box center [464, 30] width 424 height 26
paste input "Frantastic - Franchising Podcast"
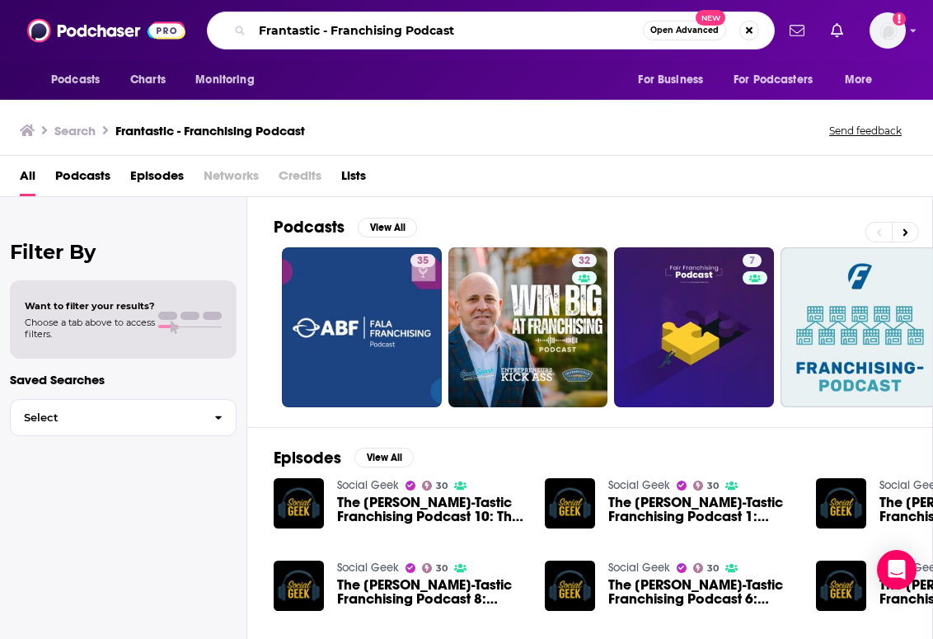
click at [288, 30] on input "Frantastic - Franchising Podcast" at bounding box center [447, 30] width 391 height 26
type input "[PERSON_NAME]-tastic - Franchising Podcast"
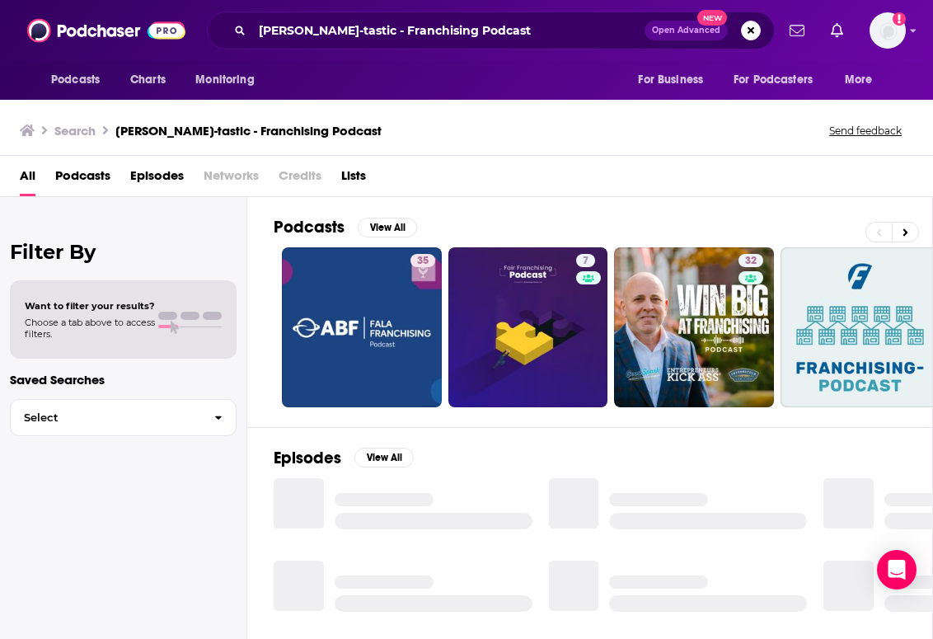
click at [92, 170] on span "Podcasts" at bounding box center [82, 179] width 55 height 34
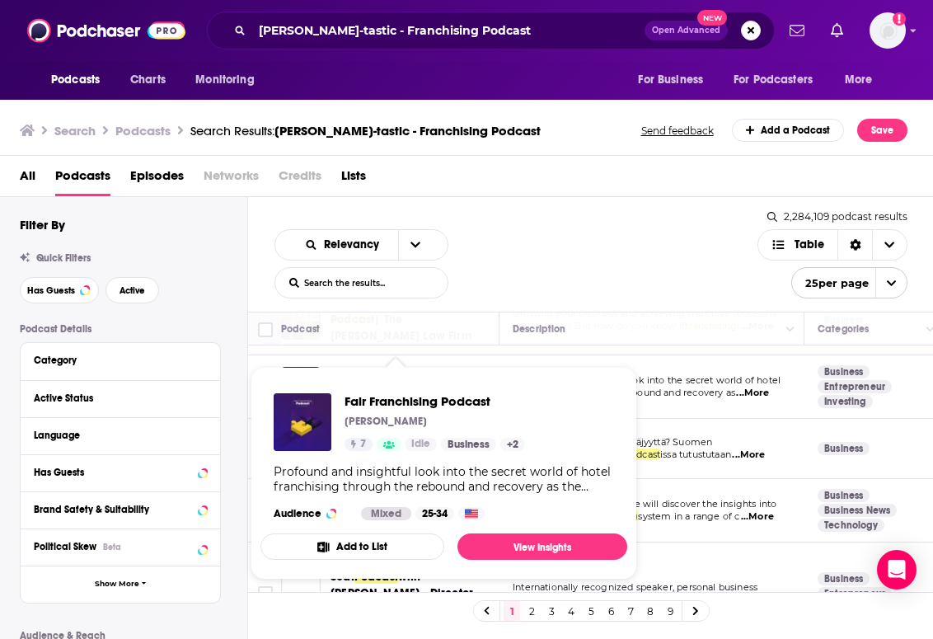
scroll to position [119, 0]
click at [503, 225] on div "Relevancy List Search Input Search the results... Table 2,284,109 podcast resul…" at bounding box center [591, 254] width 686 height 115
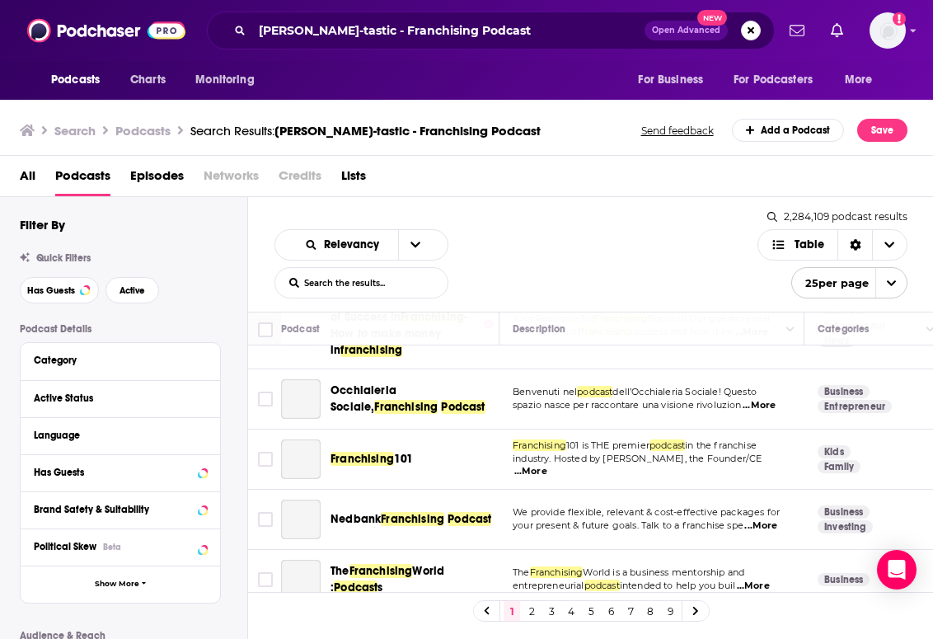
scroll to position [602, 0]
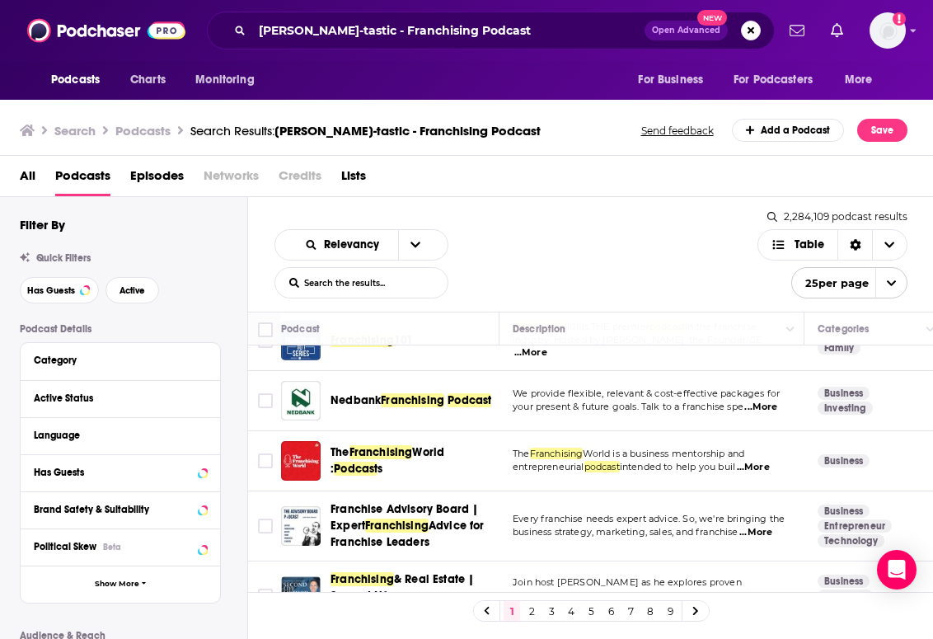
click at [493, 271] on div "Relevancy List Search Input Search the results... Table" at bounding box center [515, 263] width 483 height 69
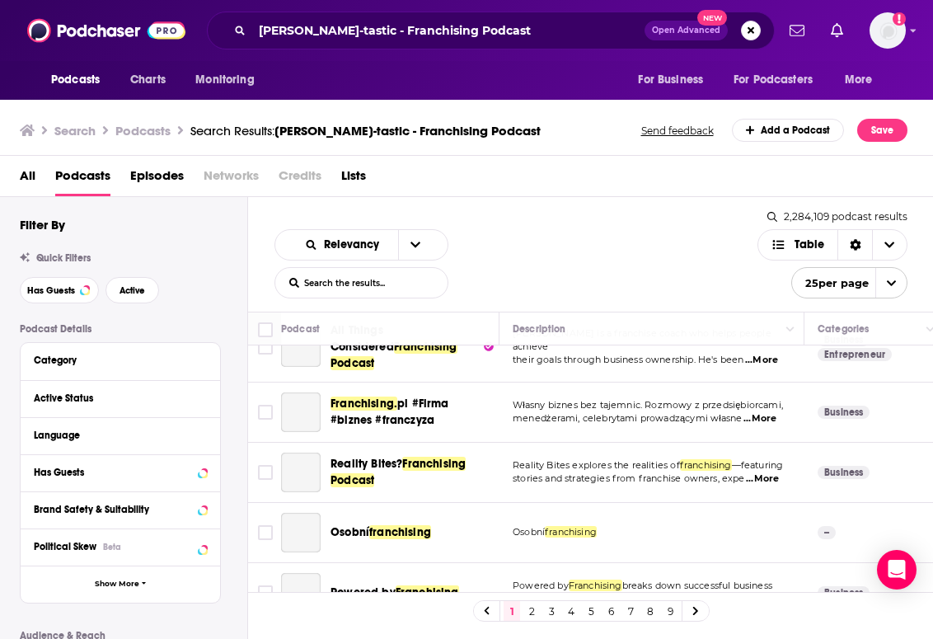
scroll to position [1187, 0]
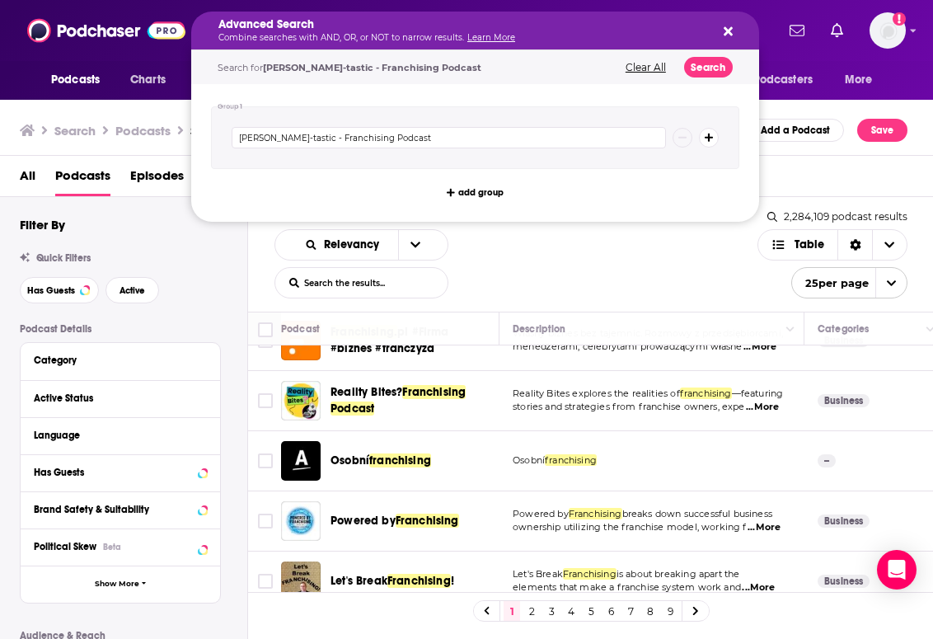
drag, startPoint x: 322, startPoint y: 30, endPoint x: 434, endPoint y: 32, distance: 112.1
click at [738, 30] on div "Advanced Search Combine searches with AND, OR, or NOT to narrow results. Learn …" at bounding box center [475, 31] width 568 height 38
click at [659, 66] on button "Clear All" at bounding box center [646, 68] width 50 height 12
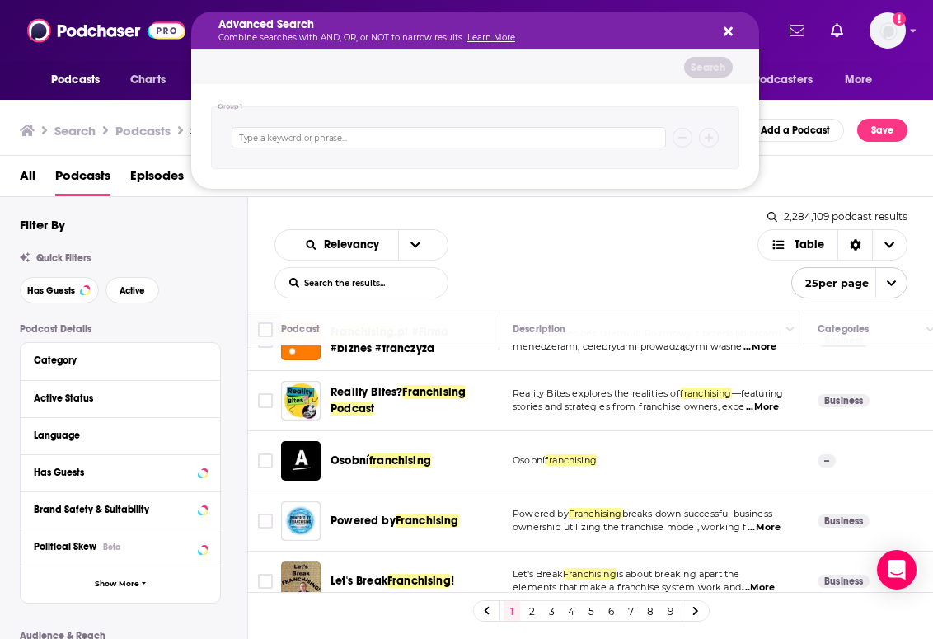
click at [722, 35] on button "Search podcasts, credits, & more..." at bounding box center [725, 30] width 13 height 13
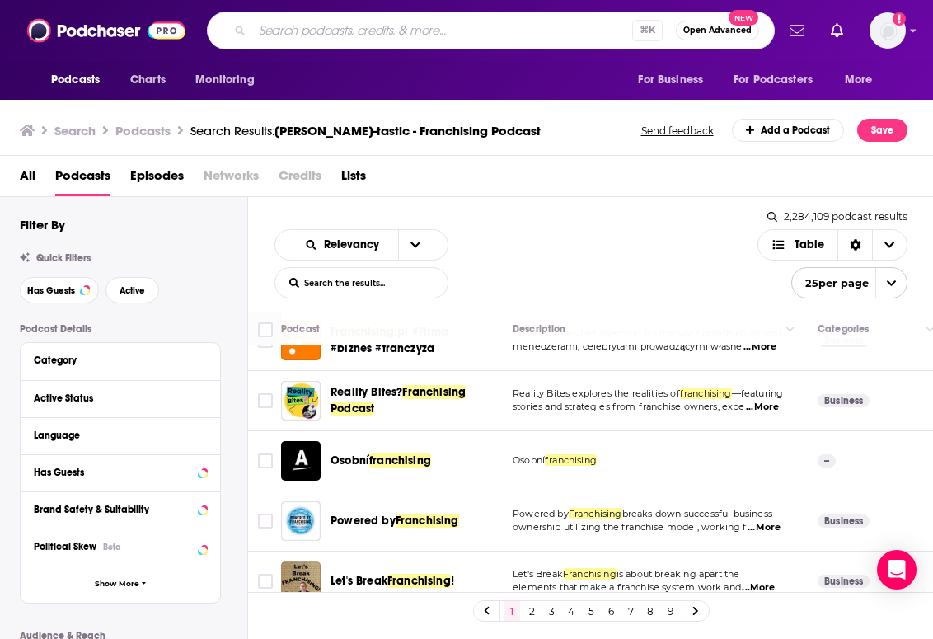
click at [458, 33] on input "Search podcasts, credits, & more..." at bounding box center [442, 30] width 380 height 26
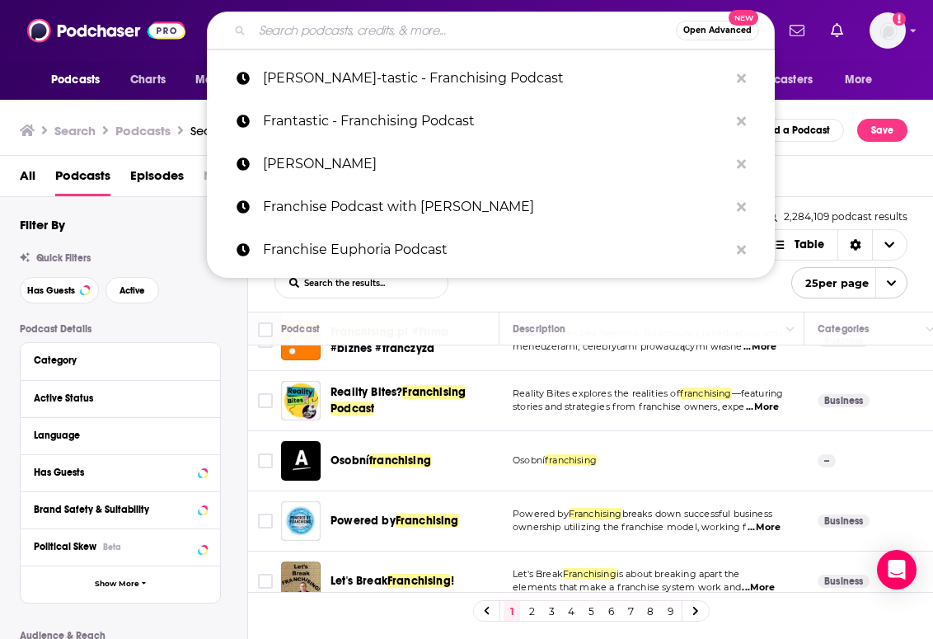
paste input "Frantastic - Franchising Podcast"
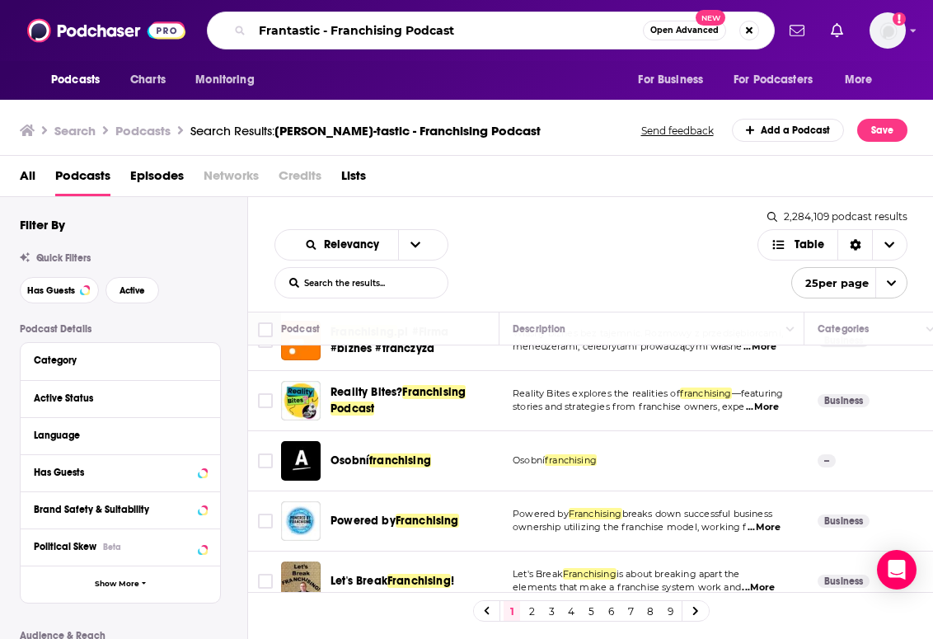
drag, startPoint x: 458, startPoint y: 33, endPoint x: 323, endPoint y: 30, distance: 135.2
click at [323, 30] on input "Frantastic - Franchising Podcast" at bounding box center [447, 30] width 391 height 26
type input "[PERSON_NAME]-tastic"
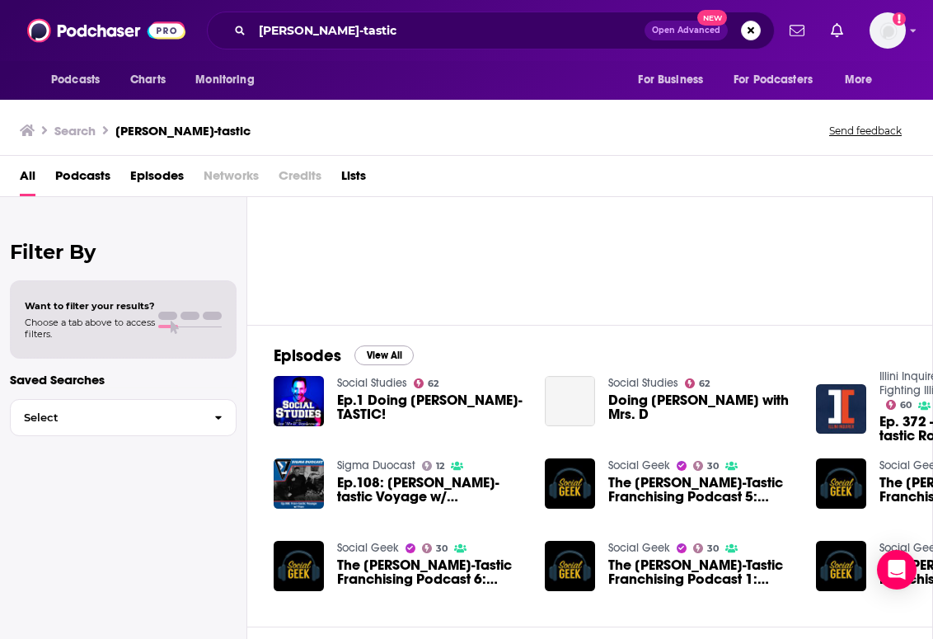
scroll to position [103, 0]
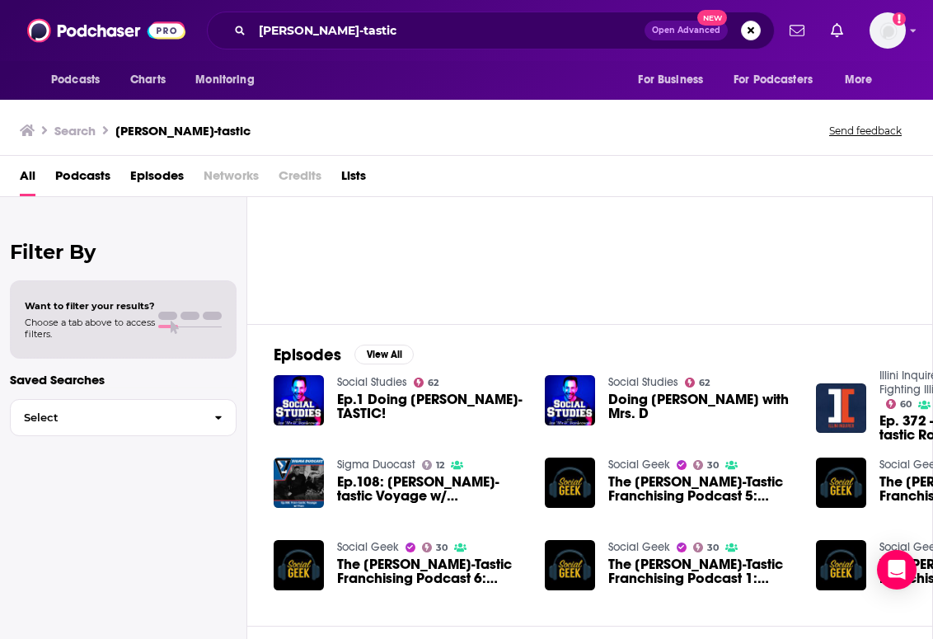
click at [382, 564] on span "The [PERSON_NAME]-Tastic Franchising Podcast 6: [PERSON_NAME]" at bounding box center [431, 571] width 188 height 28
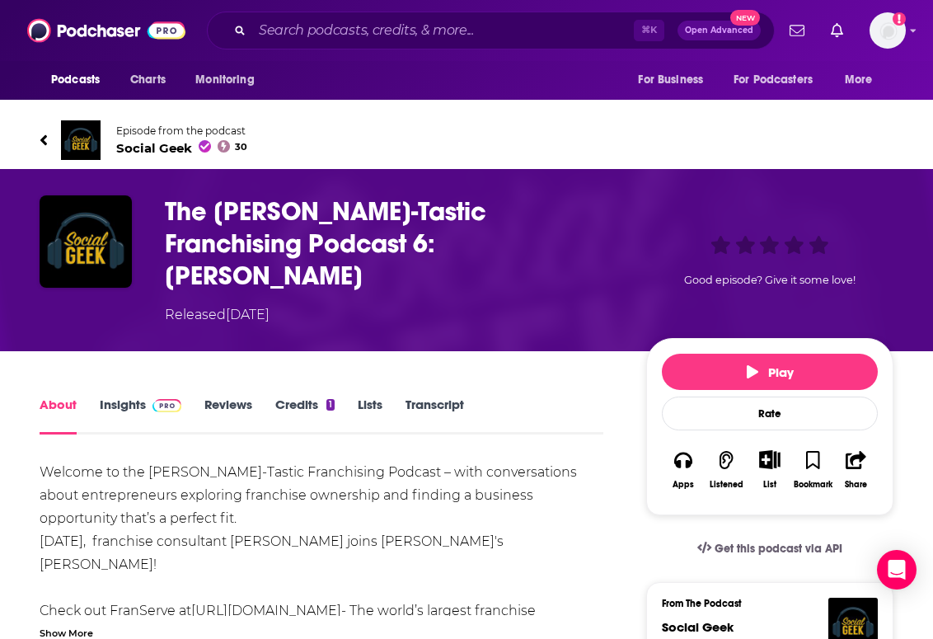
click at [153, 149] on span "Social Geek 30" at bounding box center [181, 148] width 131 height 16
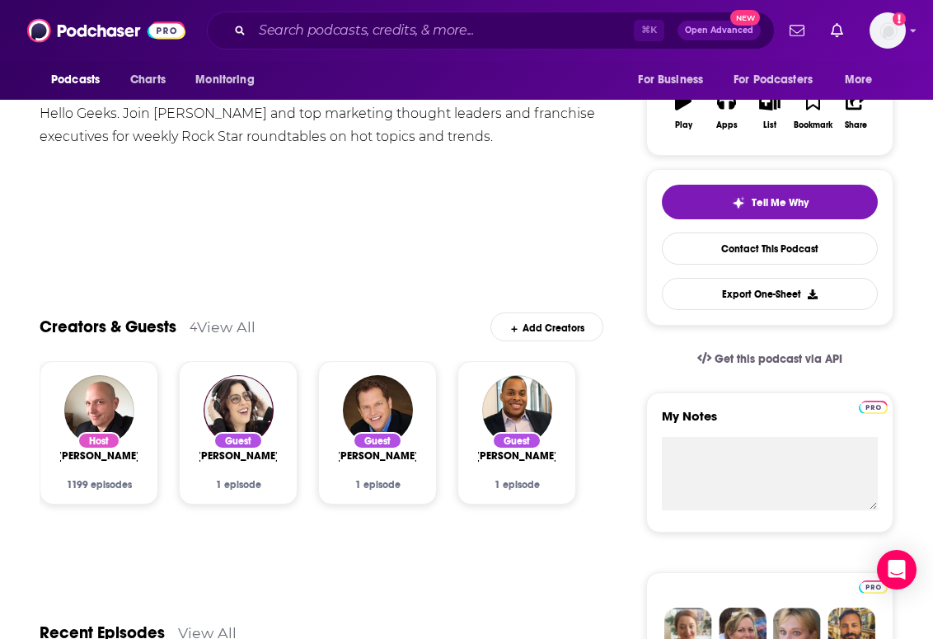
scroll to position [255, 0]
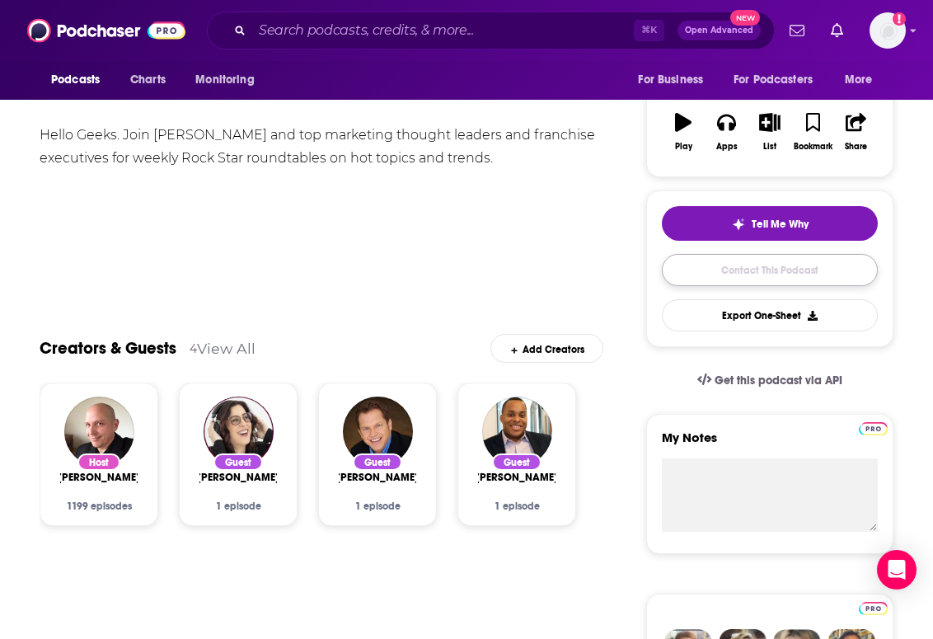
click at [752, 266] on link "Contact This Podcast" at bounding box center [770, 270] width 216 height 32
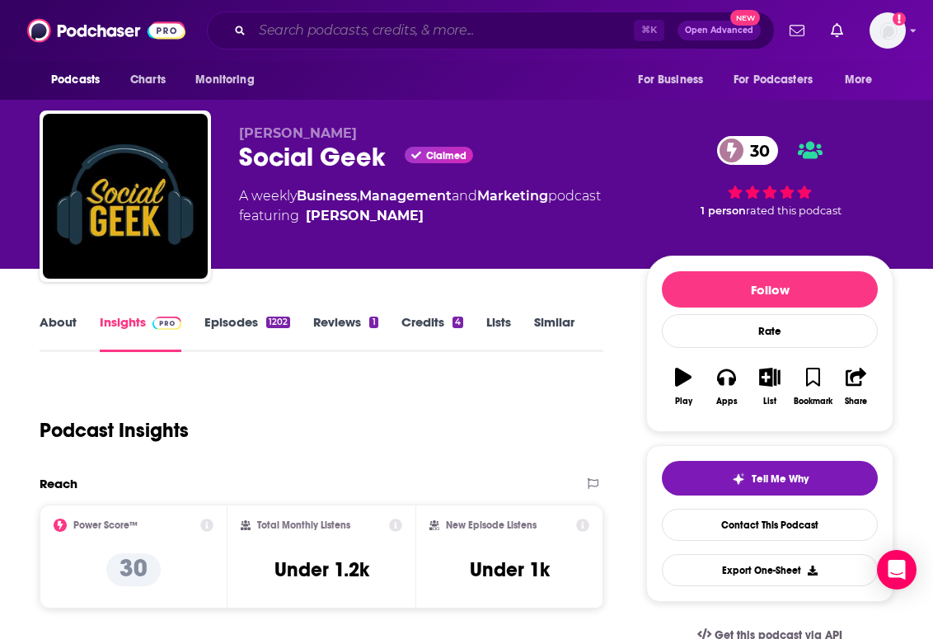
click at [296, 36] on input "Search podcasts, credits, & more..." at bounding box center [443, 30] width 382 height 26
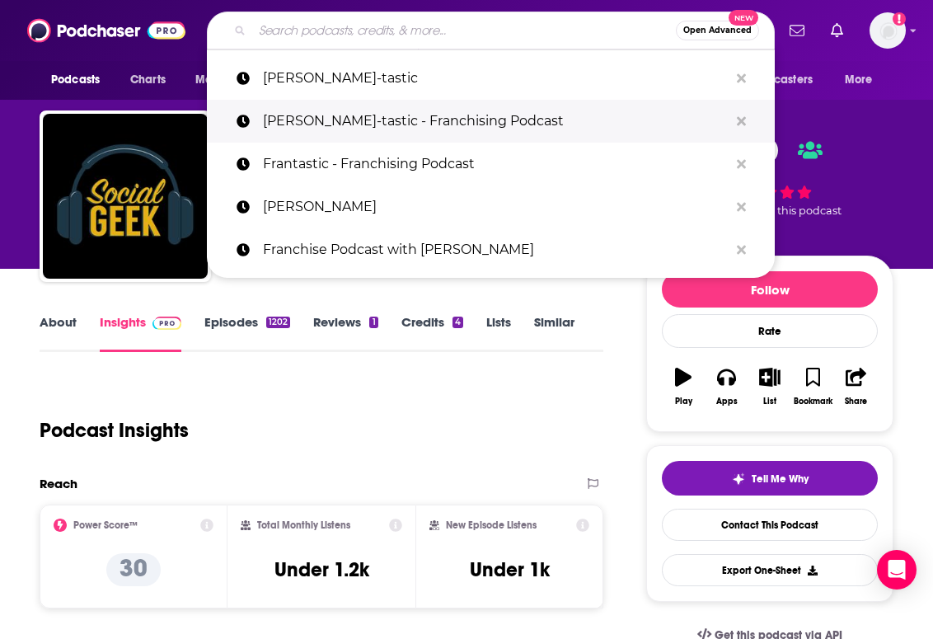
click at [297, 107] on p "[PERSON_NAME]-tastic - Franchising Podcast" at bounding box center [496, 121] width 466 height 43
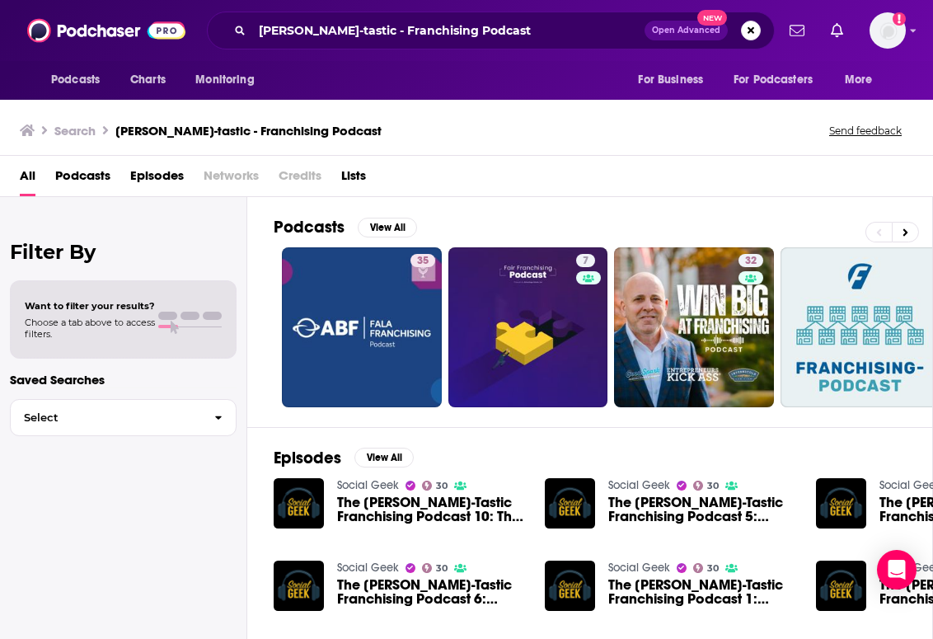
click at [383, 512] on span "The [PERSON_NAME]-Tastic Franchising Podcast 10: The Franchising Outlook" at bounding box center [431, 509] width 188 height 28
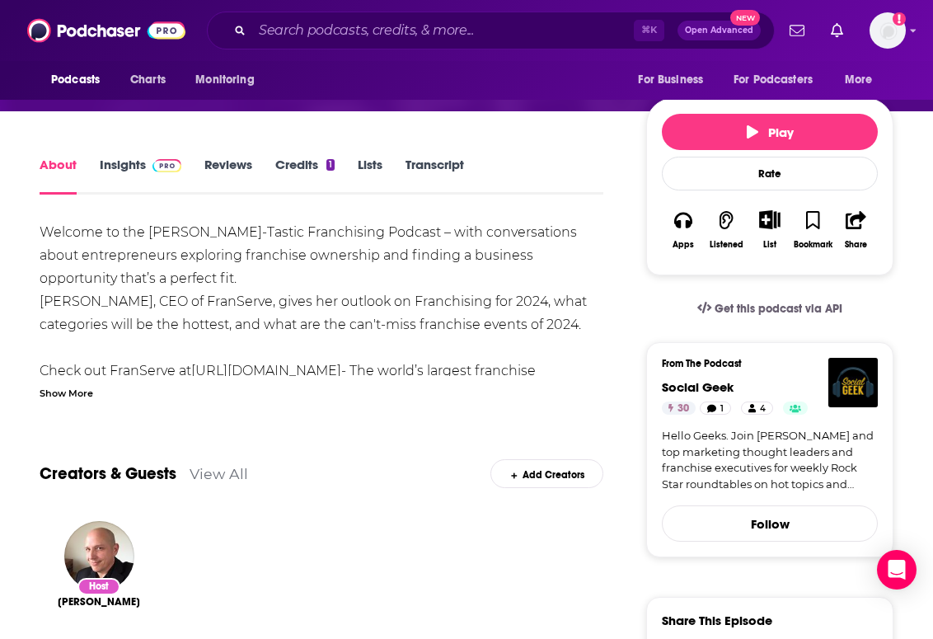
scroll to position [259, 0]
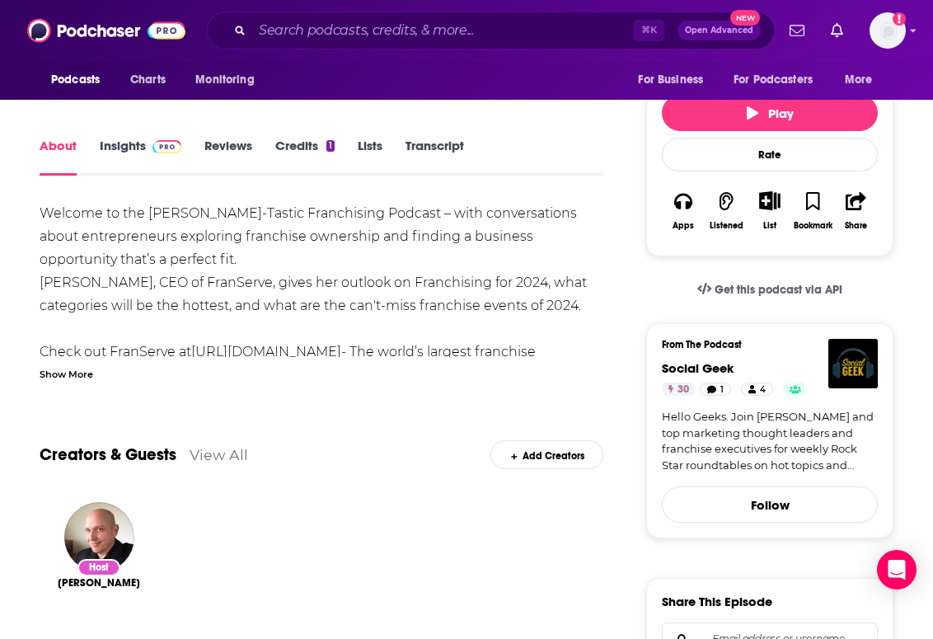
click at [77, 365] on div "Show More" at bounding box center [67, 373] width 54 height 16
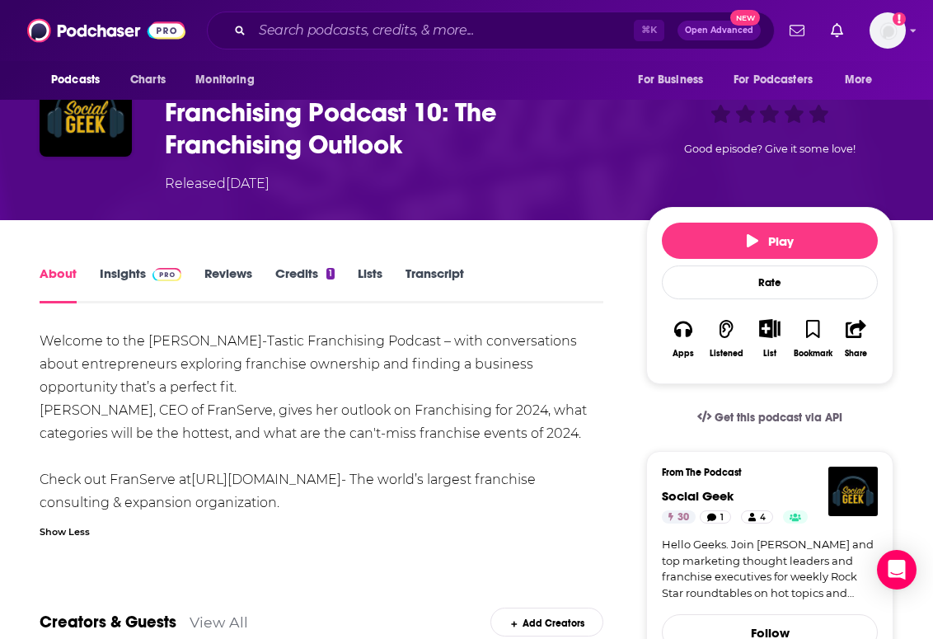
scroll to position [0, 0]
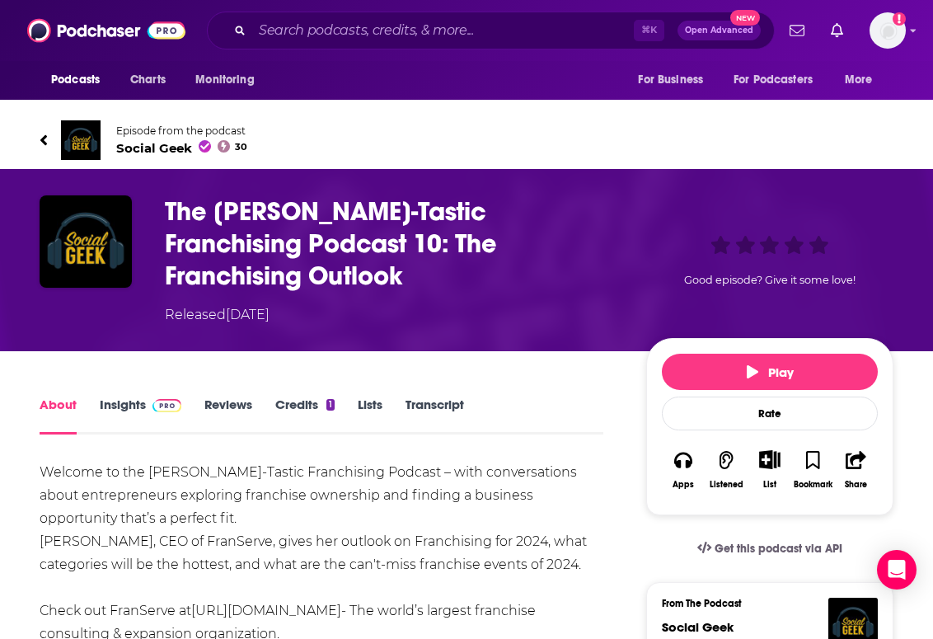
click at [186, 147] on span "Social Geek 30" at bounding box center [181, 148] width 131 height 16
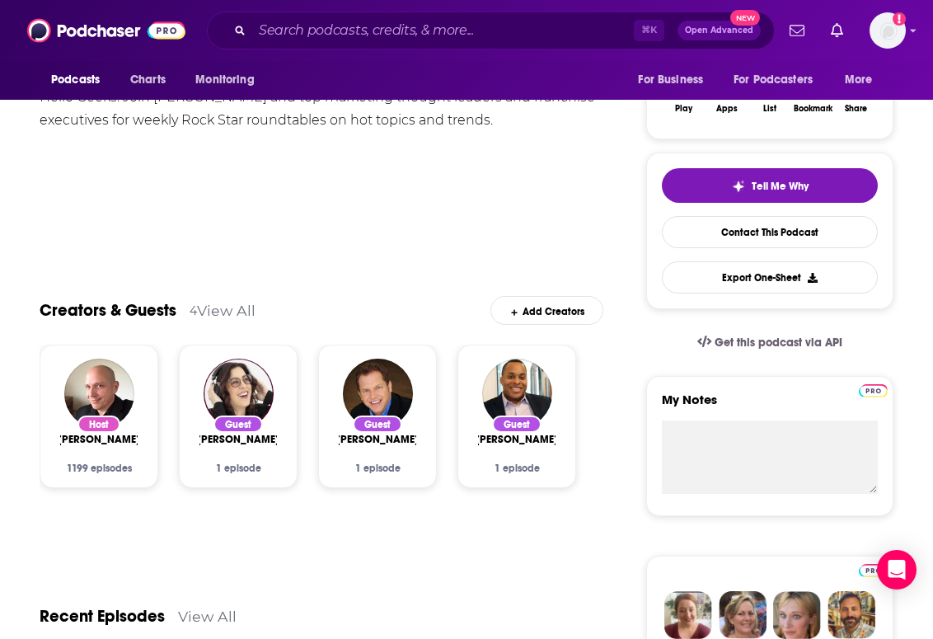
scroll to position [325, 0]
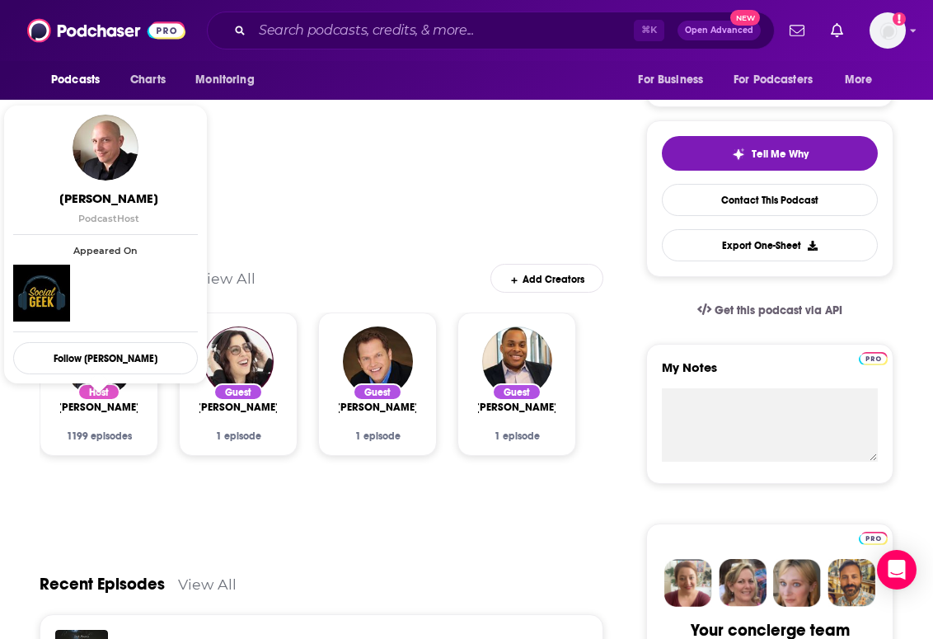
click at [122, 406] on span "[PERSON_NAME]" at bounding box center [99, 407] width 82 height 13
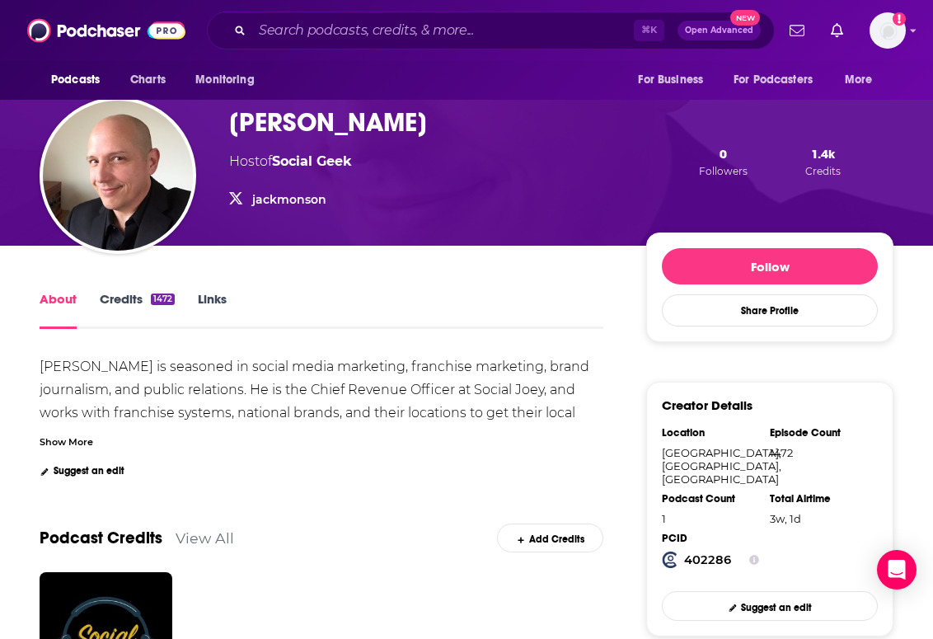
scroll to position [115, 0]
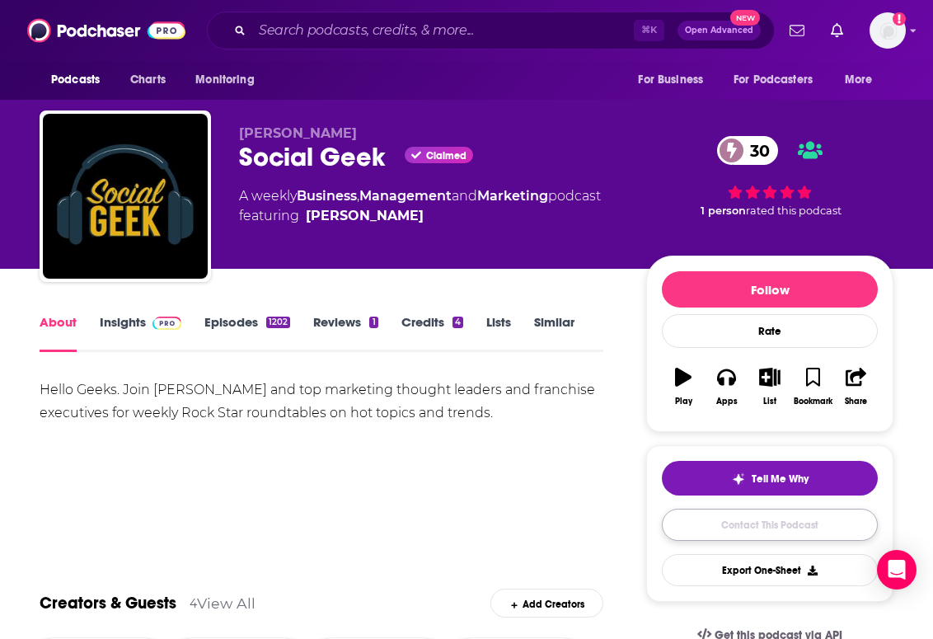
click at [739, 525] on link "Contact This Podcast" at bounding box center [770, 524] width 216 height 32
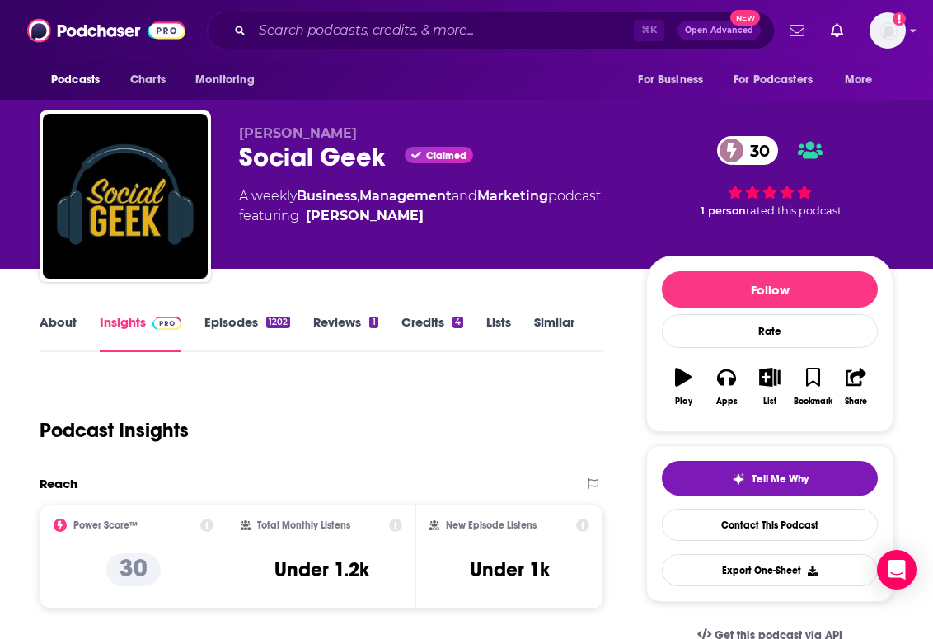
click at [222, 322] on link "Episodes 1202" at bounding box center [247, 333] width 86 height 38
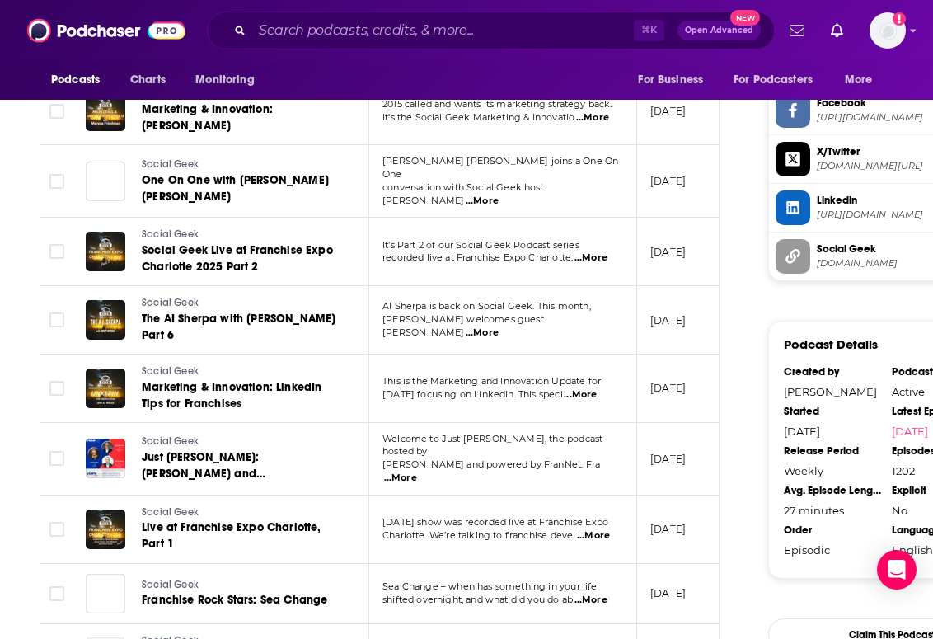
scroll to position [1750, 0]
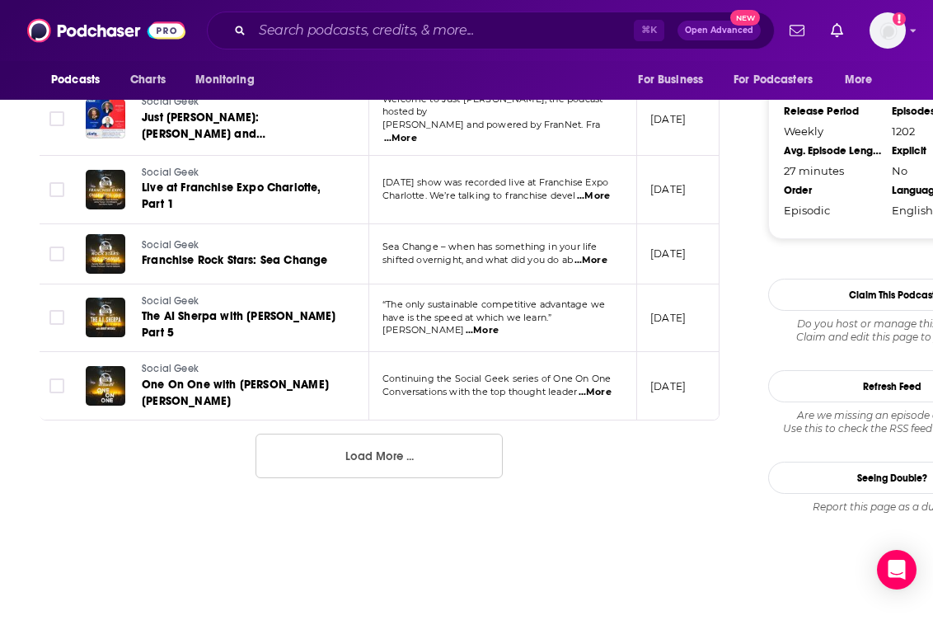
click at [329, 433] on button "Load More ..." at bounding box center [378, 455] width 247 height 45
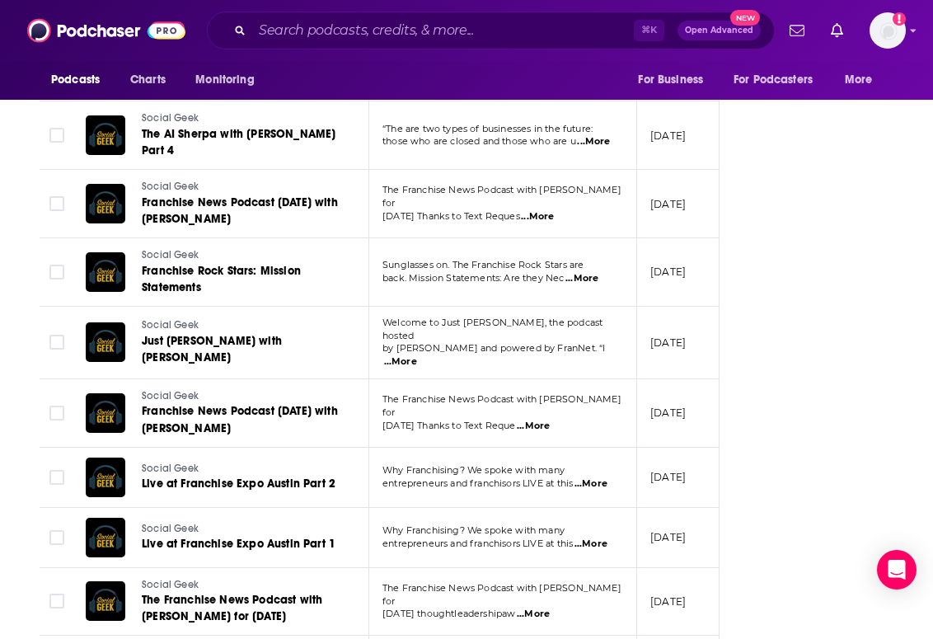
scroll to position [3178, 0]
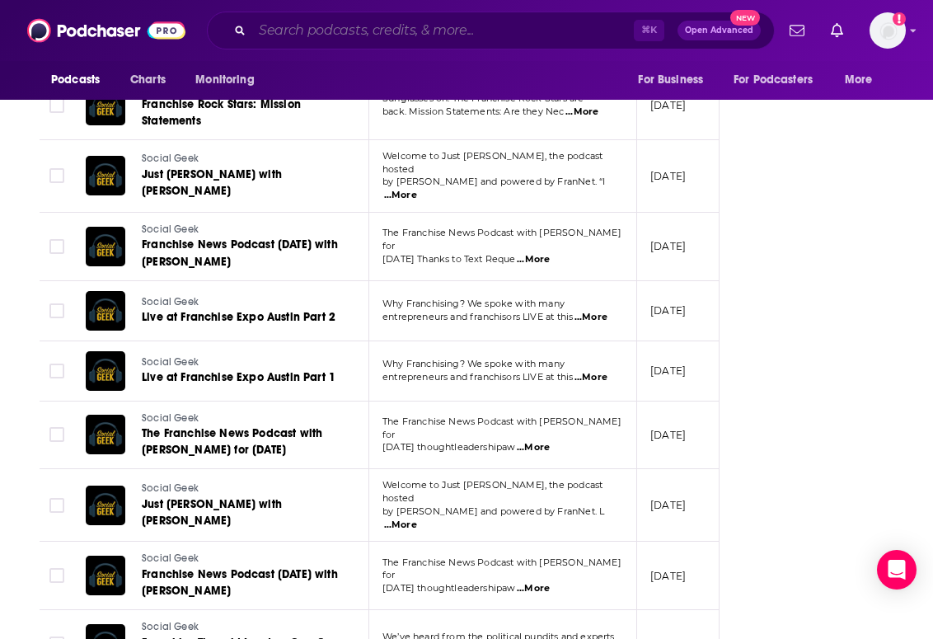
click at [340, 26] on input "Search podcasts, credits, & more..." at bounding box center [443, 30] width 382 height 26
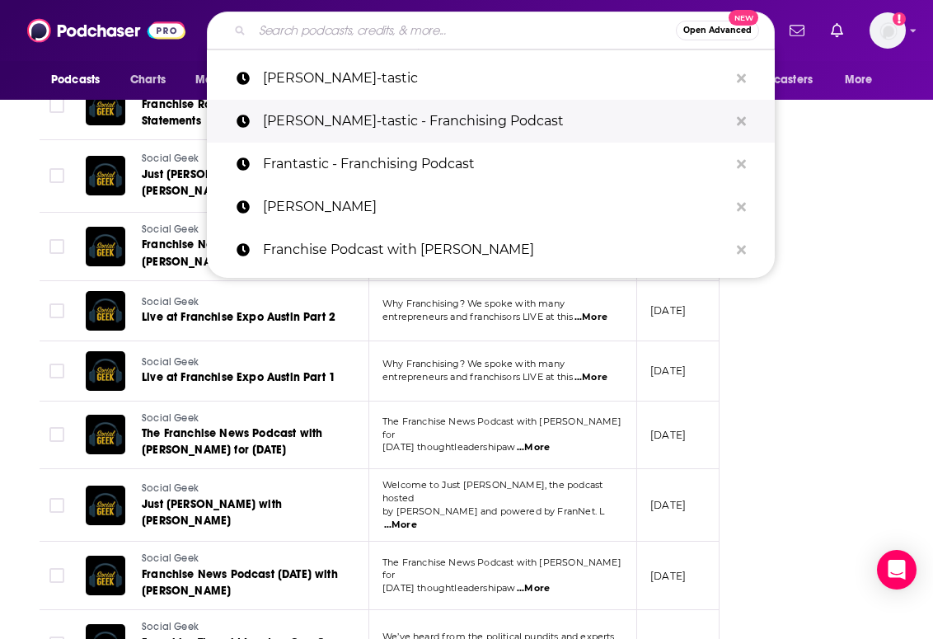
click at [342, 130] on p "[PERSON_NAME]-tastic - Franchising Podcast" at bounding box center [496, 121] width 466 height 43
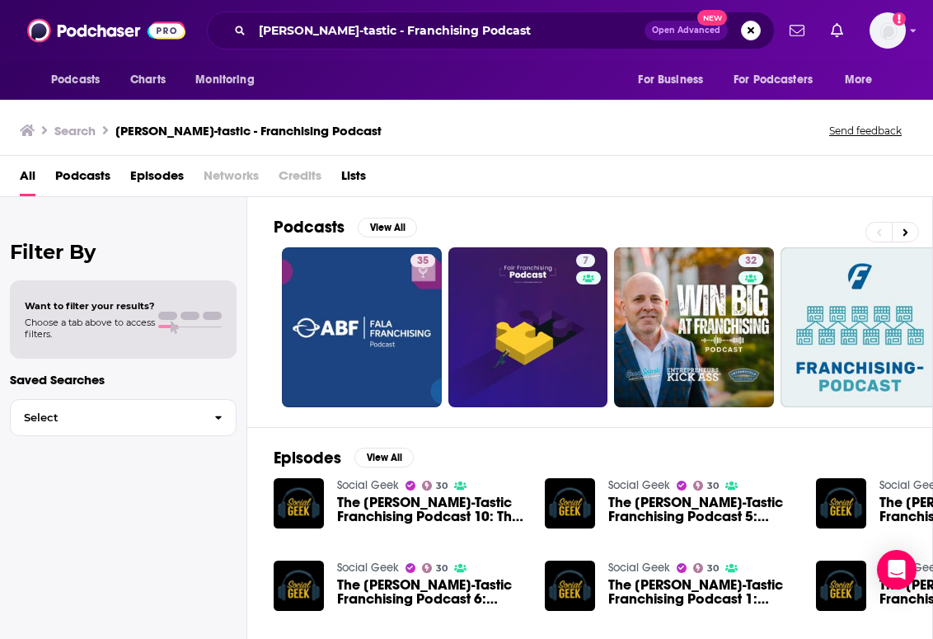
click at [89, 176] on span "Podcasts" at bounding box center [82, 179] width 55 height 34
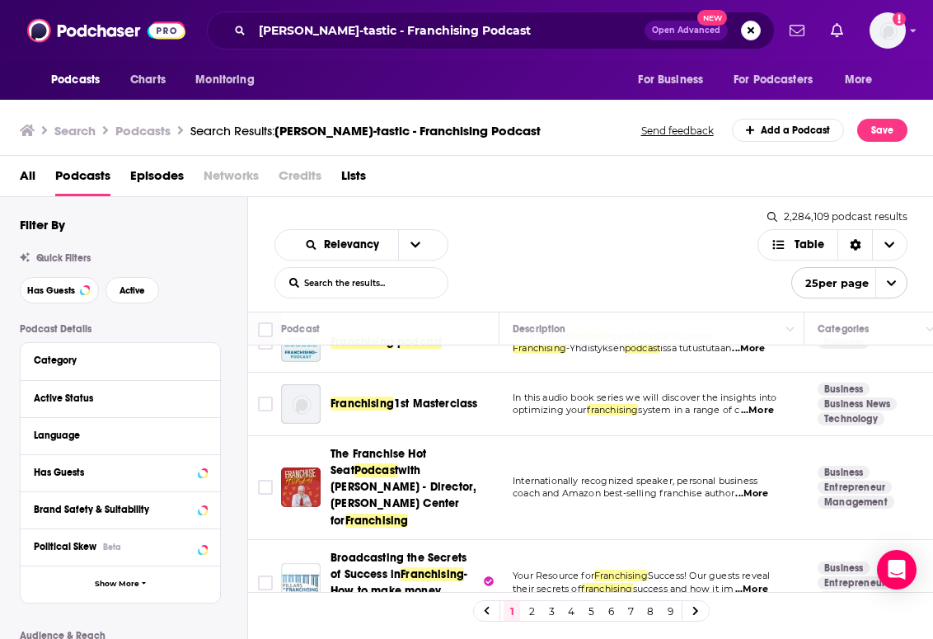
scroll to position [424, 0]
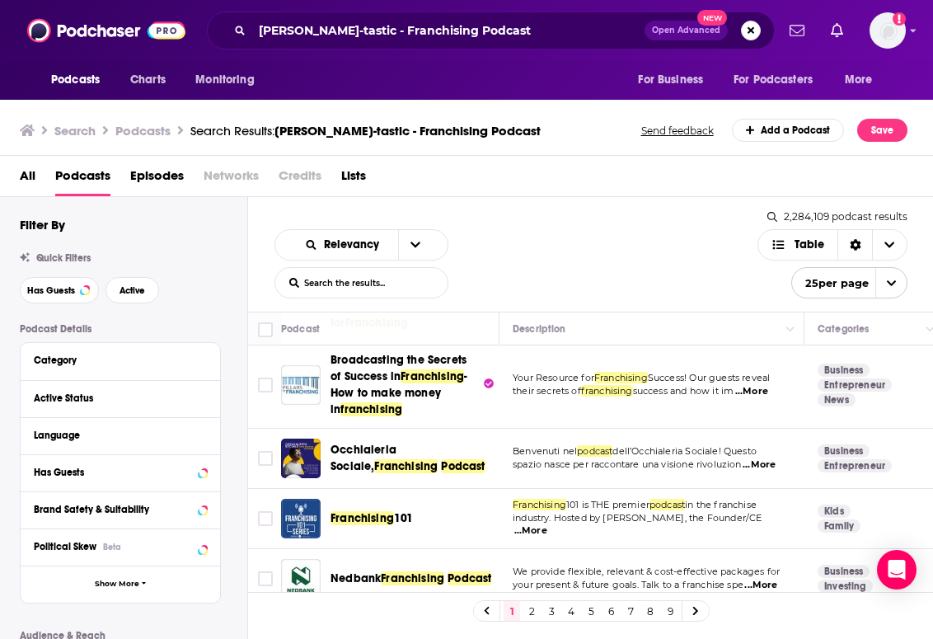
click at [158, 187] on span "Episodes" at bounding box center [157, 179] width 54 height 34
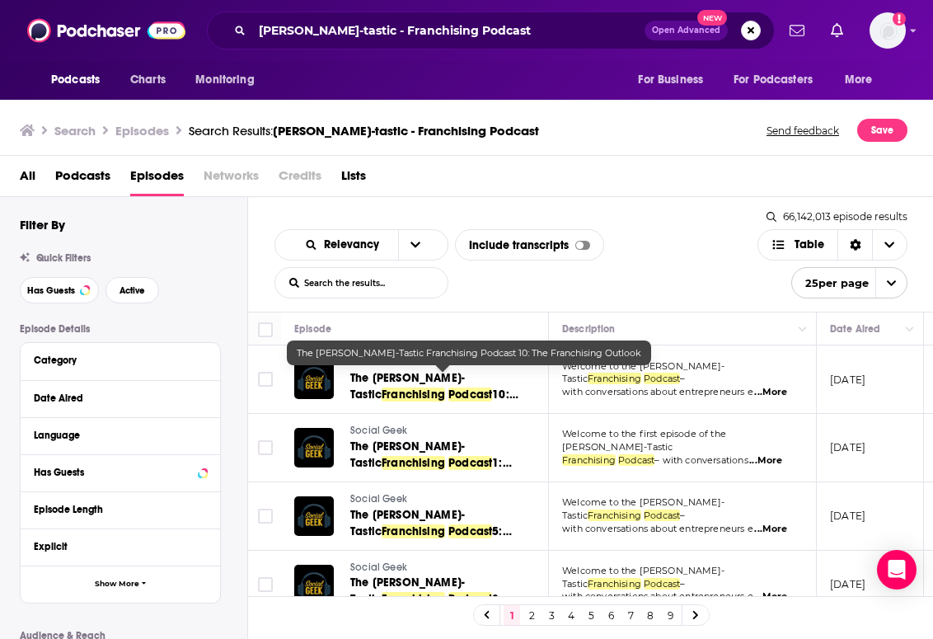
click at [381, 372] on span "The [PERSON_NAME]-Tastic" at bounding box center [407, 386] width 115 height 30
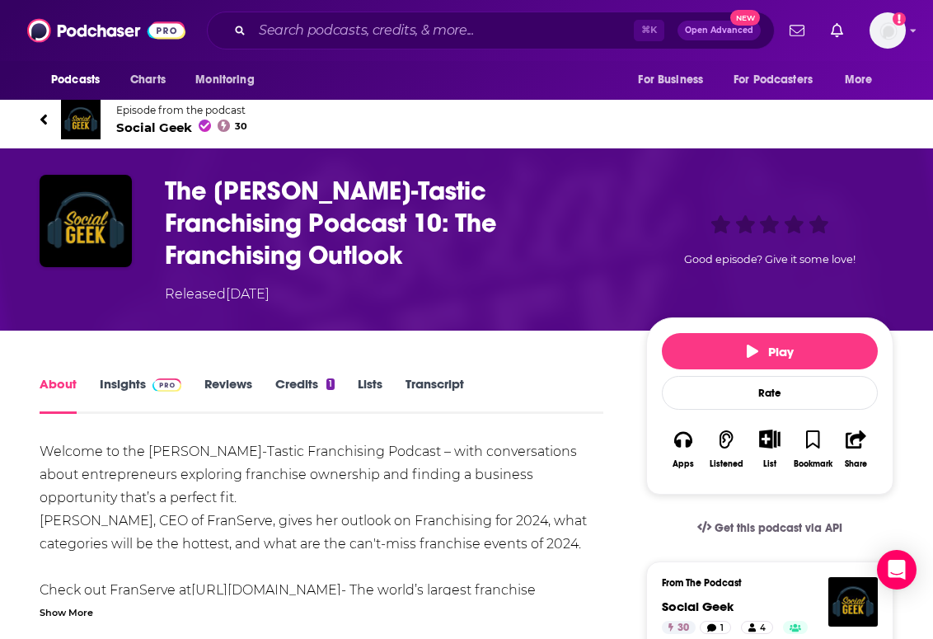
scroll to position [16, 0]
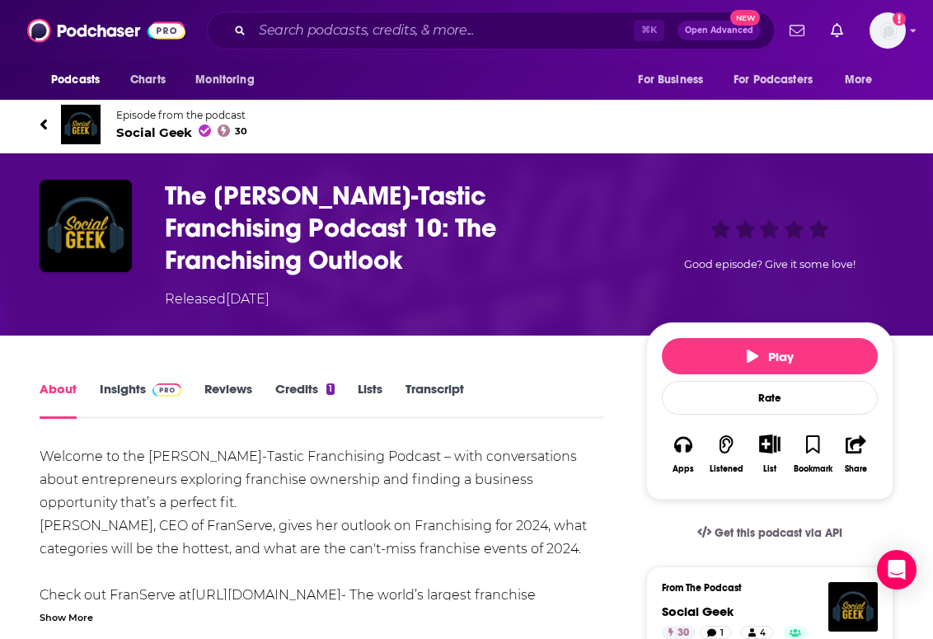
click at [169, 134] on span "Social Geek 30" at bounding box center [181, 132] width 131 height 16
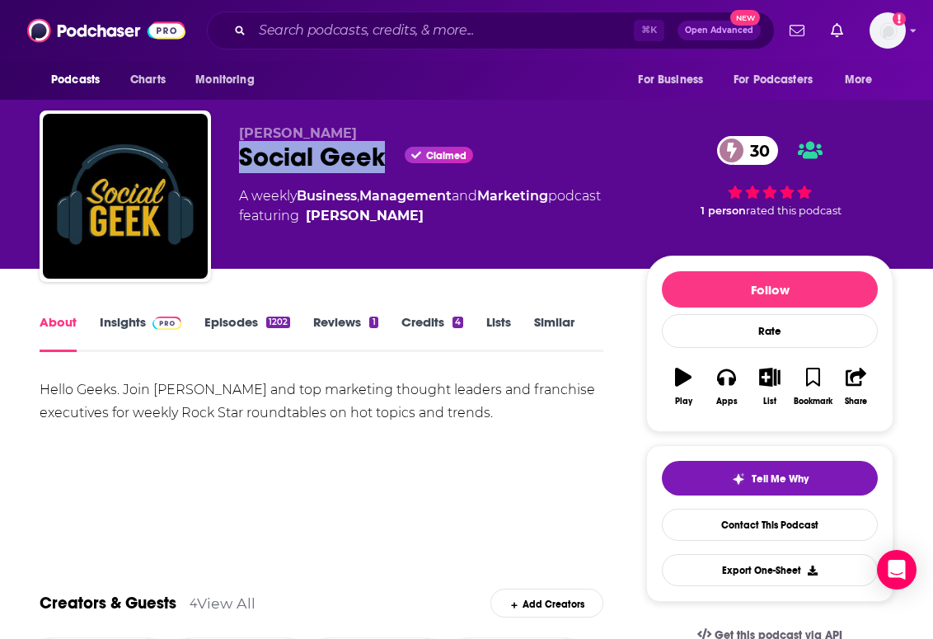
drag, startPoint x: 390, startPoint y: 150, endPoint x: 218, endPoint y: 147, distance: 172.3
click at [218, 147] on div "[PERSON_NAME] Social Geek Claimed 30 A weekly Business , Management and Marketi…" at bounding box center [467, 199] width 854 height 178
copy h1 "Social Geek"
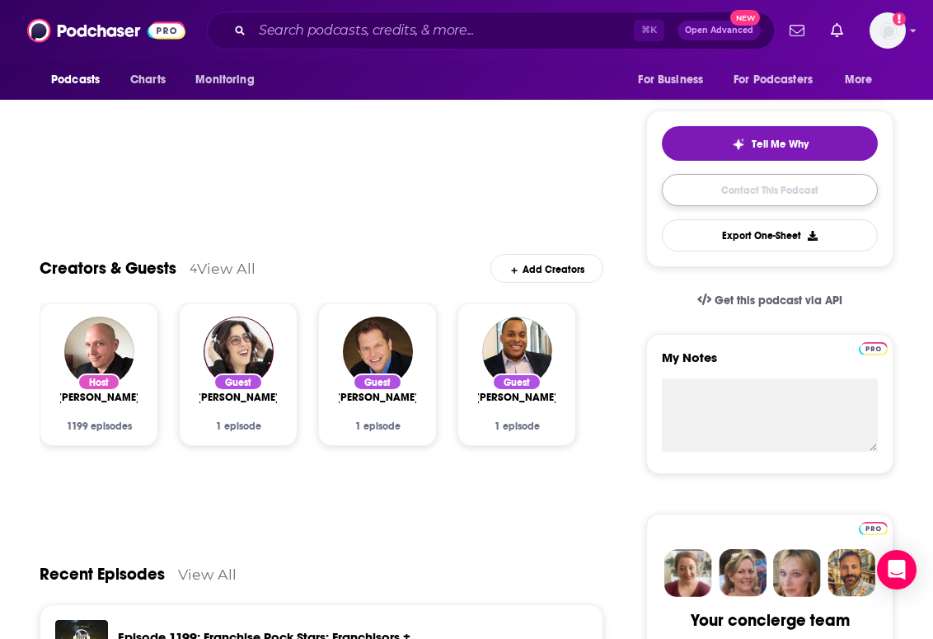
click at [707, 180] on link "Contact This Podcast" at bounding box center [770, 190] width 216 height 32
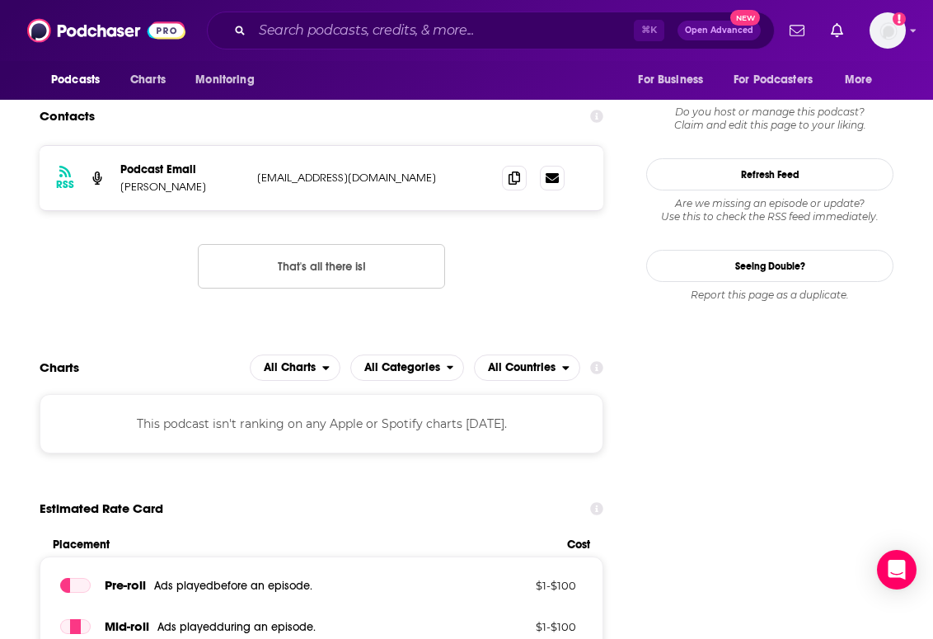
scroll to position [1501, 0]
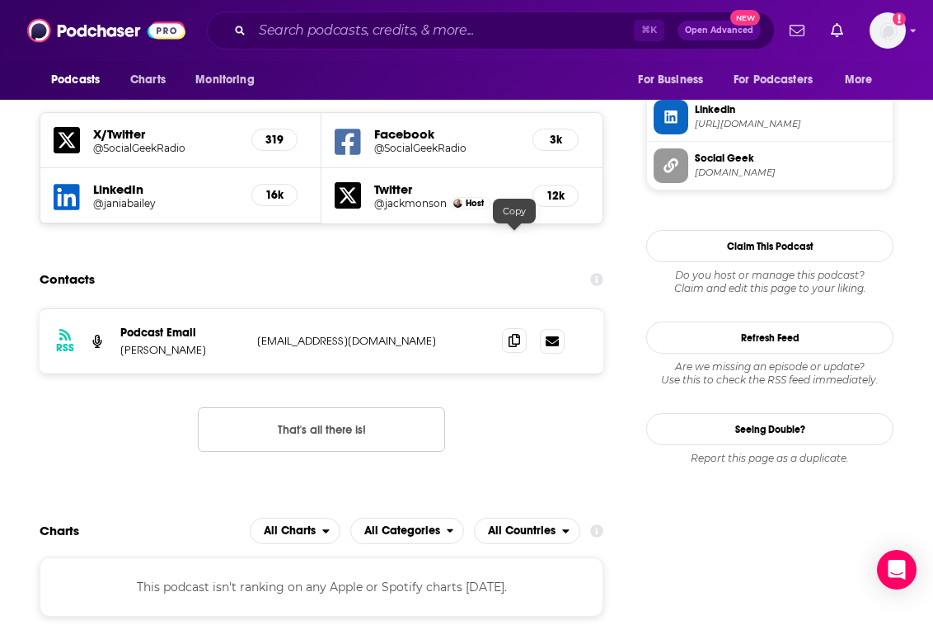
click at [516, 334] on icon at bounding box center [514, 340] width 12 height 13
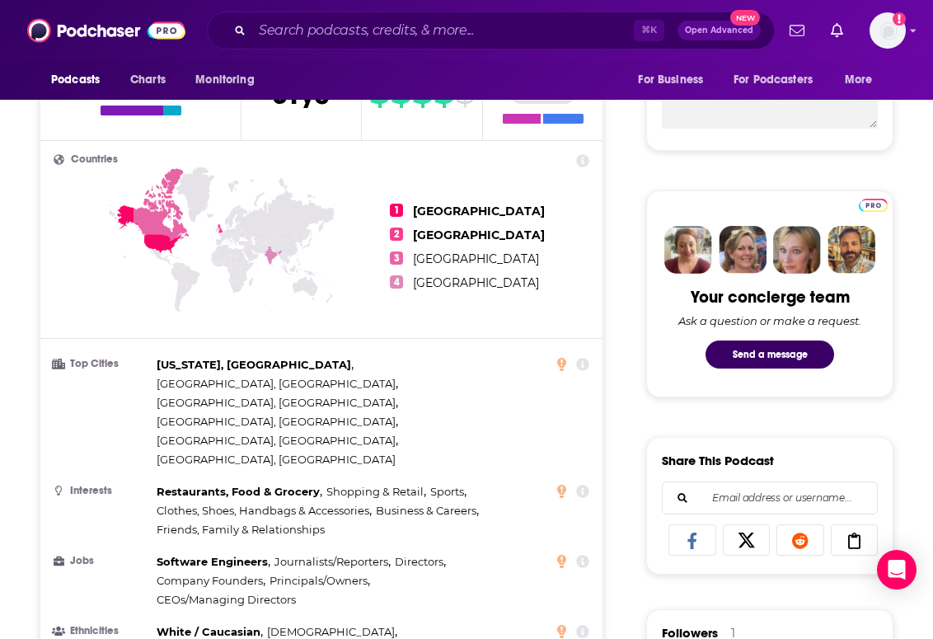
scroll to position [0, 0]
